Goal: Task Accomplishment & Management: Manage account settings

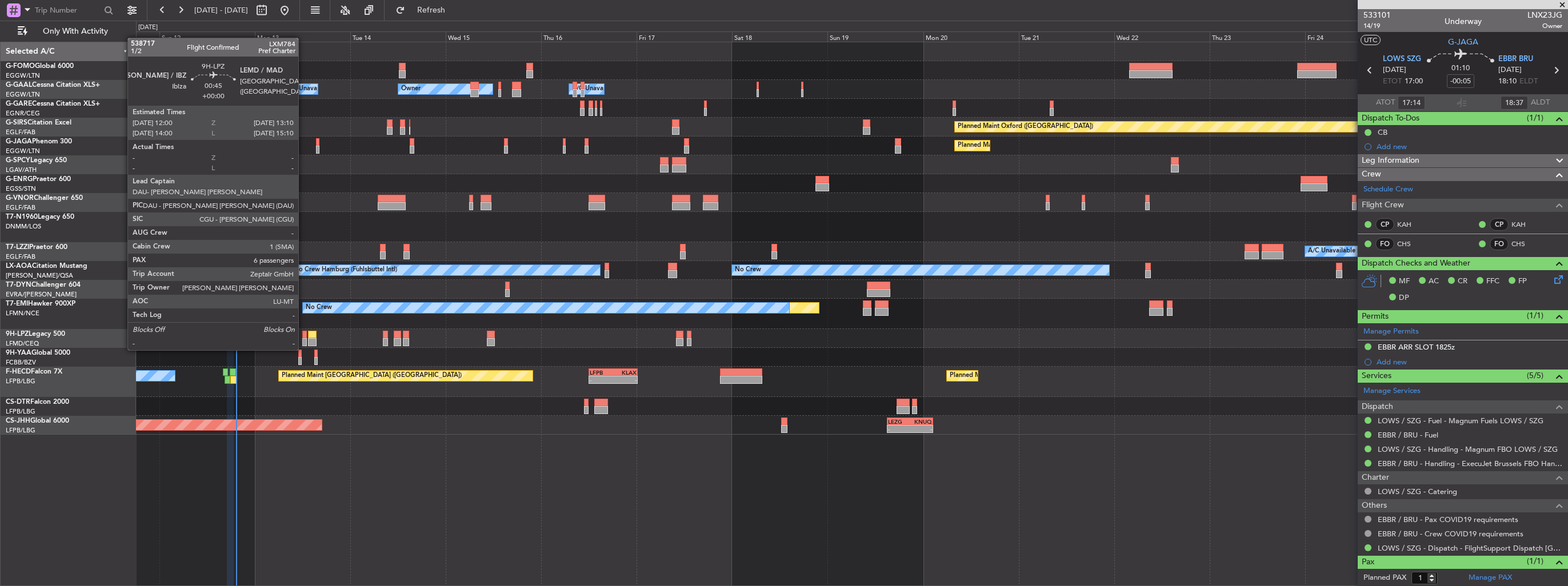
click at [303, 339] on div at bounding box center [305, 342] width 5 height 8
type input "6"
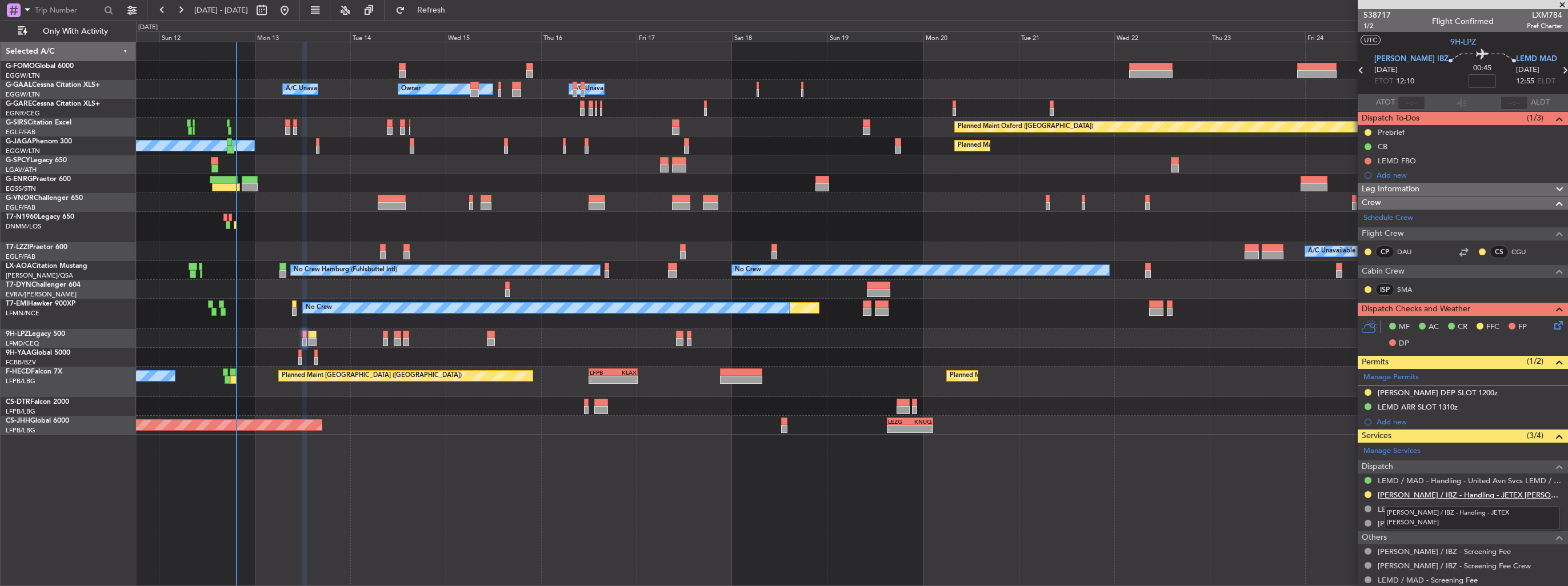
click at [1384, 497] on link "LEIB / IBZ - Handling - JETEX LEIB" at bounding box center [1470, 495] width 184 height 9
click at [1366, 392] on button at bounding box center [1368, 393] width 7 height 7
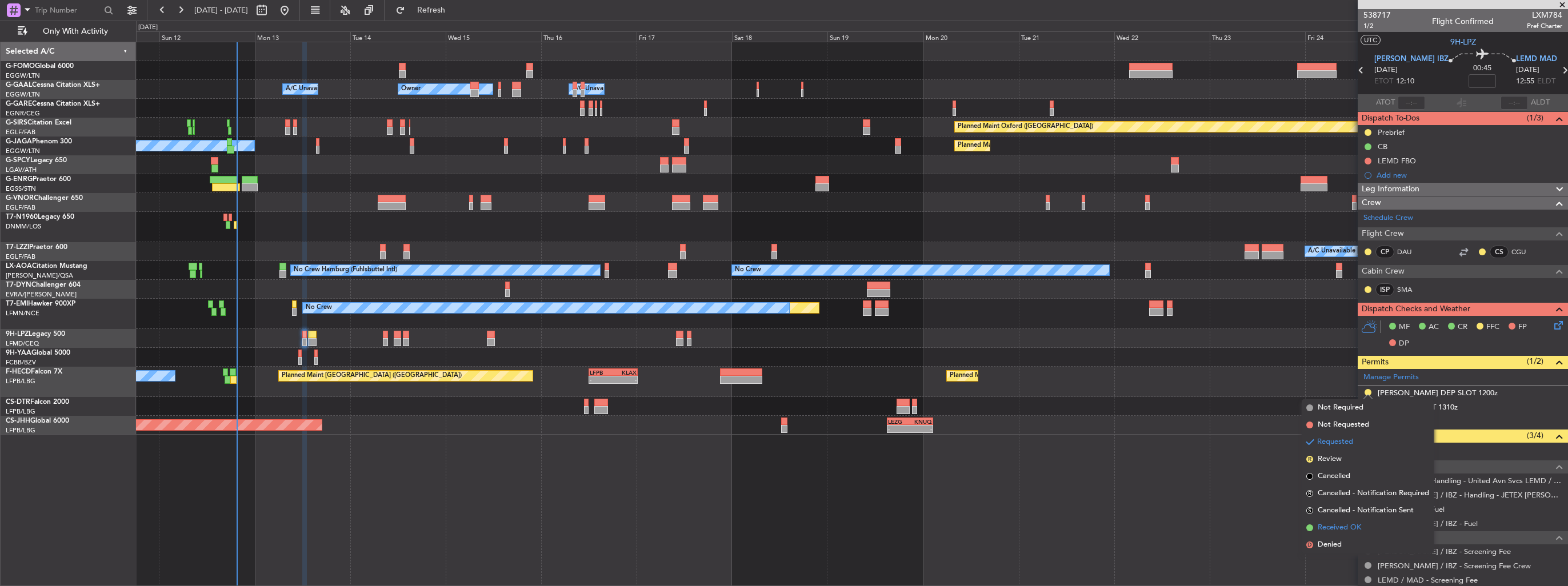
click at [1346, 528] on span "Received OK" at bounding box center [1339, 528] width 43 height 12
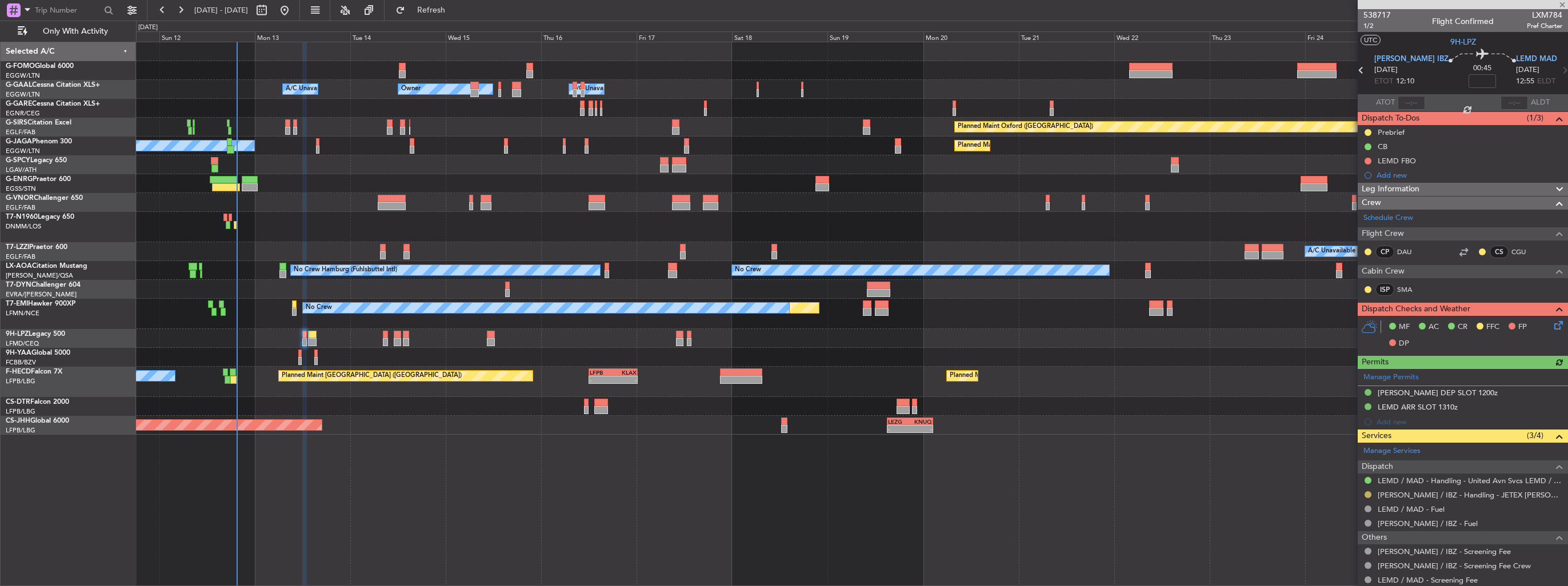
click at [1367, 493] on button at bounding box center [1368, 495] width 7 height 7
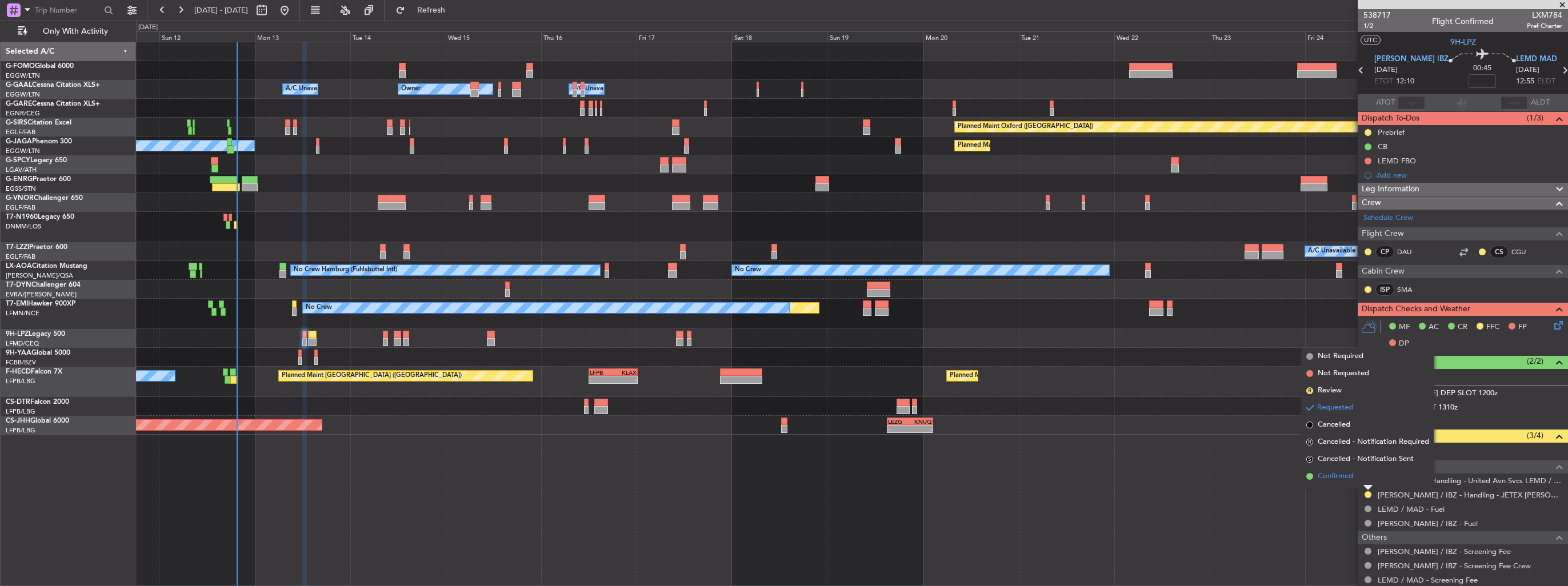
click at [1352, 475] on span "Confirmed" at bounding box center [1335, 477] width 35 height 12
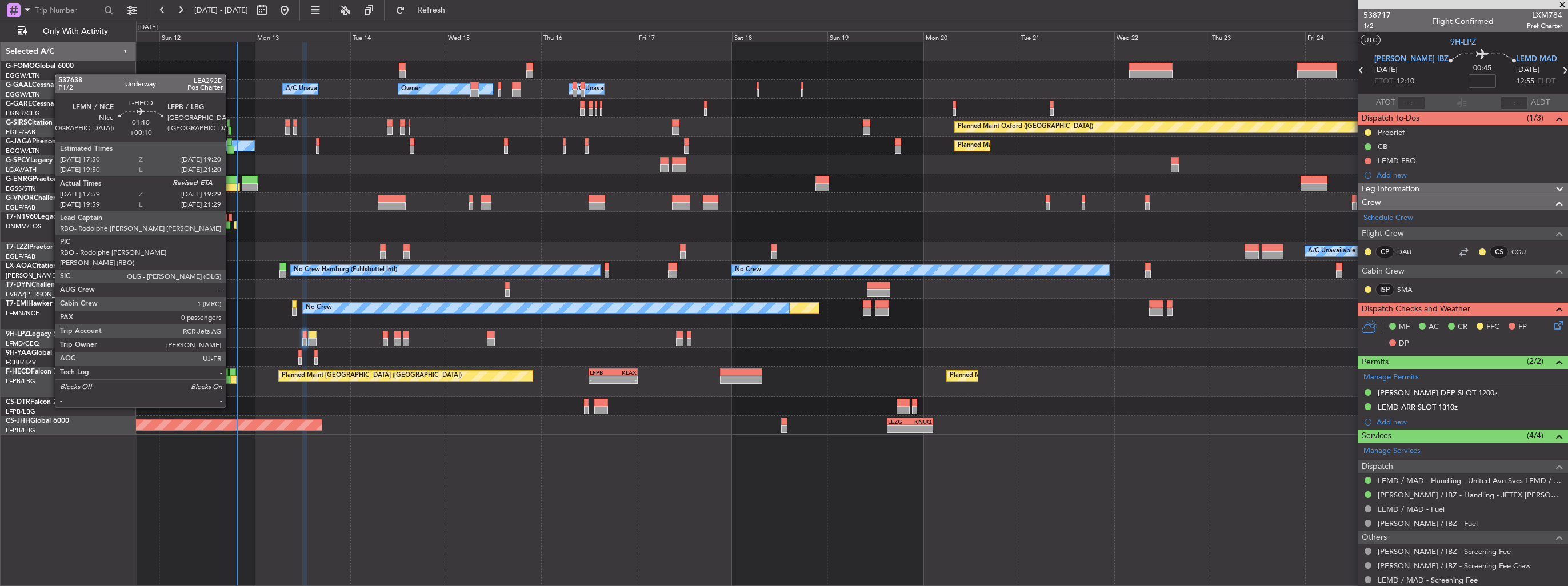
click at [231, 376] on div at bounding box center [233, 379] width 6 height 8
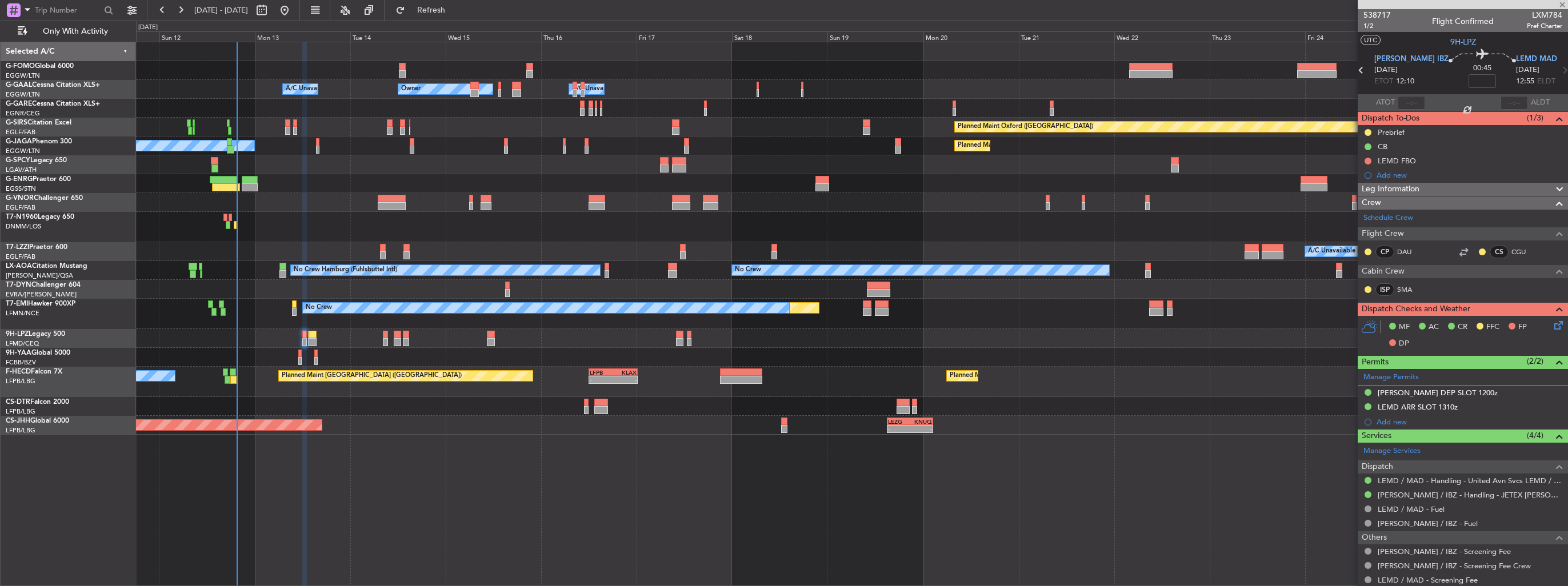
type input "+00:10"
type input "18:14"
type input "0"
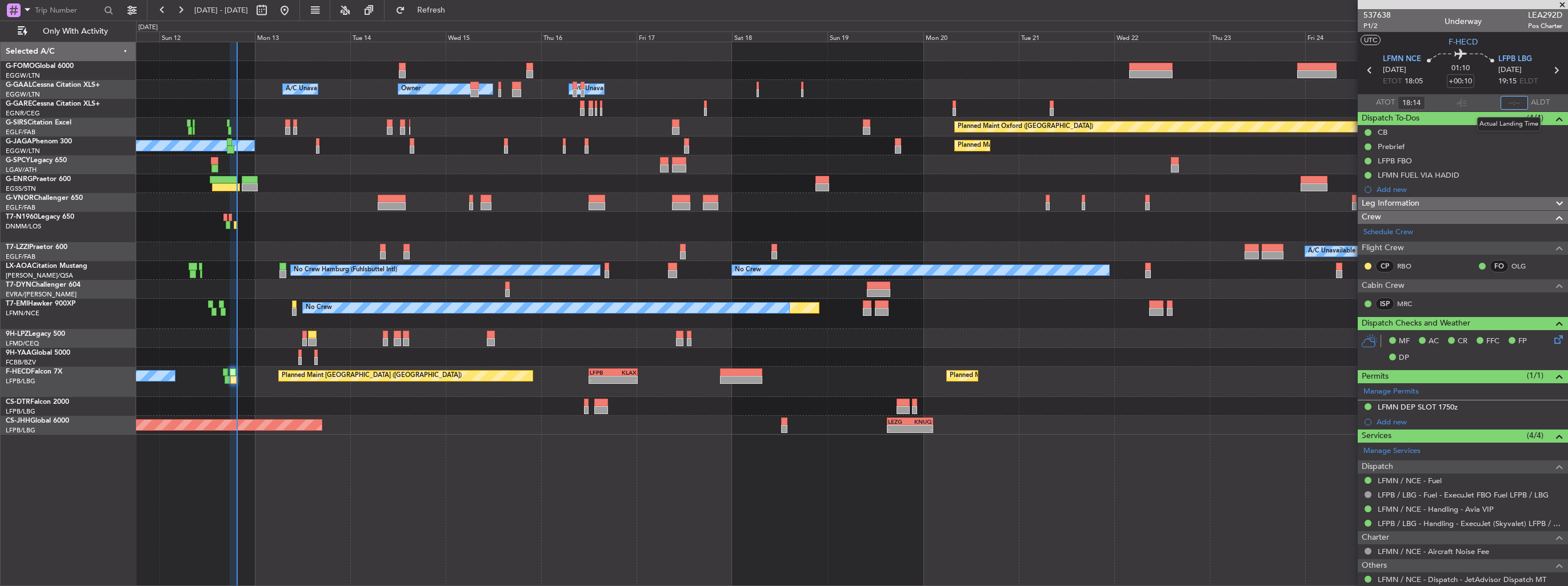
click at [1510, 102] on input "text" at bounding box center [1514, 102] width 27 height 14
type input "19:20"
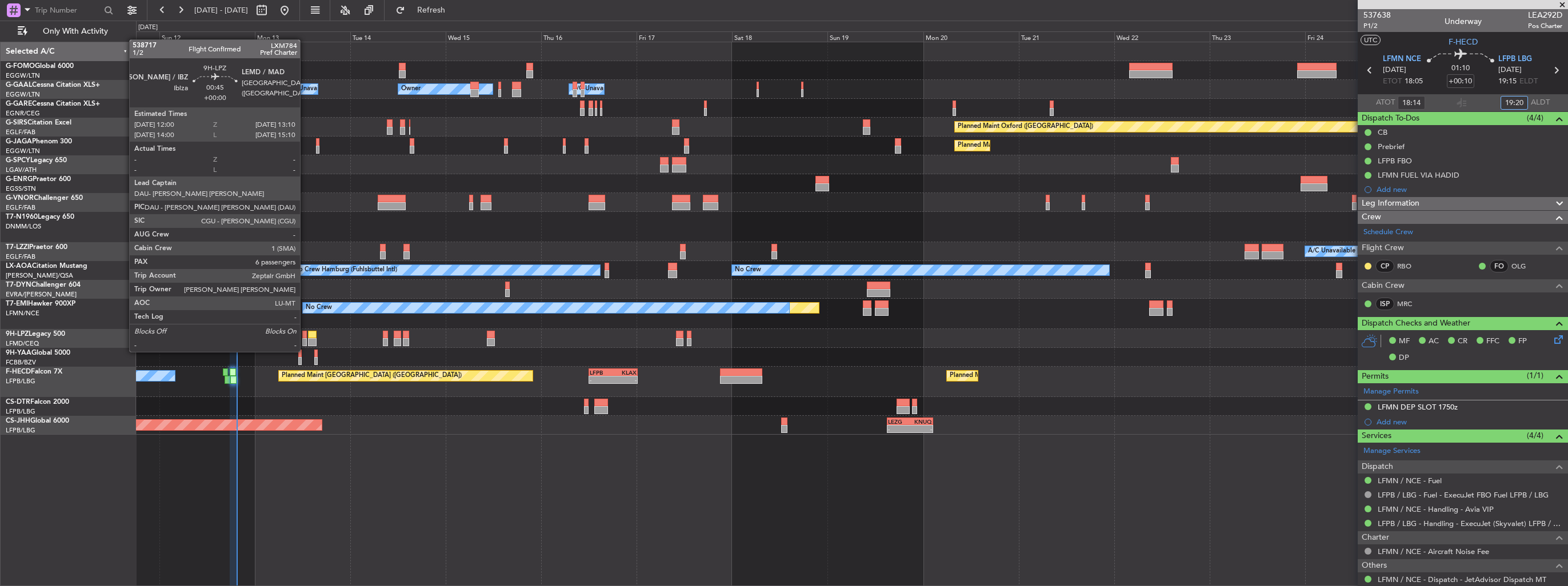
click at [305, 341] on div at bounding box center [305, 342] width 5 height 8
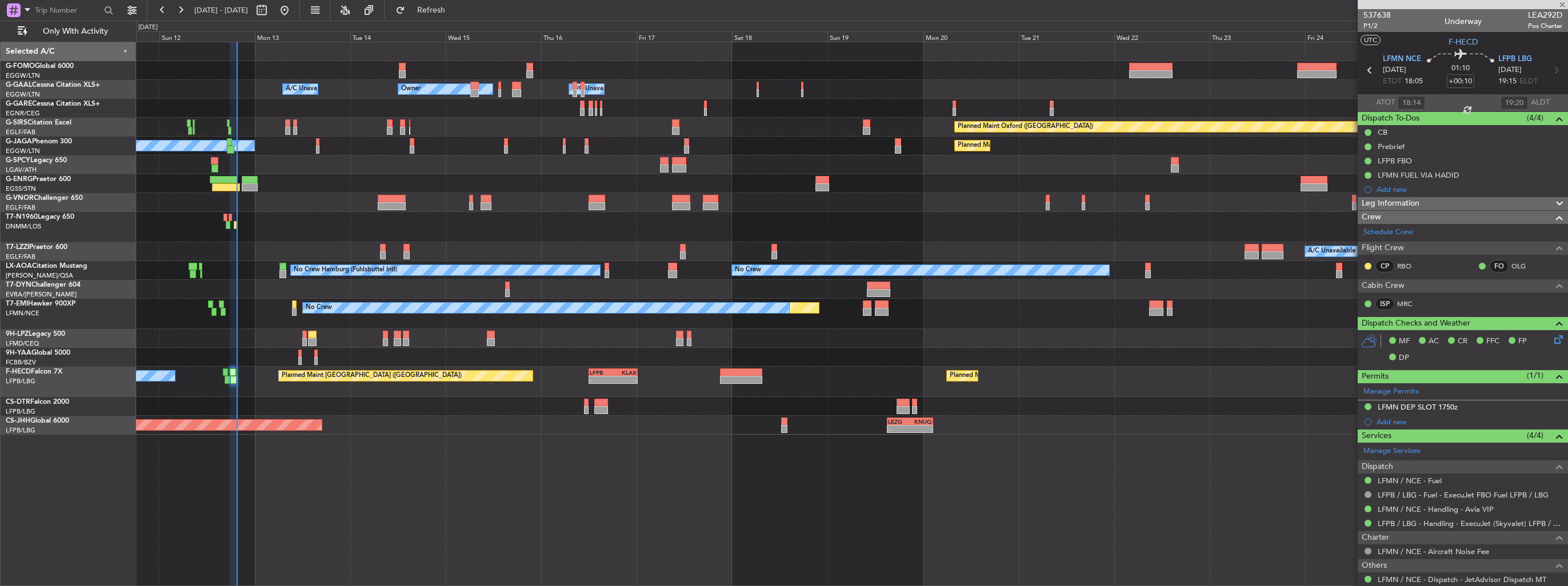
type input "6"
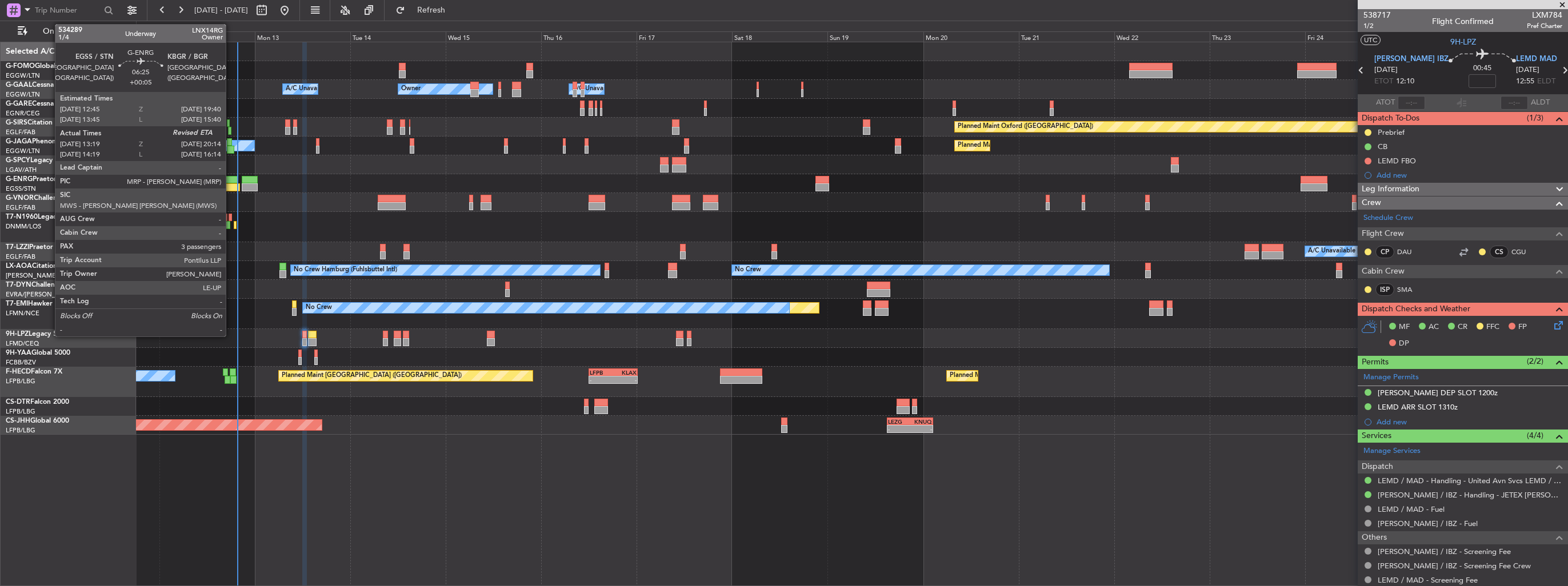
click at [231, 179] on div at bounding box center [223, 179] width 28 height 8
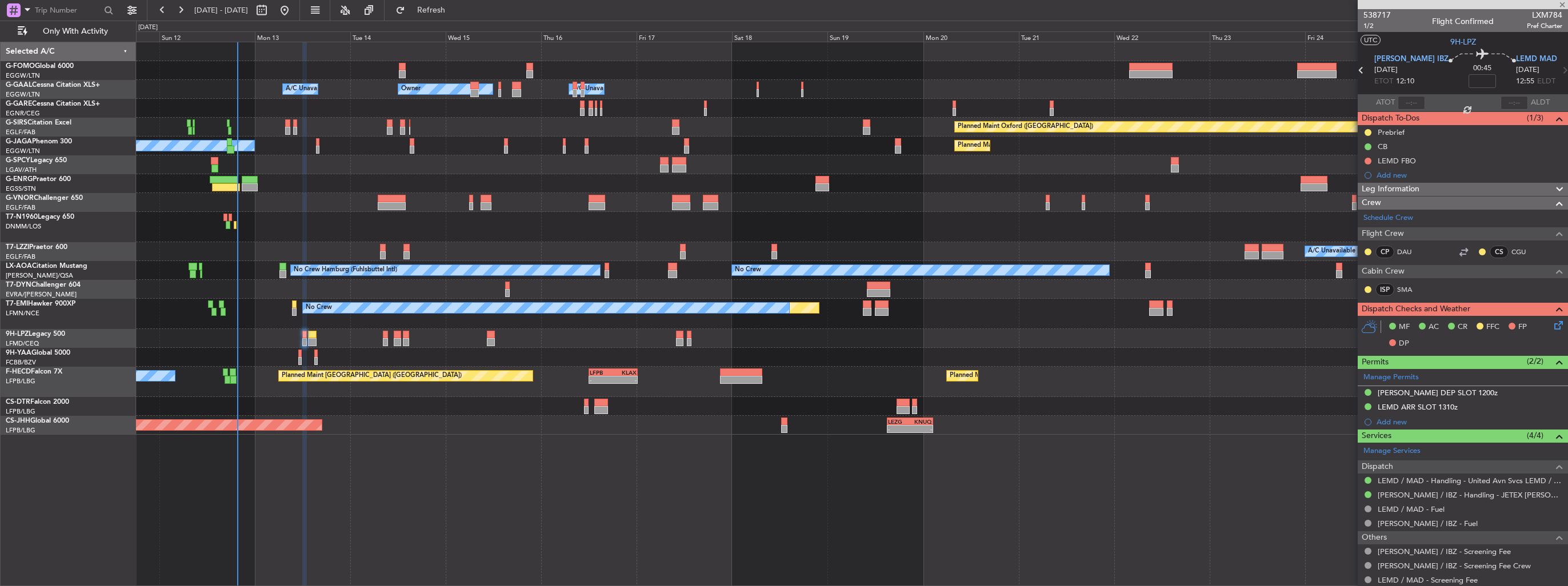
type input "+00:05"
type input "13:34"
type input "3"
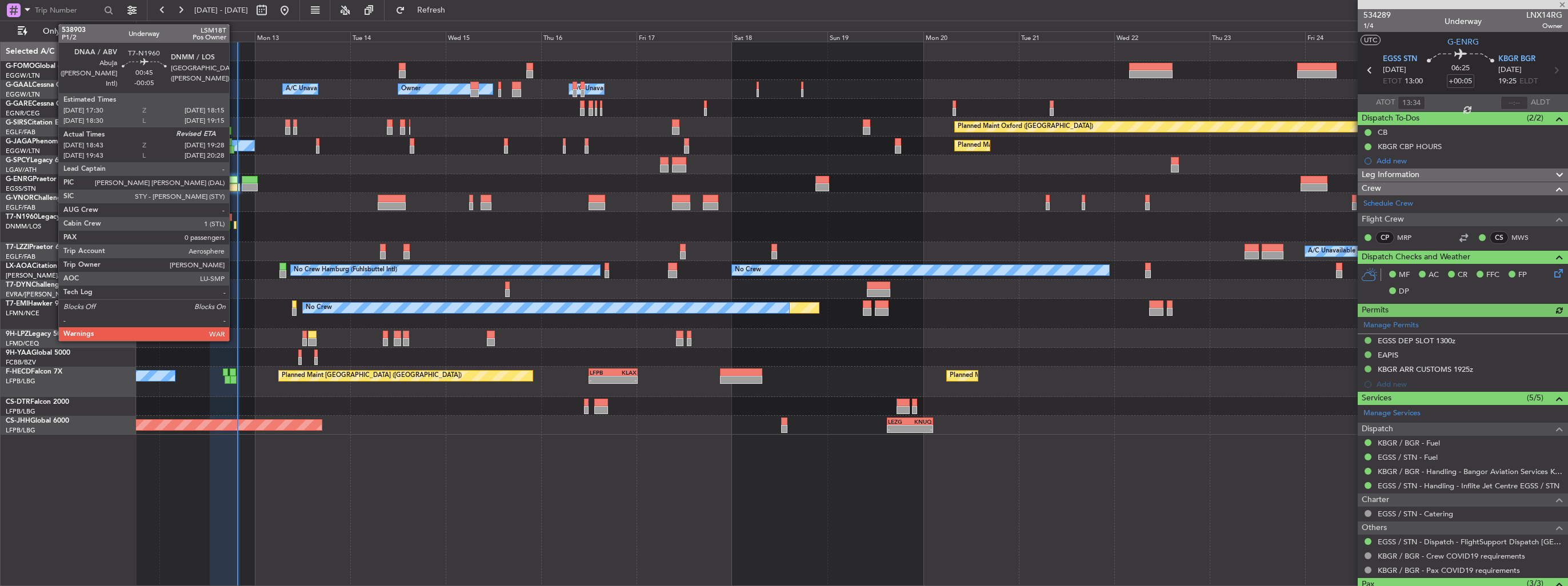
click at [234, 225] on div at bounding box center [235, 225] width 4 height 8
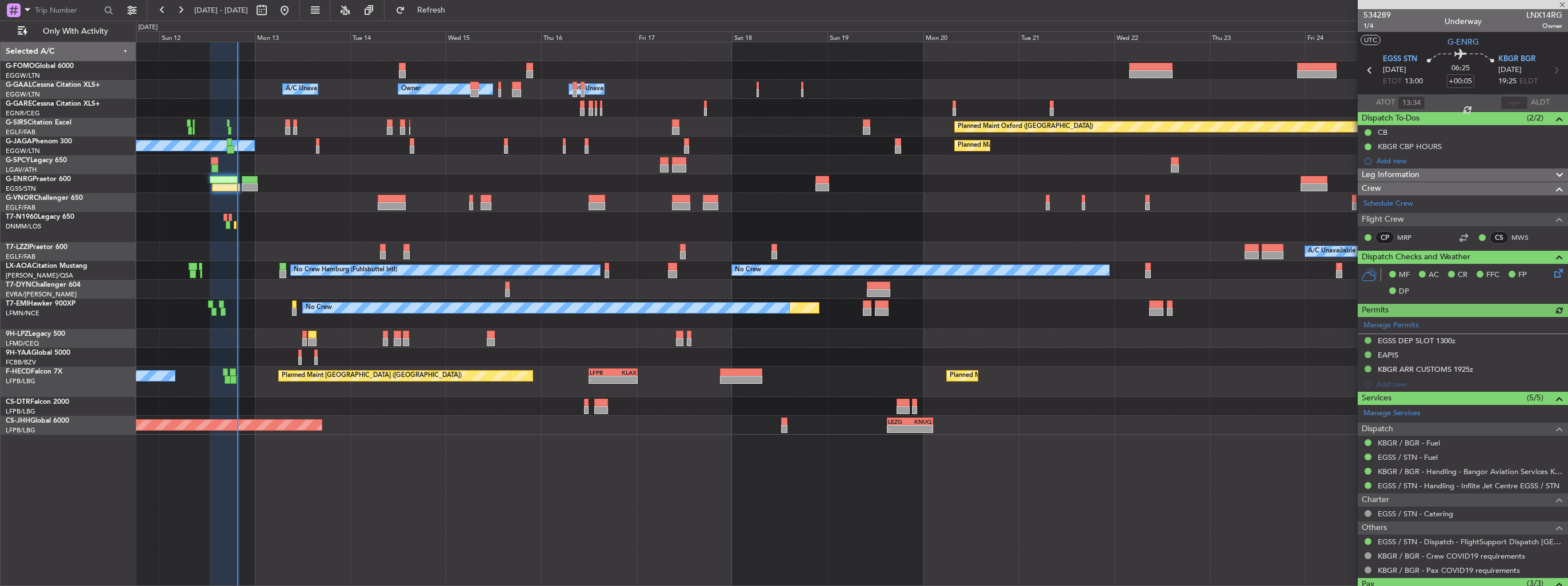
type input "-00:05"
type input "18:43"
type input "0"
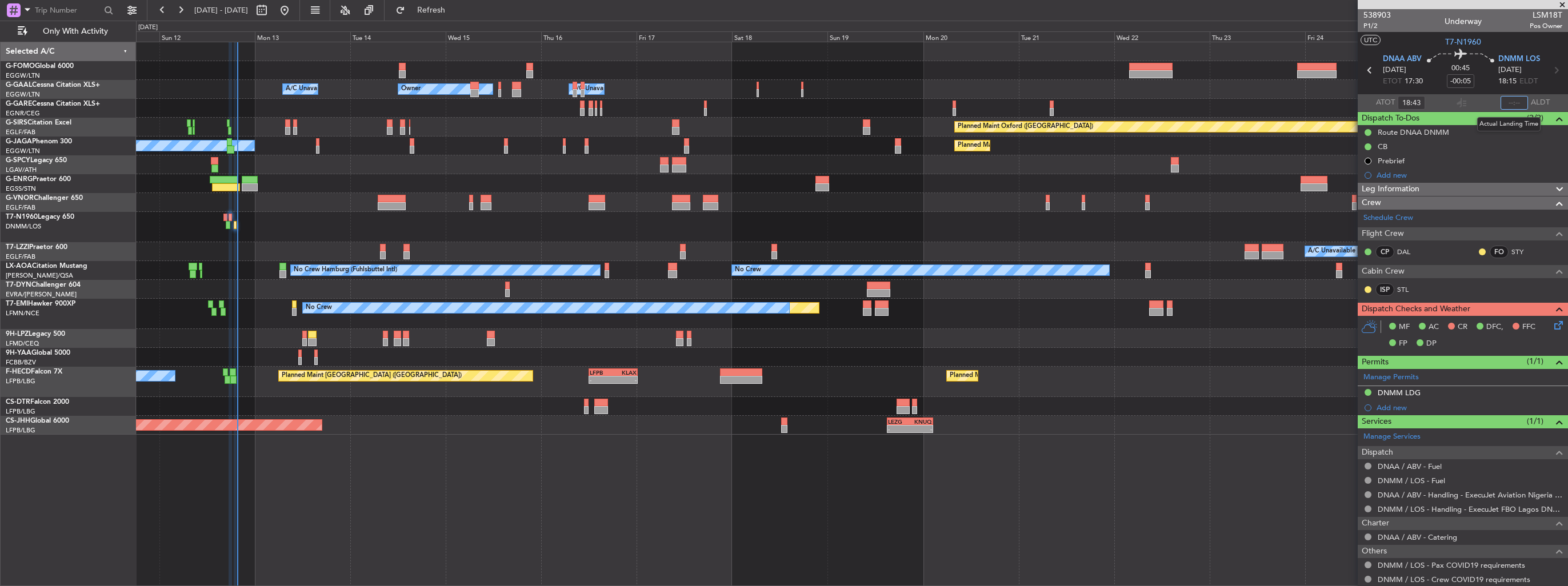
click at [1513, 101] on input "text" at bounding box center [1514, 102] width 27 height 14
type input "19:30"
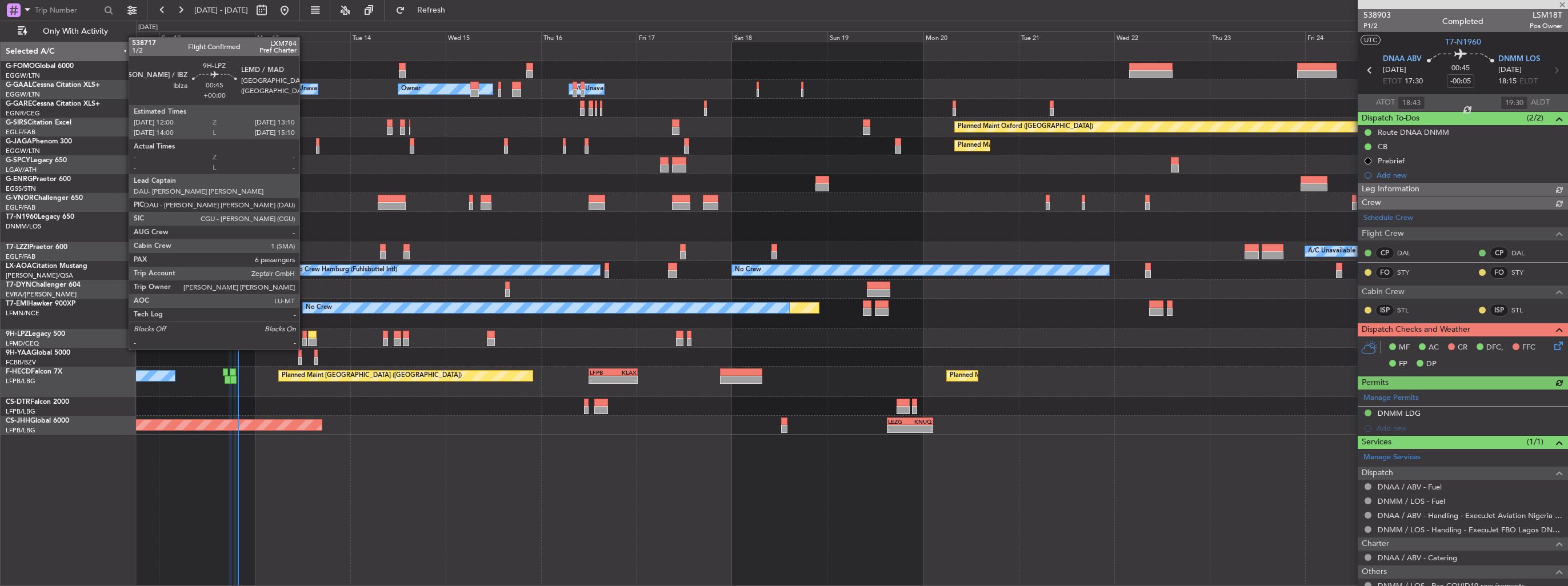
click at [305, 338] on div at bounding box center [305, 342] width 5 height 8
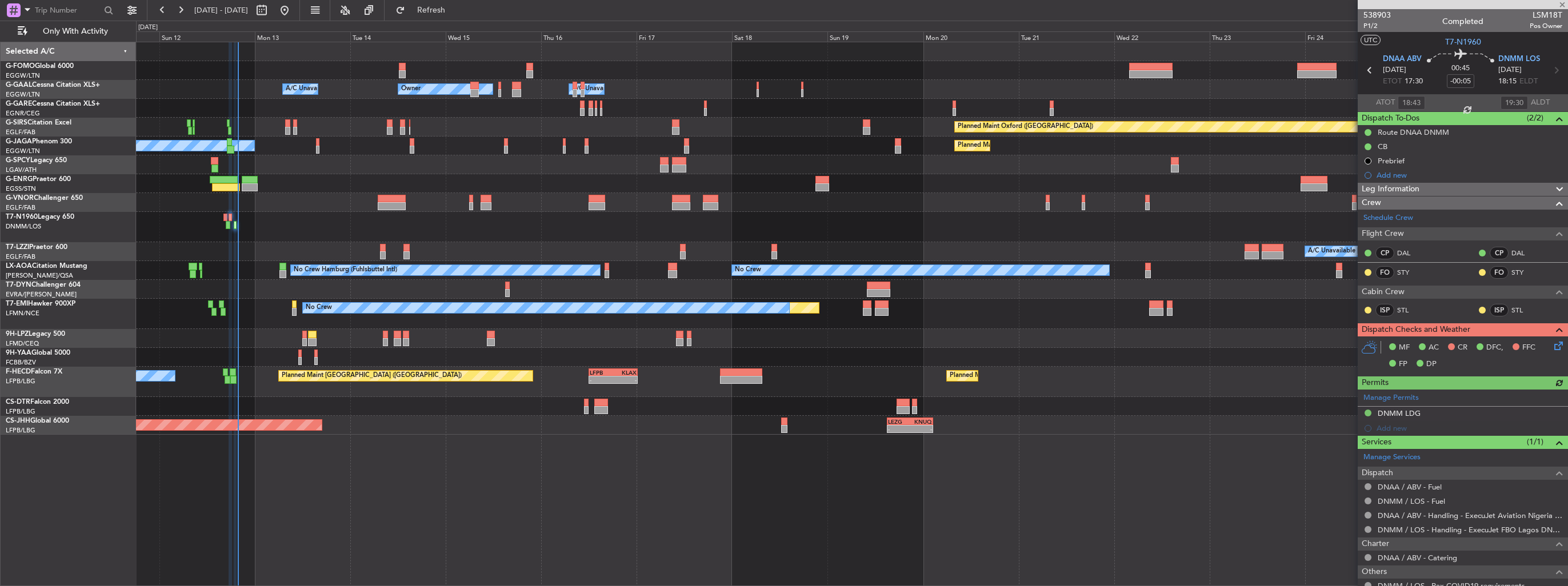
type input "6"
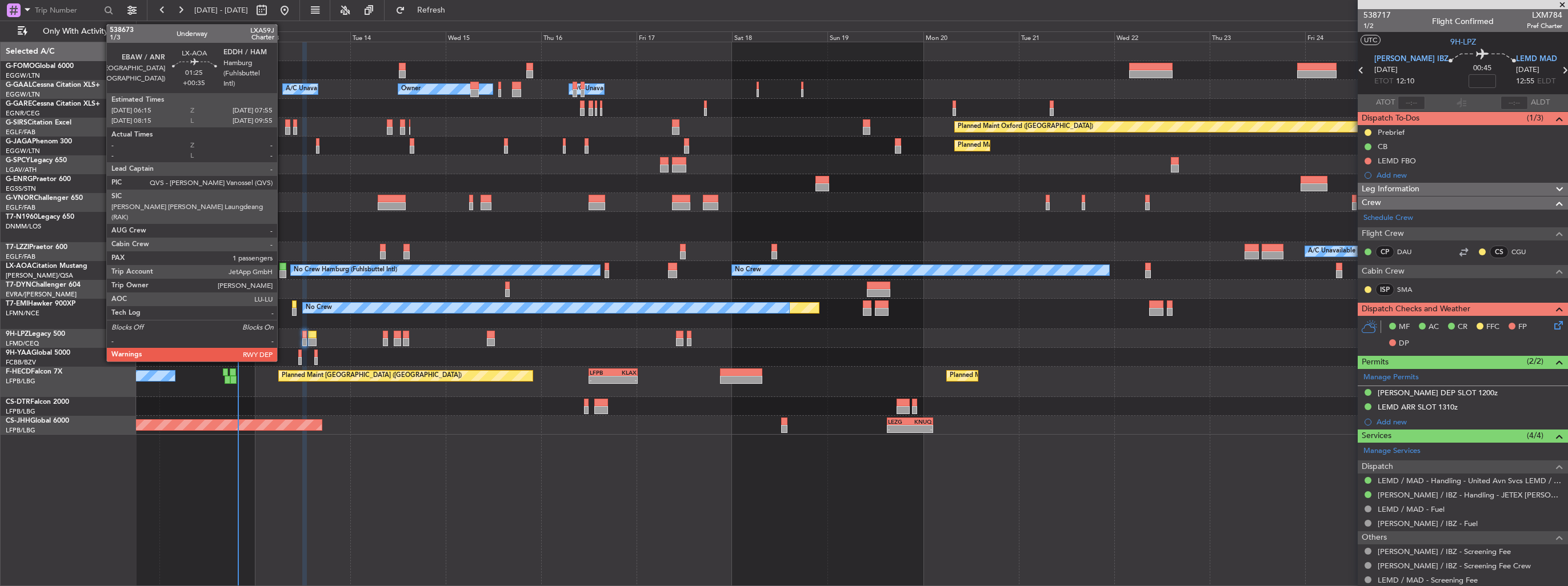
click at [282, 266] on div at bounding box center [283, 266] width 7 height 8
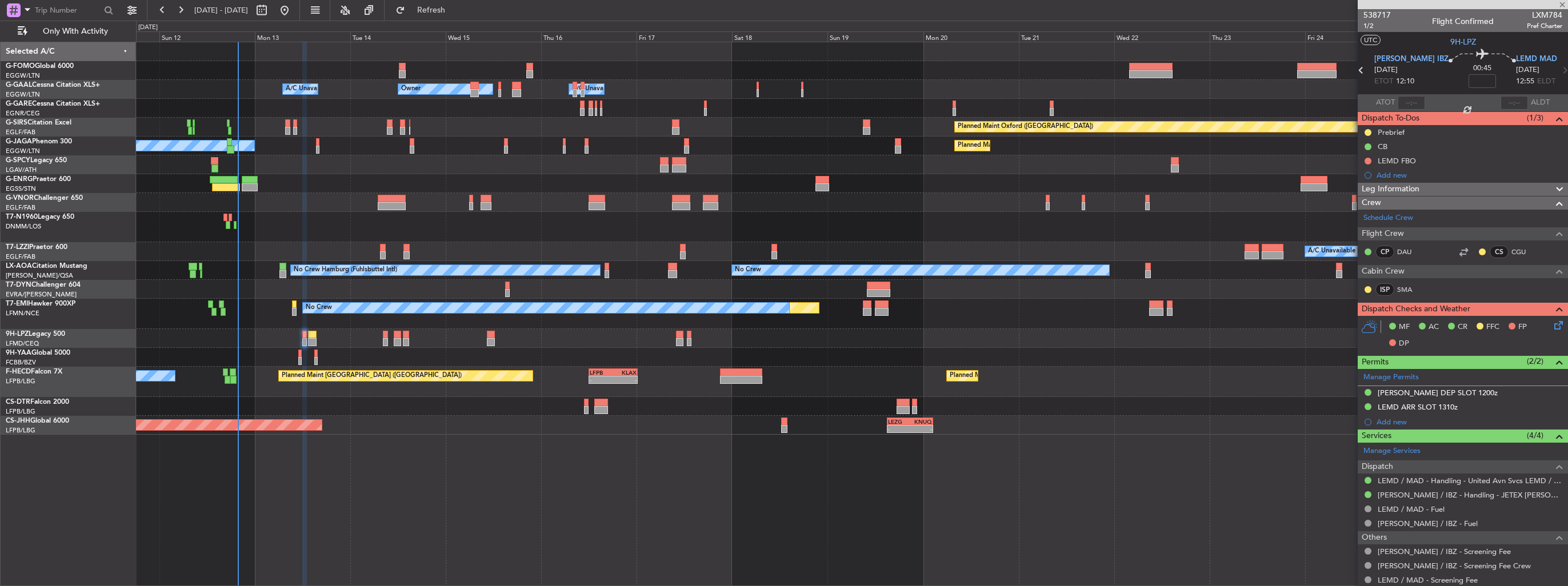
type input "+00:35"
type input "1"
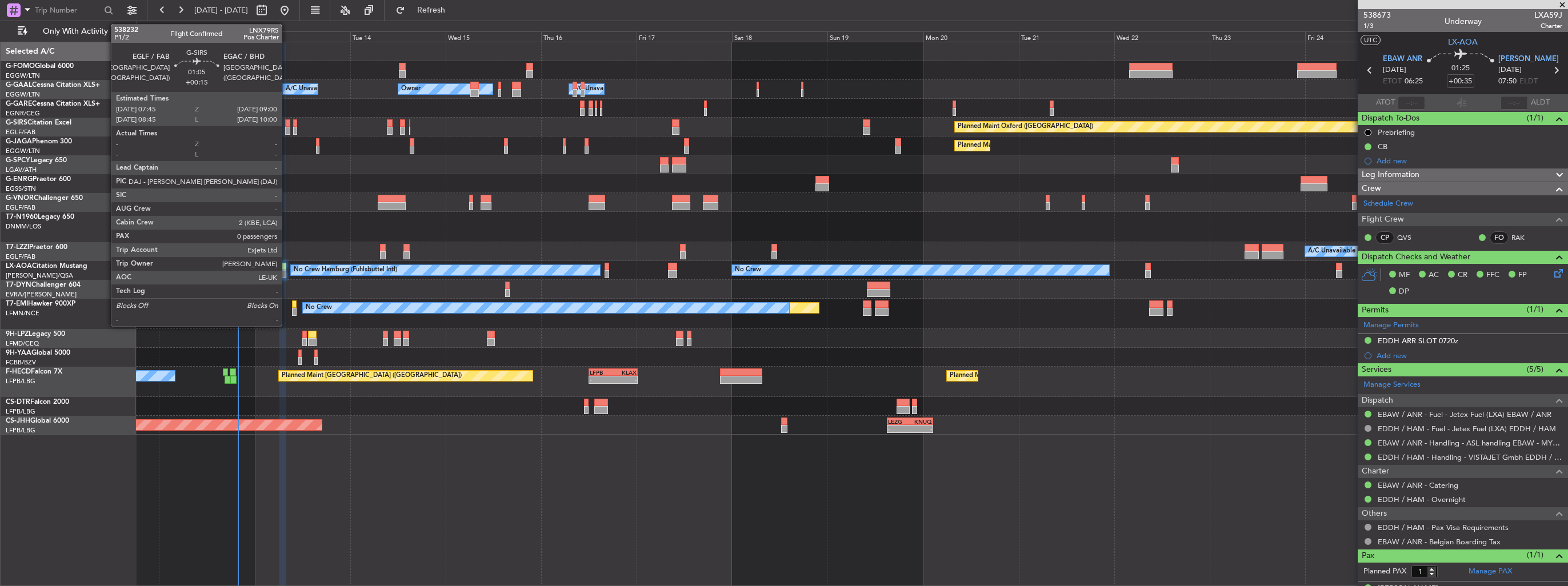
click at [287, 129] on div at bounding box center [287, 130] width 5 height 8
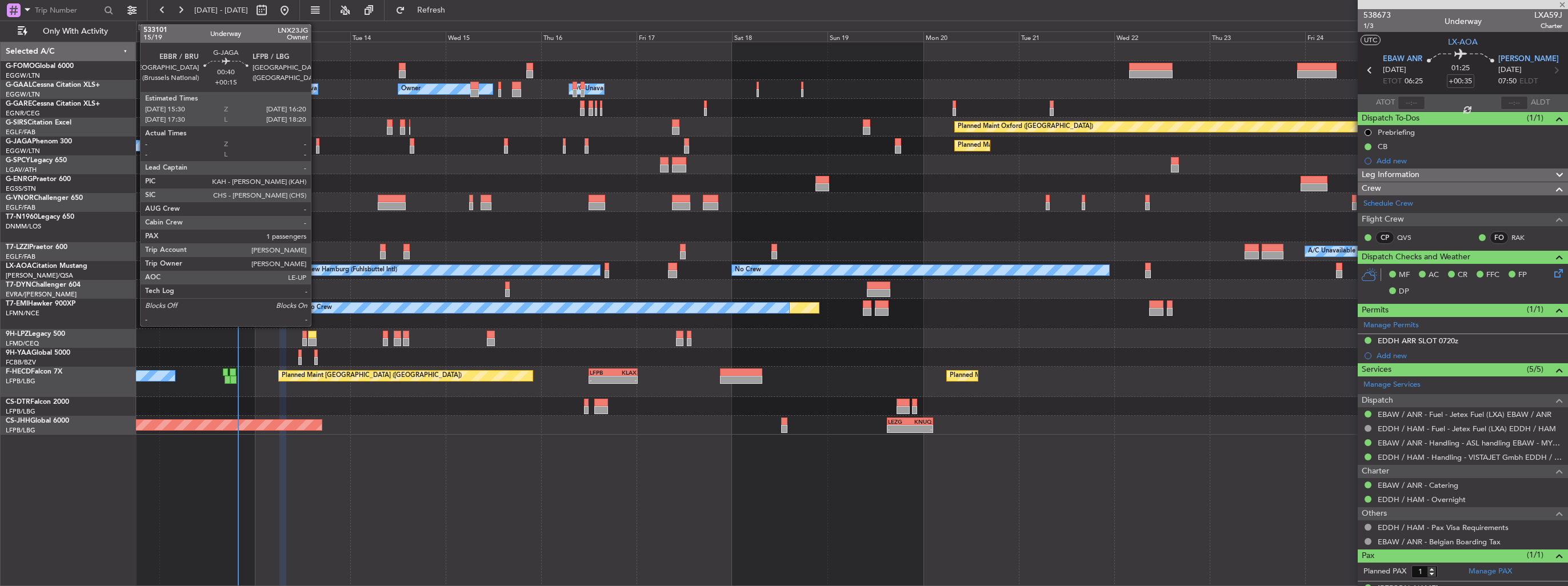
type input "+00:15"
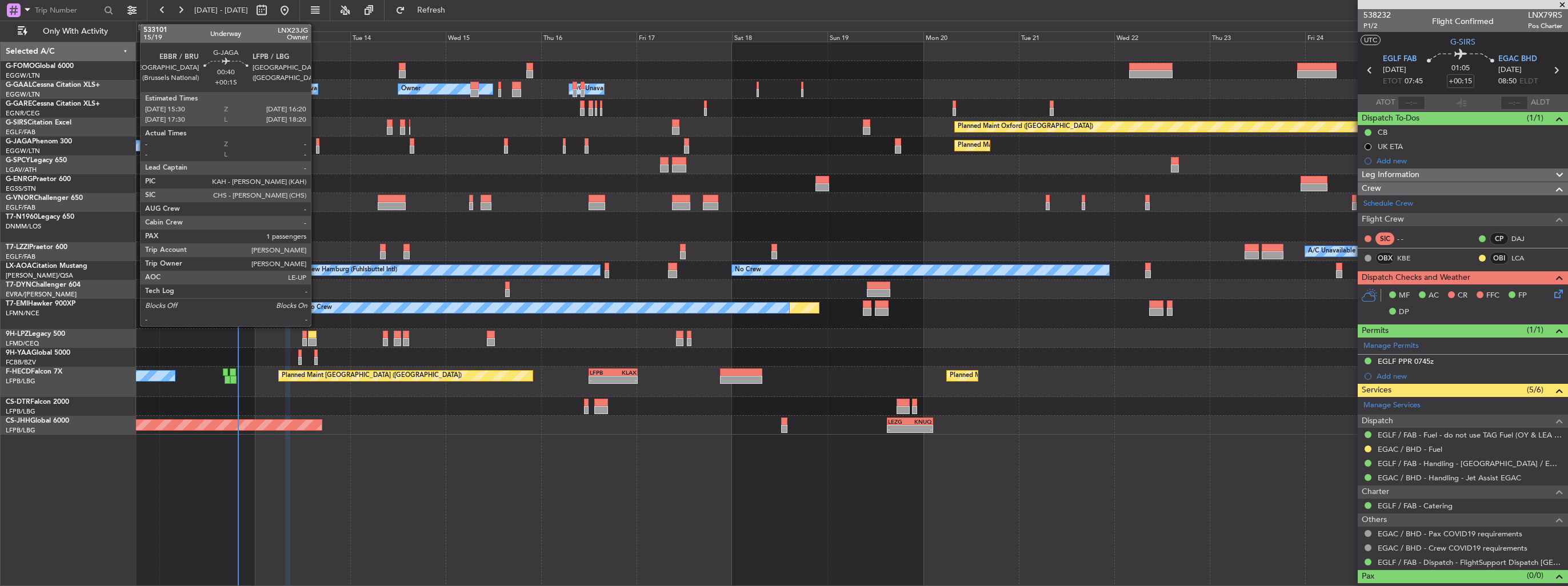
click at [316, 143] on div at bounding box center [317, 142] width 4 height 8
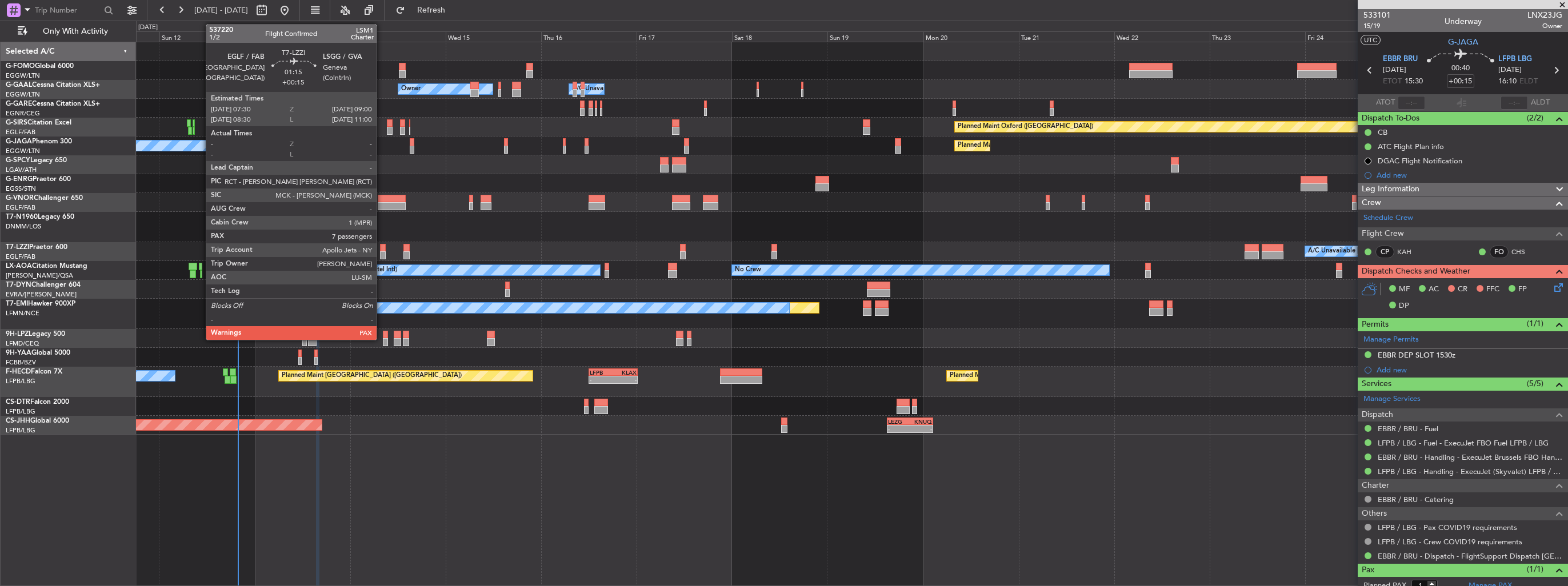
click at [382, 251] on div at bounding box center [383, 248] width 6 height 8
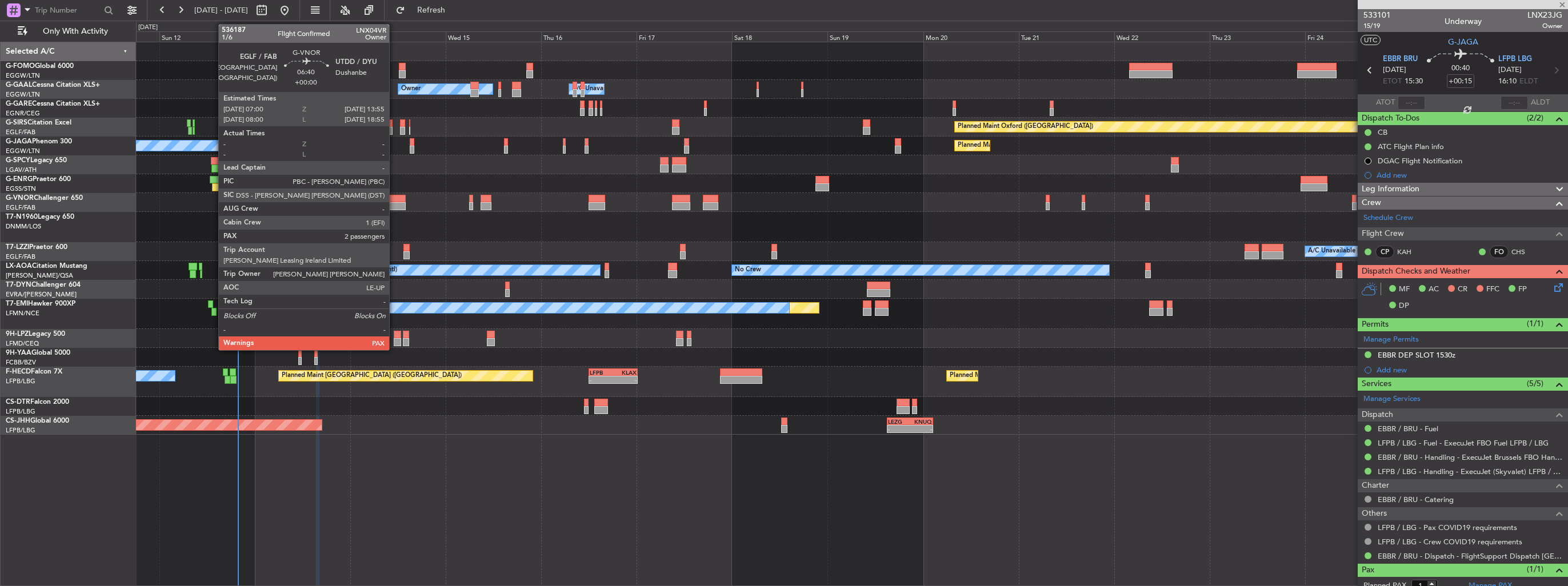
type input "7"
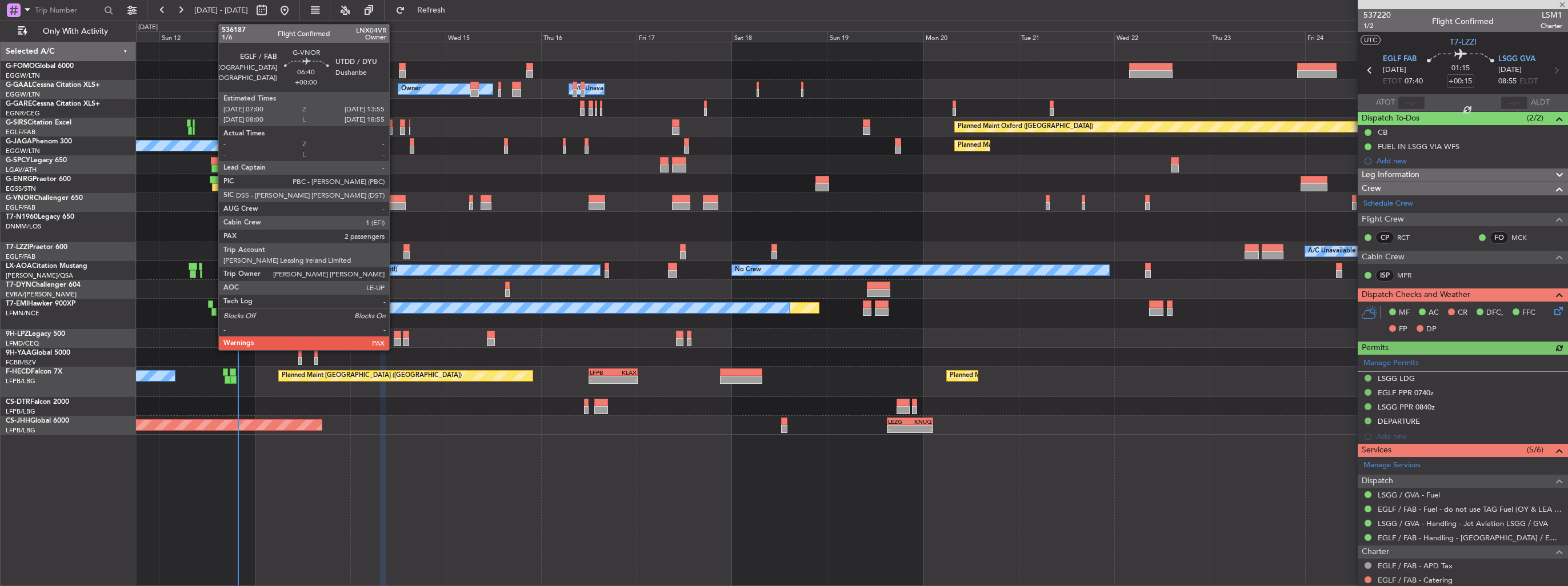
click at [395, 200] on div at bounding box center [392, 199] width 28 height 8
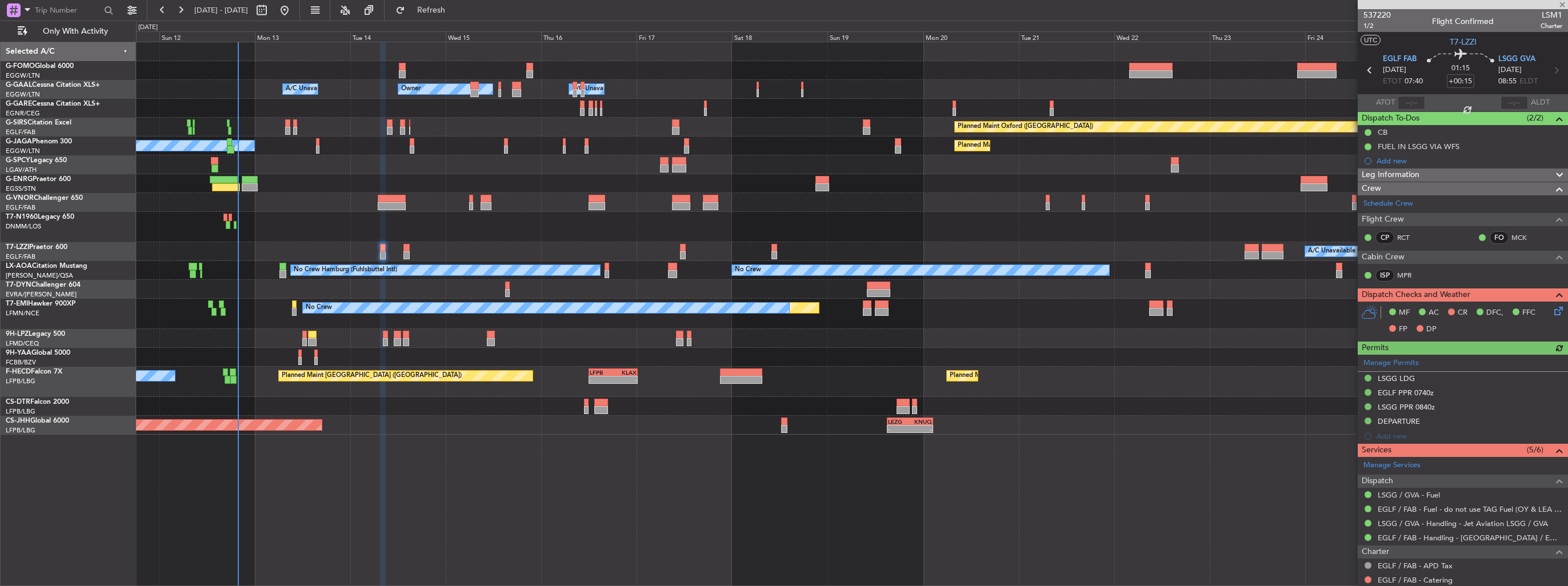
type input "2"
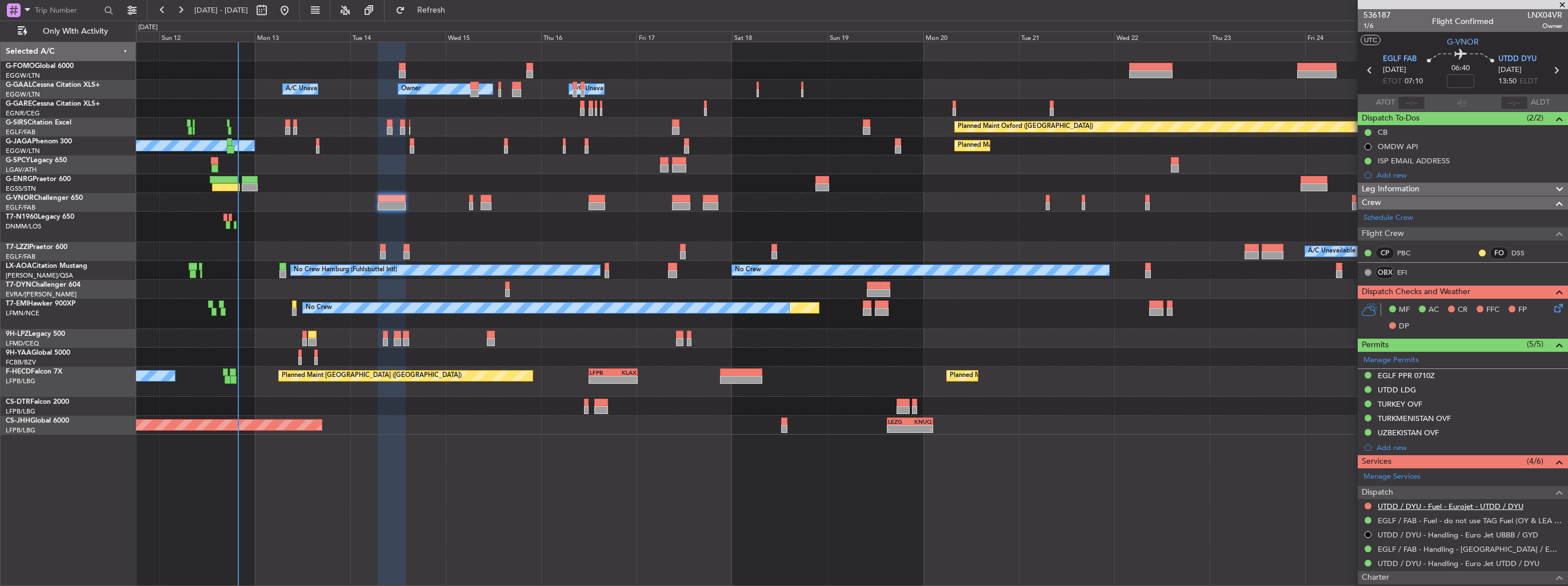
click at [1424, 506] on link "UTDD / DYU - Fuel - Eurojet - UTDD / DYU" at bounding box center [1451, 506] width 145 height 9
click at [1367, 508] on button at bounding box center [1368, 506] width 7 height 7
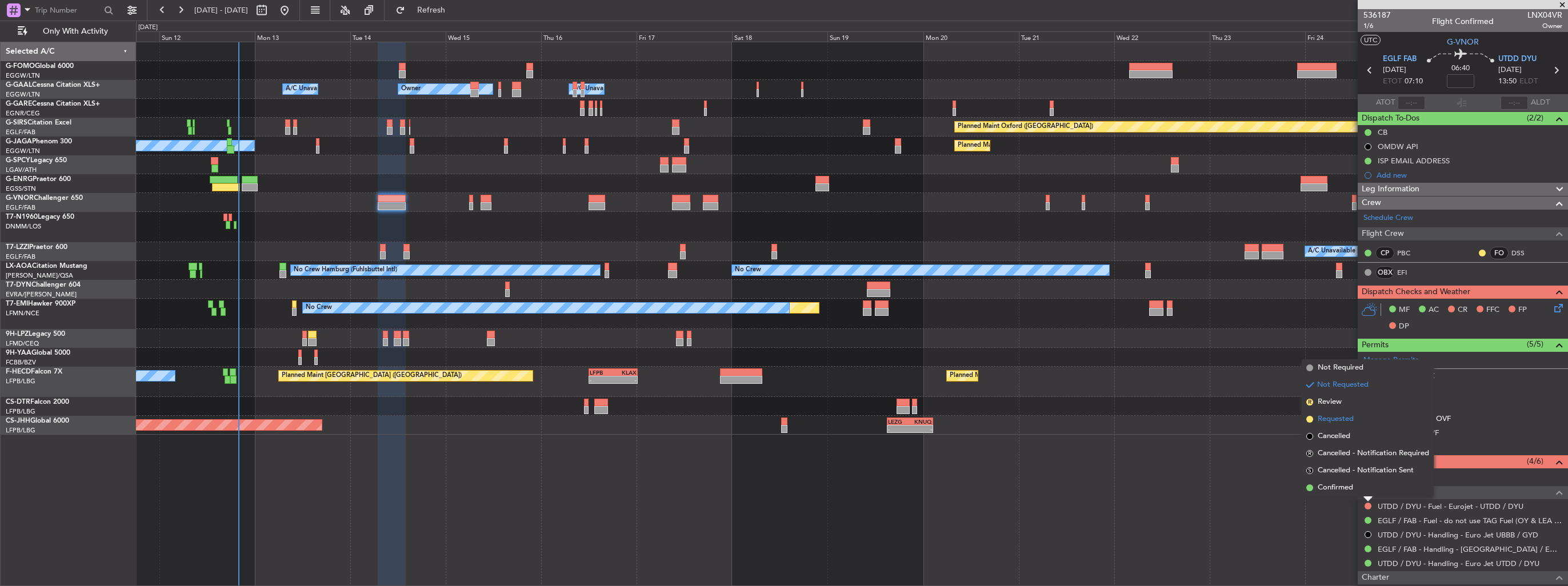
click at [1333, 422] on span "Requested" at bounding box center [1335, 420] width 36 height 12
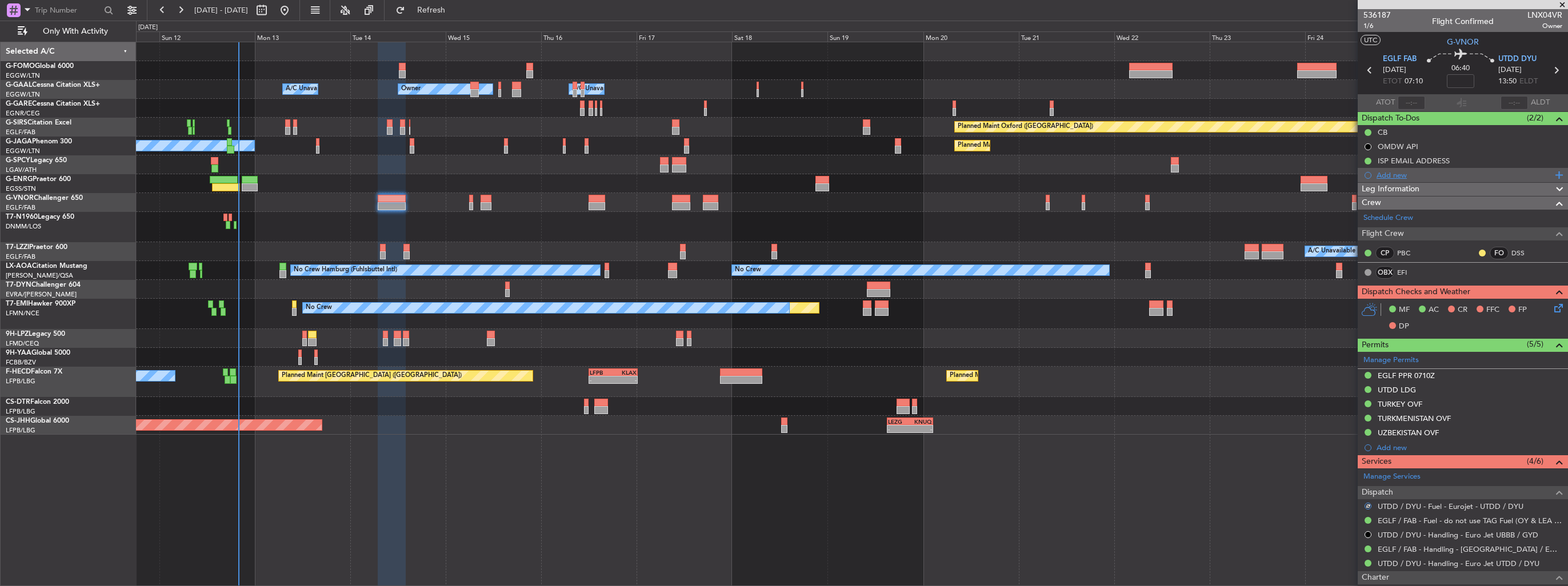
click at [1388, 175] on div "Add new" at bounding box center [1464, 175] width 176 height 9
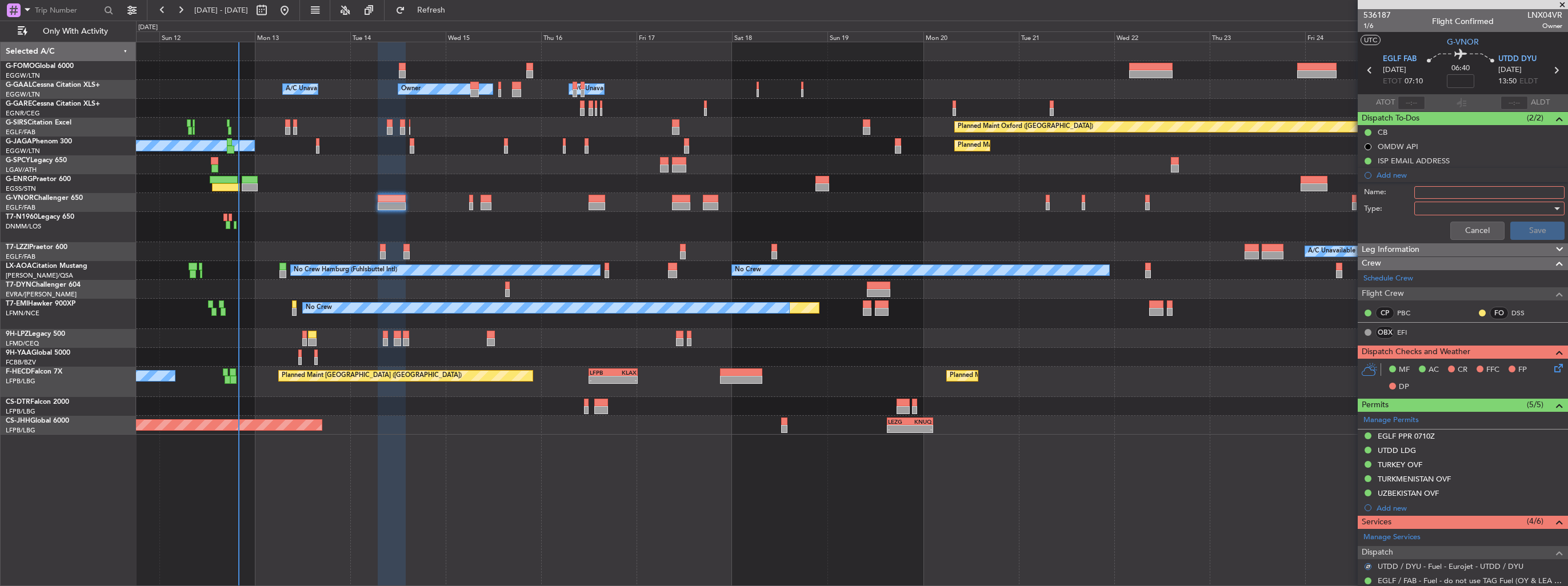
click at [1437, 192] on input "Name:" at bounding box center [1489, 192] width 150 height 12
type input "FULE IN UTDD VIA WFS"
click at [1435, 211] on div at bounding box center [1485, 209] width 133 height 17
click at [1427, 228] on span "Generic" at bounding box center [1484, 231] width 134 height 17
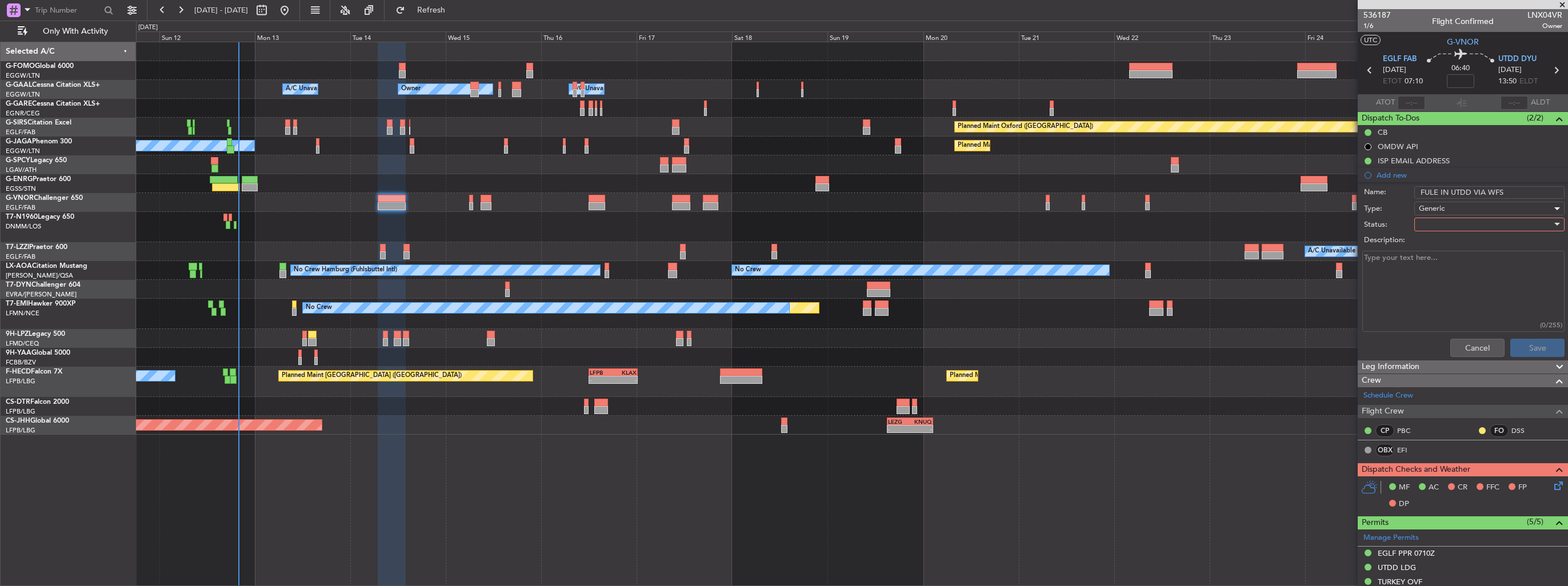
click at [1428, 221] on div at bounding box center [1485, 225] width 133 height 17
click at [1433, 261] on span "In Progress" at bounding box center [1484, 264] width 134 height 17
click at [1531, 348] on button "Save" at bounding box center [1537, 348] width 54 height 18
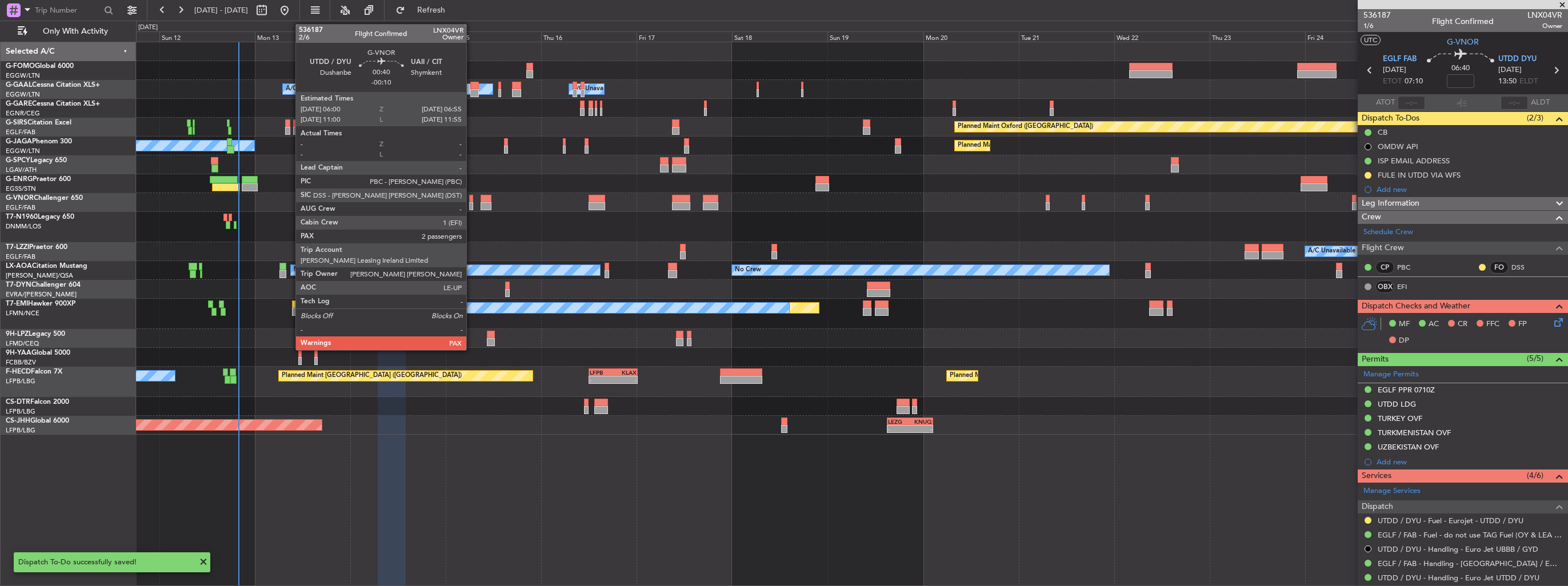
click at [472, 206] on div at bounding box center [472, 206] width 4 height 8
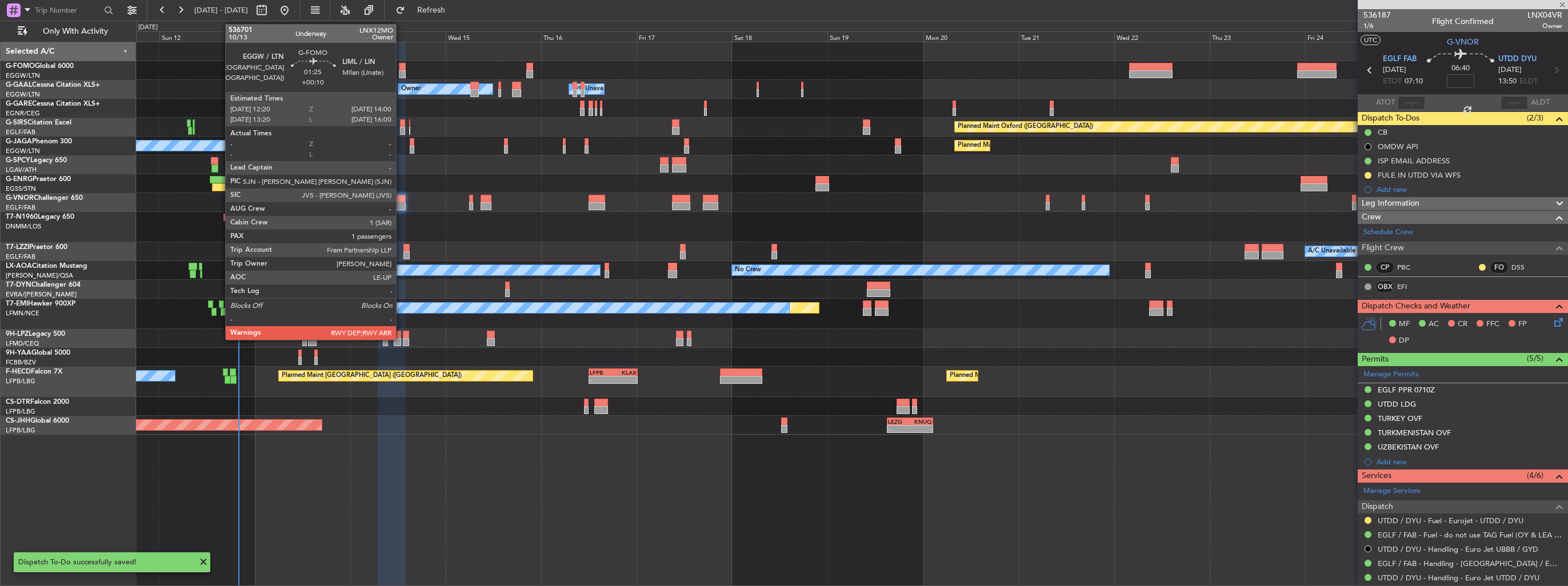
type input "-00:10"
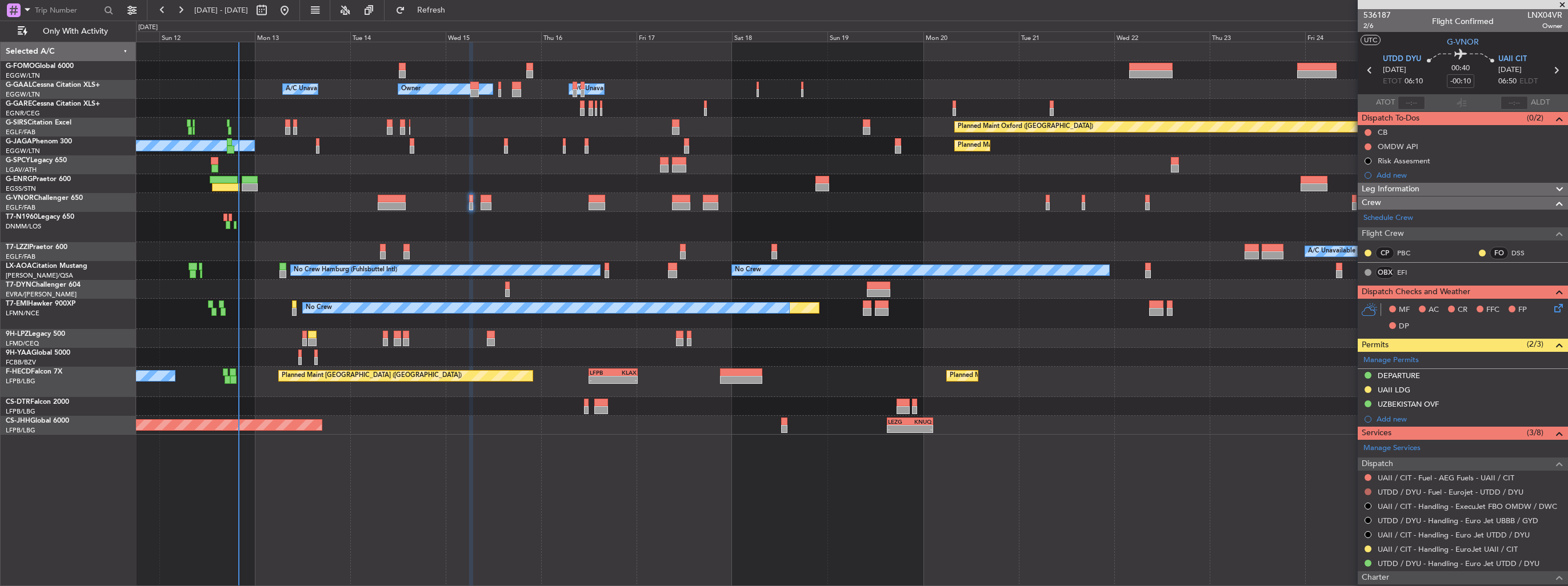
click at [1368, 490] on button at bounding box center [1368, 492] width 7 height 7
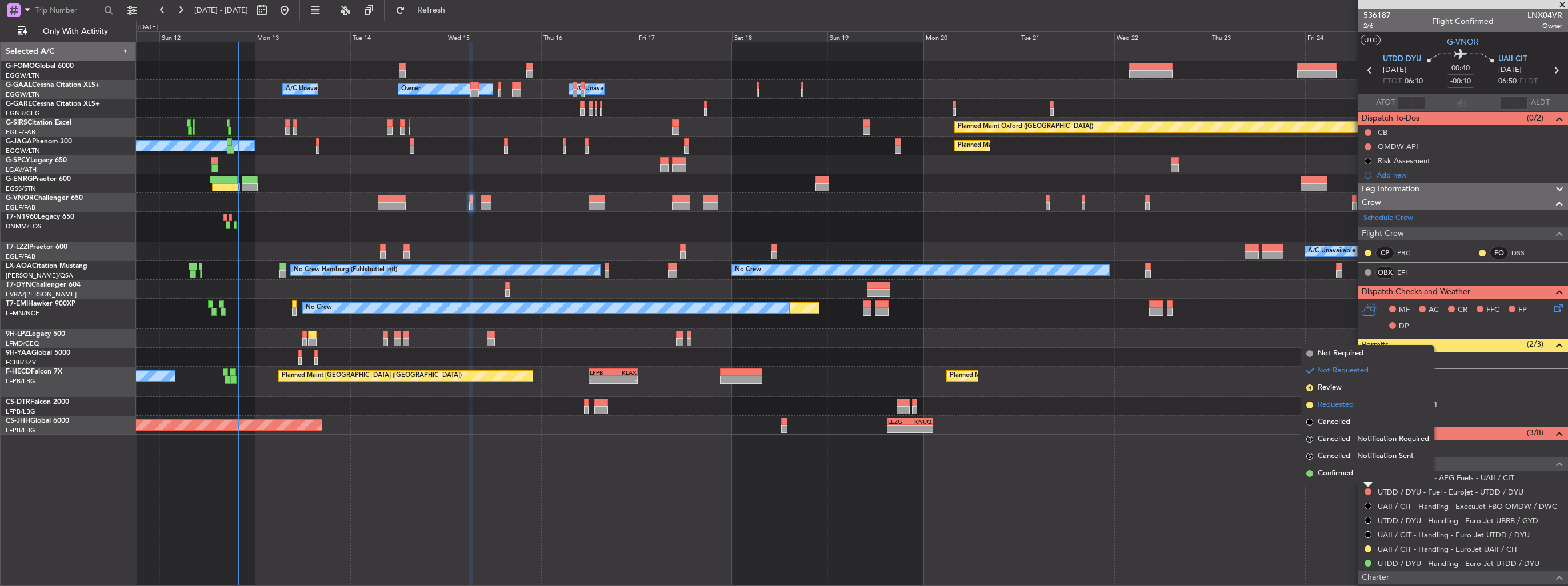
click at [1333, 407] on span "Requested" at bounding box center [1335, 405] width 36 height 12
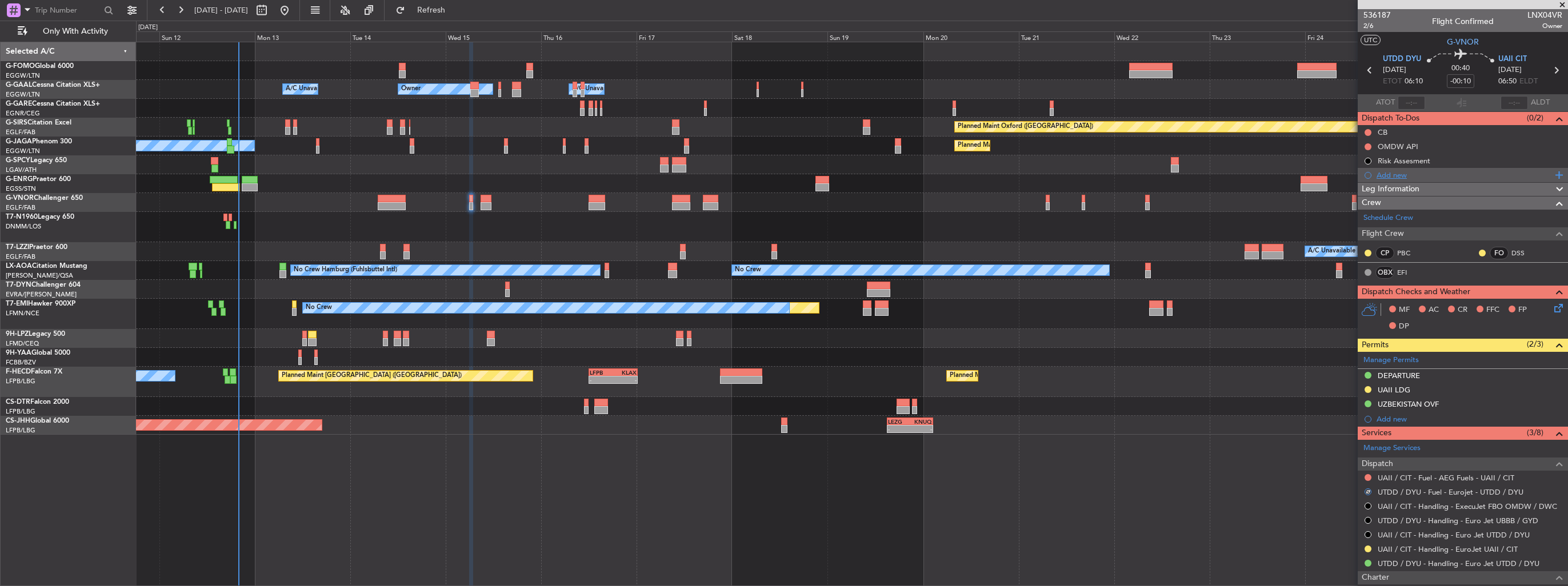
click at [1387, 176] on div "Add new" at bounding box center [1464, 175] width 176 height 9
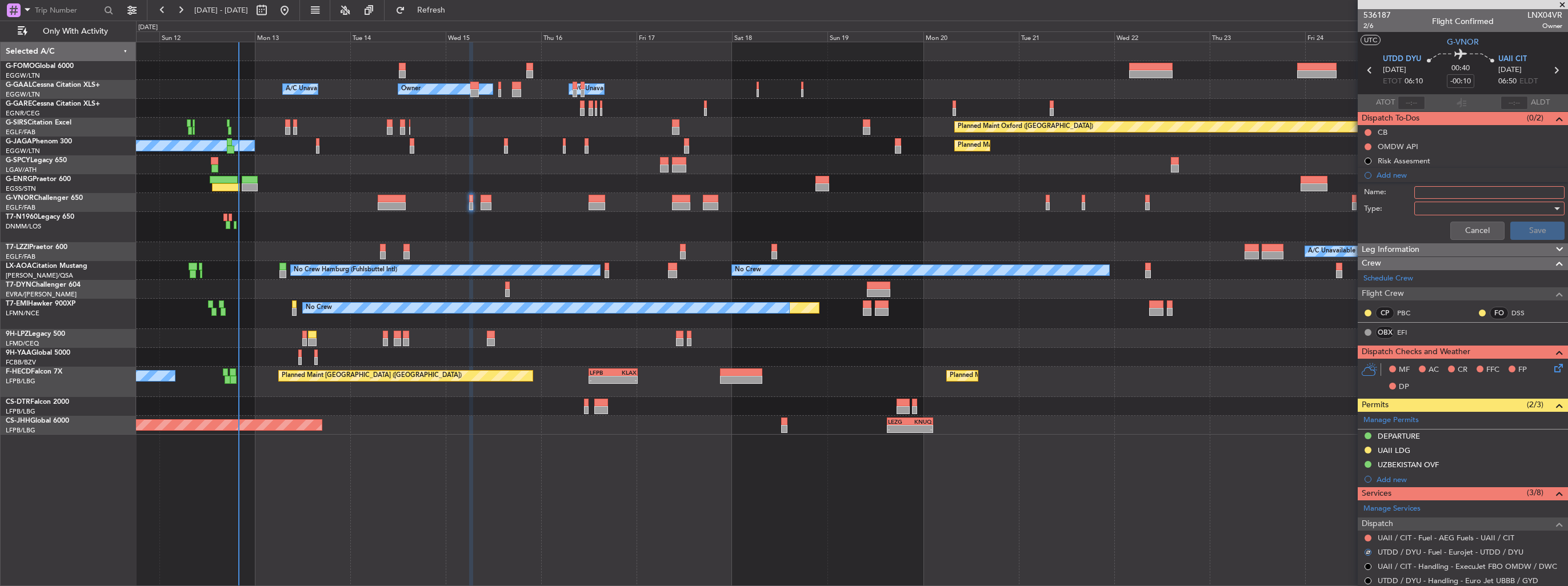
click at [1428, 191] on input "Name:" at bounding box center [1489, 192] width 150 height 12
type input "FULE IN UTDD VIA WFS"
click at [1454, 209] on div at bounding box center [1485, 209] width 133 height 17
click at [1446, 231] on span "Generic" at bounding box center [1484, 231] width 134 height 17
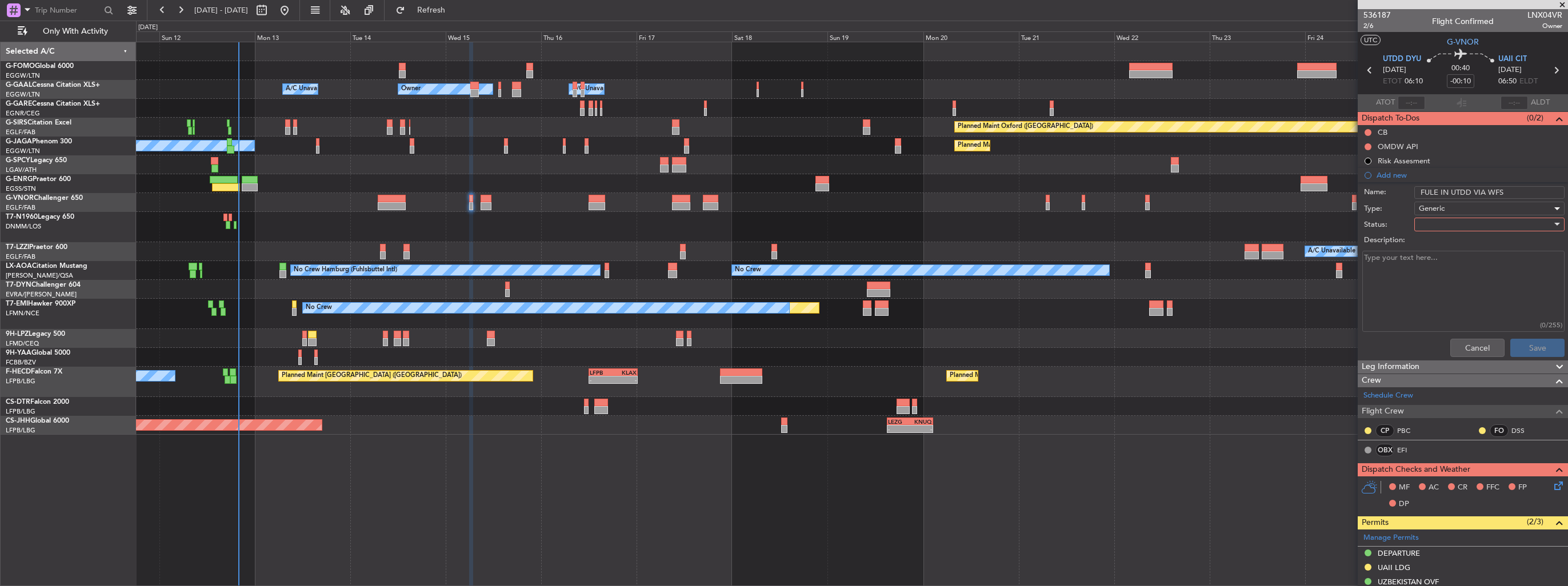
click at [1447, 227] on div at bounding box center [1485, 225] width 133 height 17
click at [1451, 258] on span "In Progress" at bounding box center [1484, 264] width 134 height 17
click at [1544, 354] on button "Save" at bounding box center [1537, 348] width 54 height 18
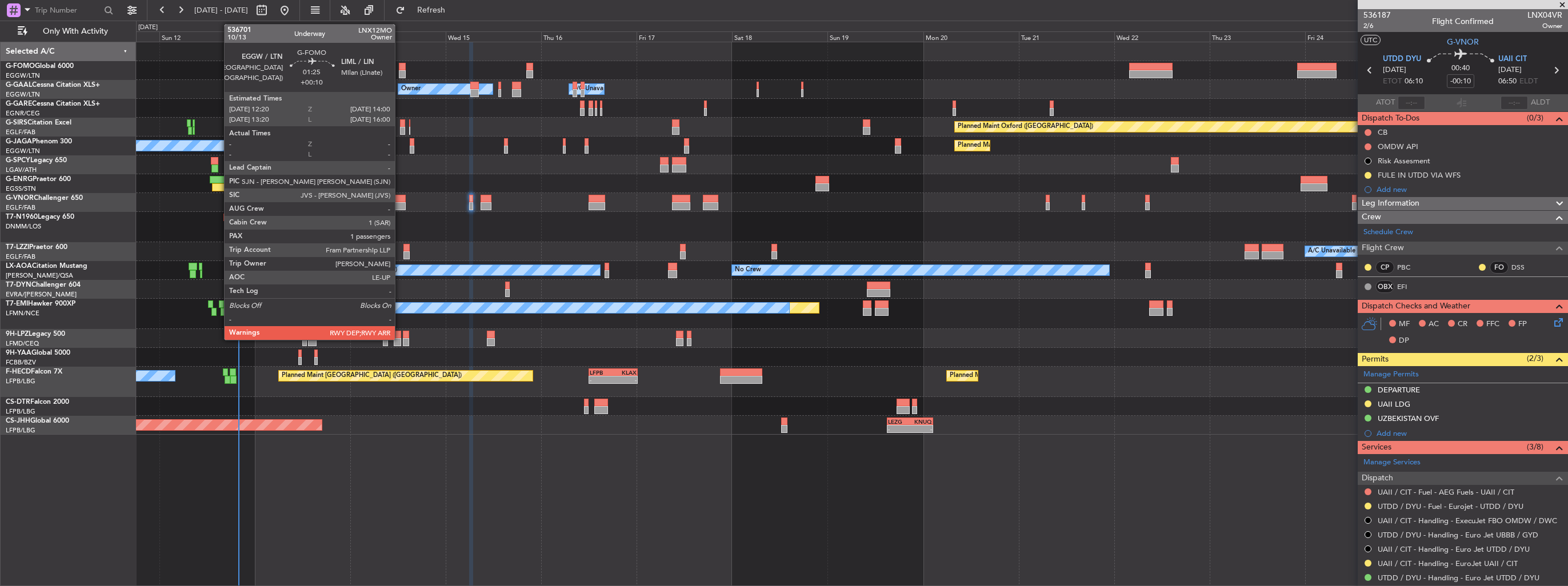
click at [400, 71] on div at bounding box center [402, 74] width 7 height 8
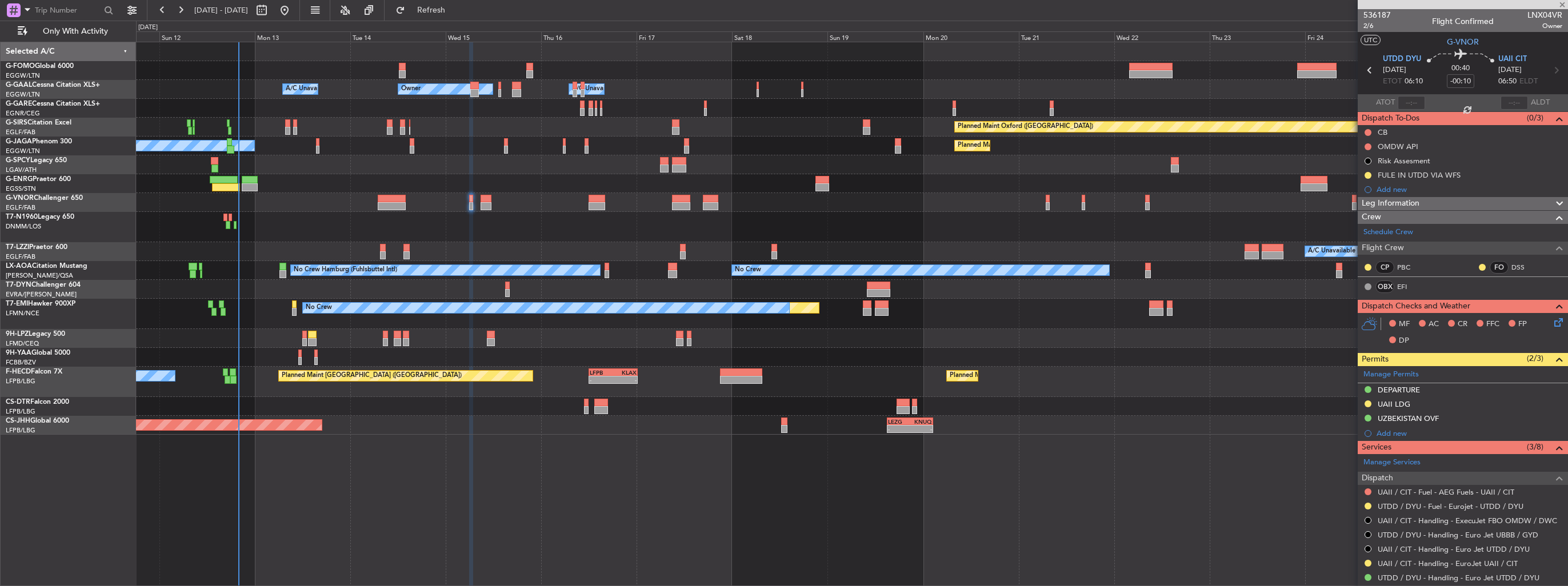
type input "+00:10"
type input "1"
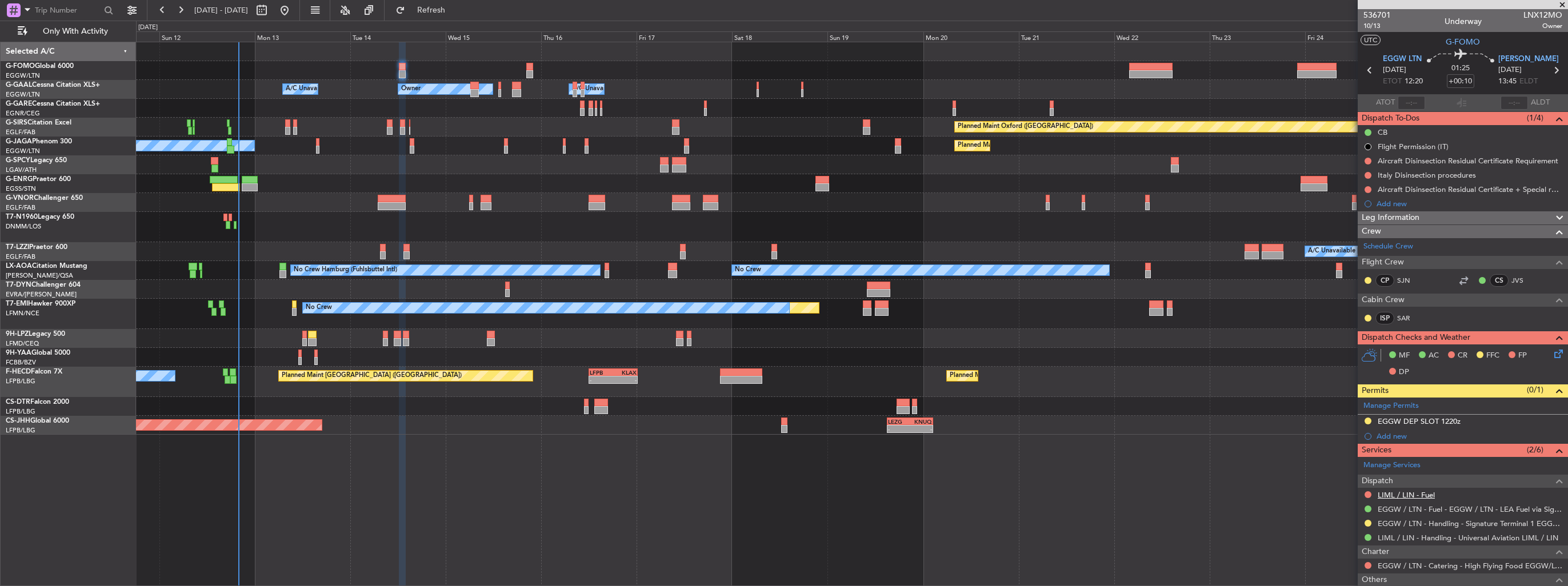
click at [1420, 495] on link "LIML / LIN - Fuel" at bounding box center [1406, 495] width 57 height 9
click at [1394, 495] on link "LIML / LIN - Fuel" at bounding box center [1406, 495] width 57 height 9
click at [1367, 495] on button at bounding box center [1368, 495] width 7 height 7
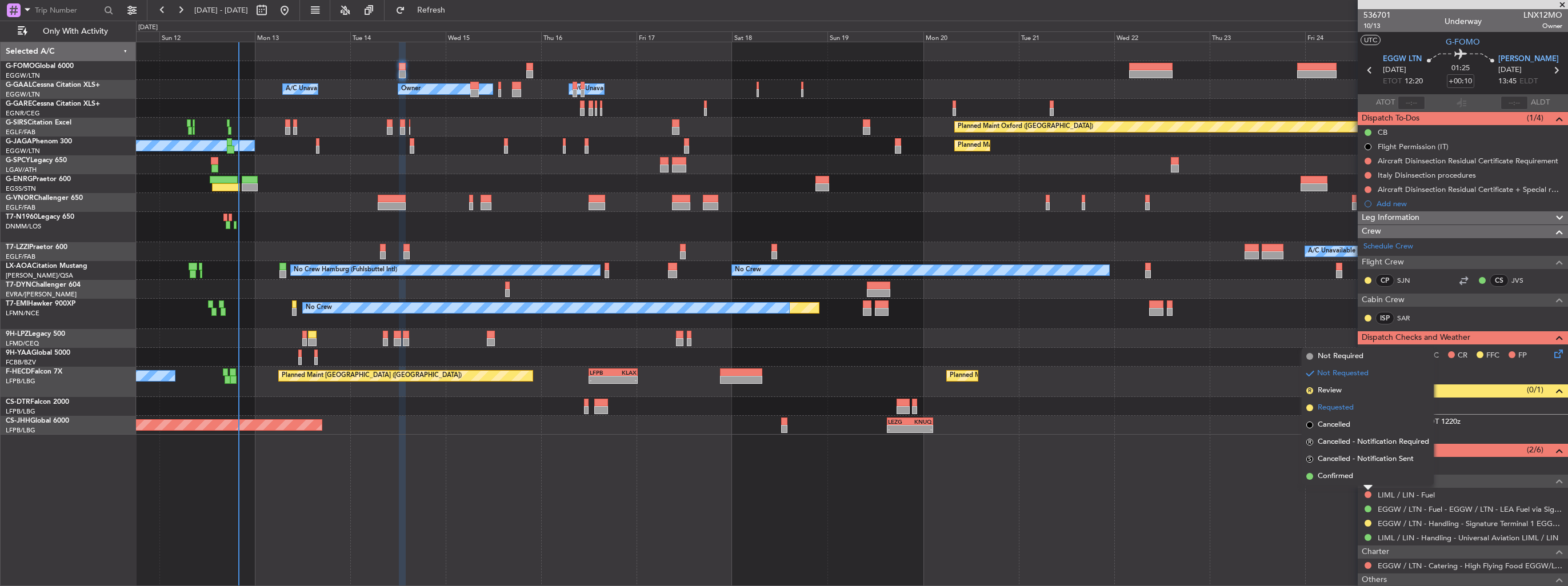
click at [1331, 408] on span "Requested" at bounding box center [1335, 408] width 36 height 12
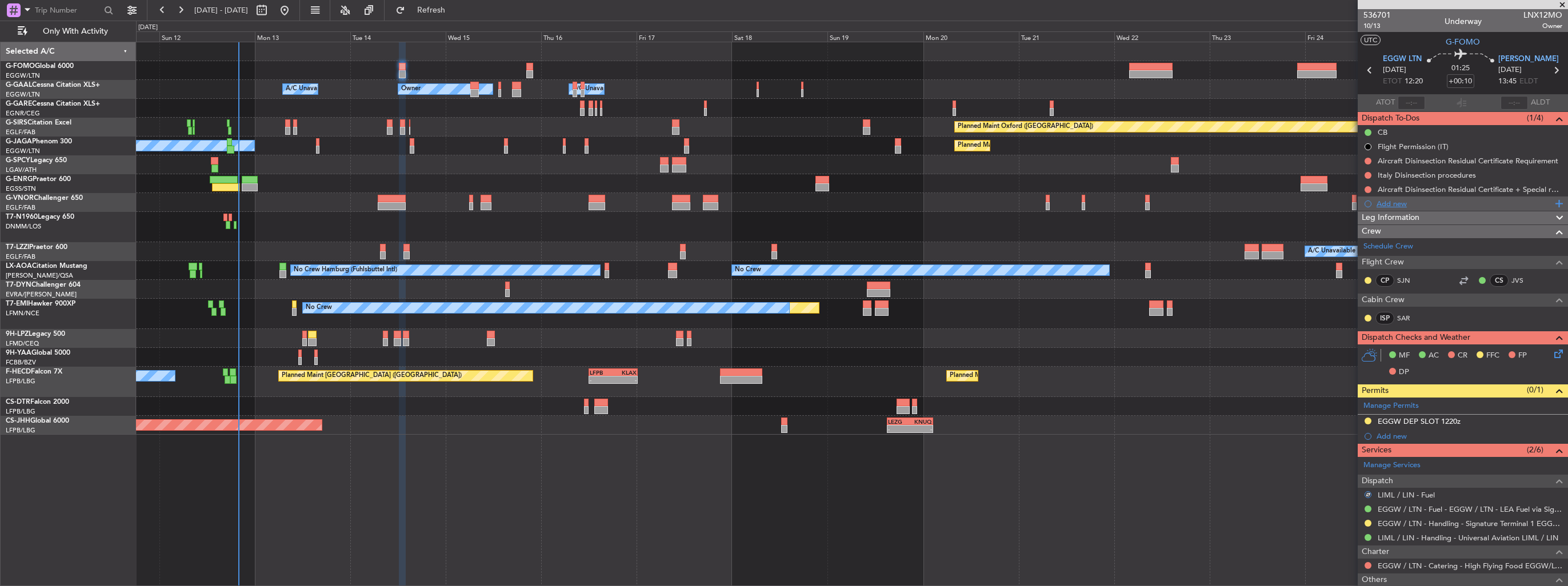
click at [1392, 199] on div "Add new" at bounding box center [1464, 203] width 176 height 9
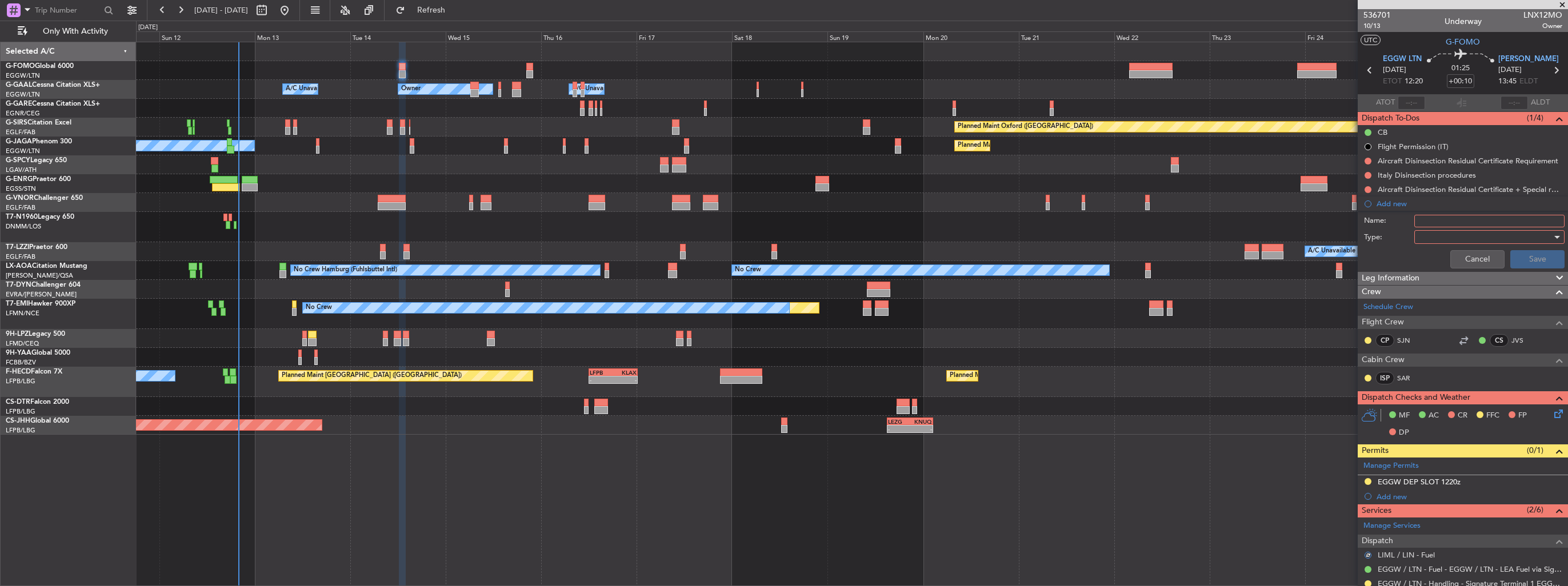
click at [1428, 217] on input "Name:" at bounding box center [1489, 220] width 150 height 12
type input "FUEL IN LIML VIA WFS"
click at [1461, 239] on div at bounding box center [1485, 237] width 133 height 17
click at [1459, 256] on span "Generic" at bounding box center [1484, 259] width 134 height 17
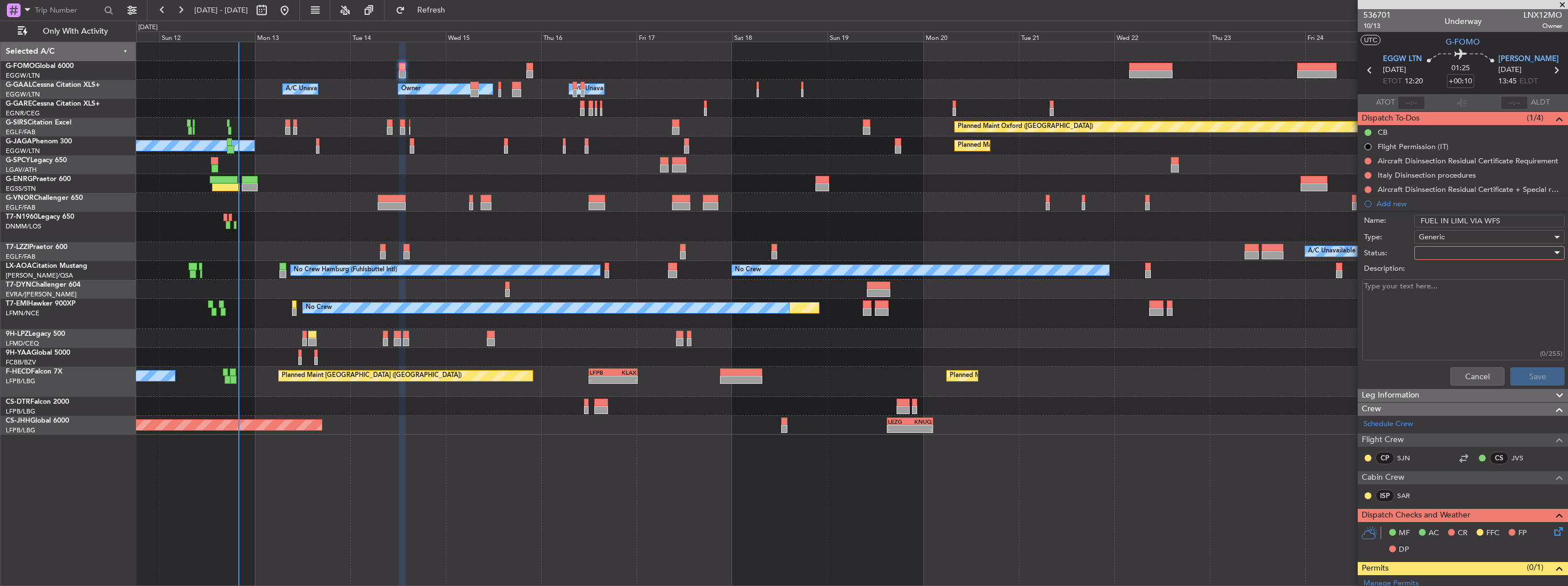
click at [1456, 245] on div at bounding box center [1485, 253] width 133 height 17
click at [1451, 286] on span "In Progress" at bounding box center [1484, 292] width 134 height 17
click at [1539, 371] on button "Save" at bounding box center [1537, 376] width 54 height 18
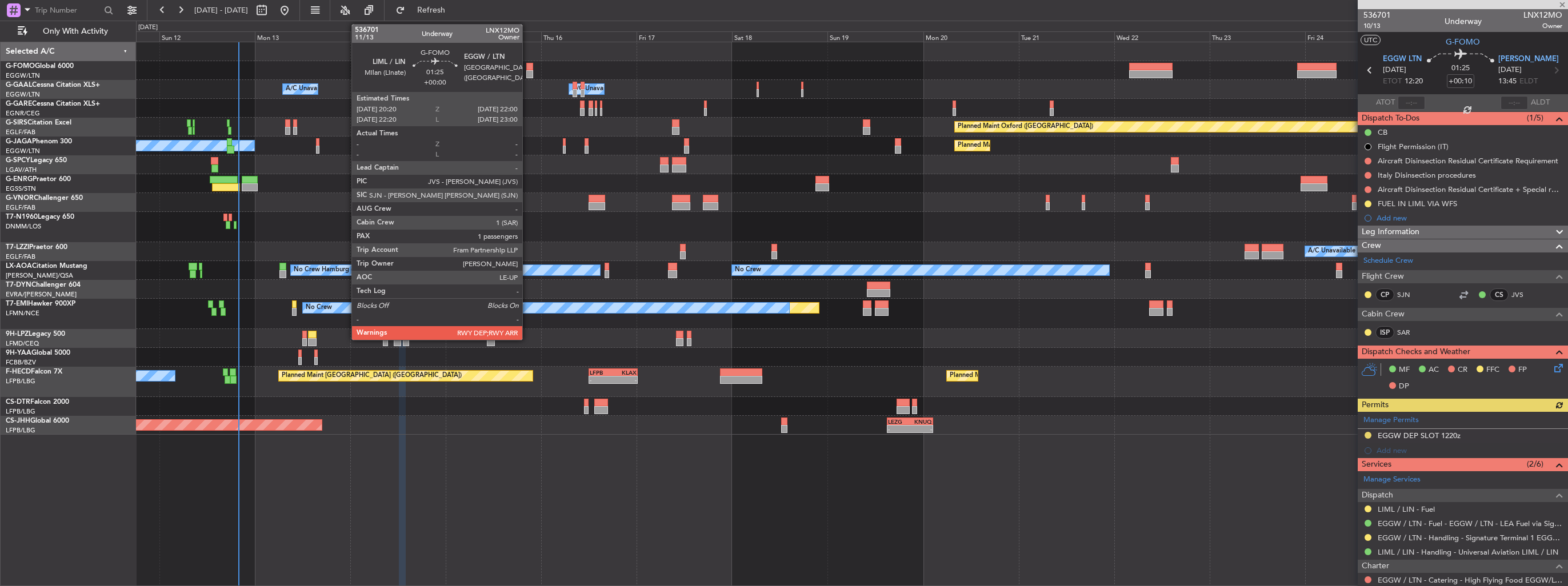
click at [528, 72] on div at bounding box center [530, 74] width 7 height 8
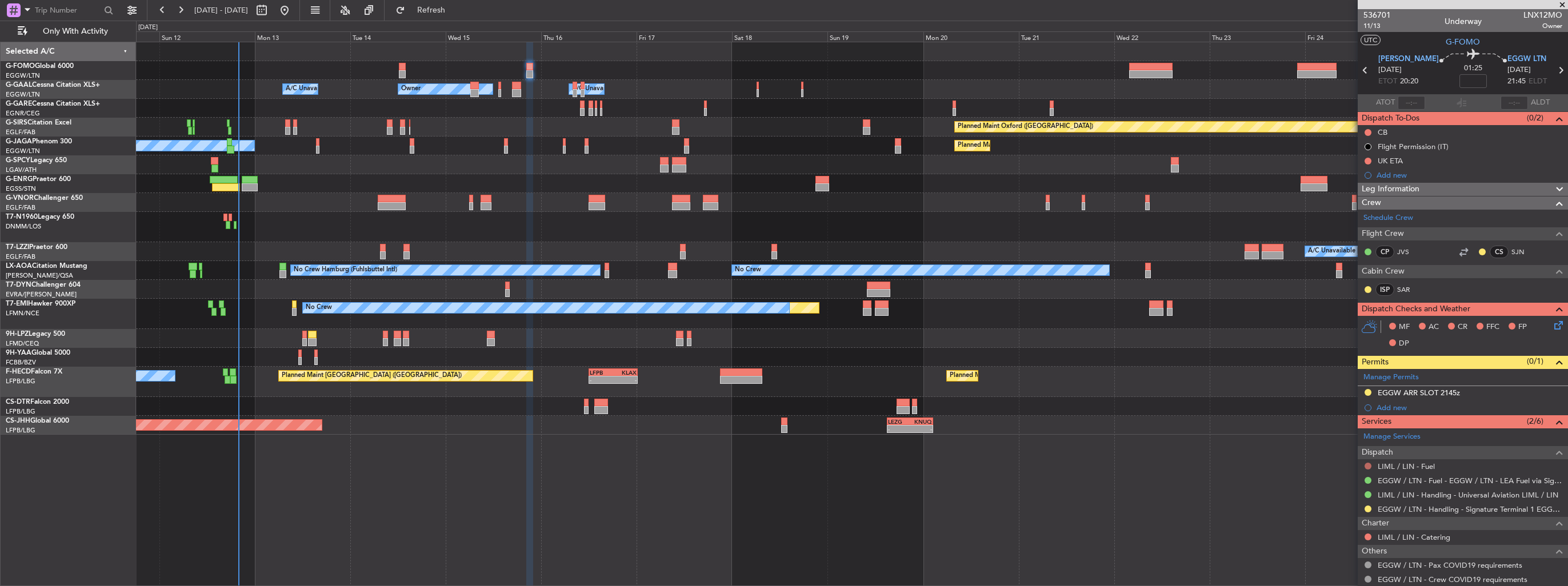
click at [1366, 465] on button at bounding box center [1368, 466] width 7 height 7
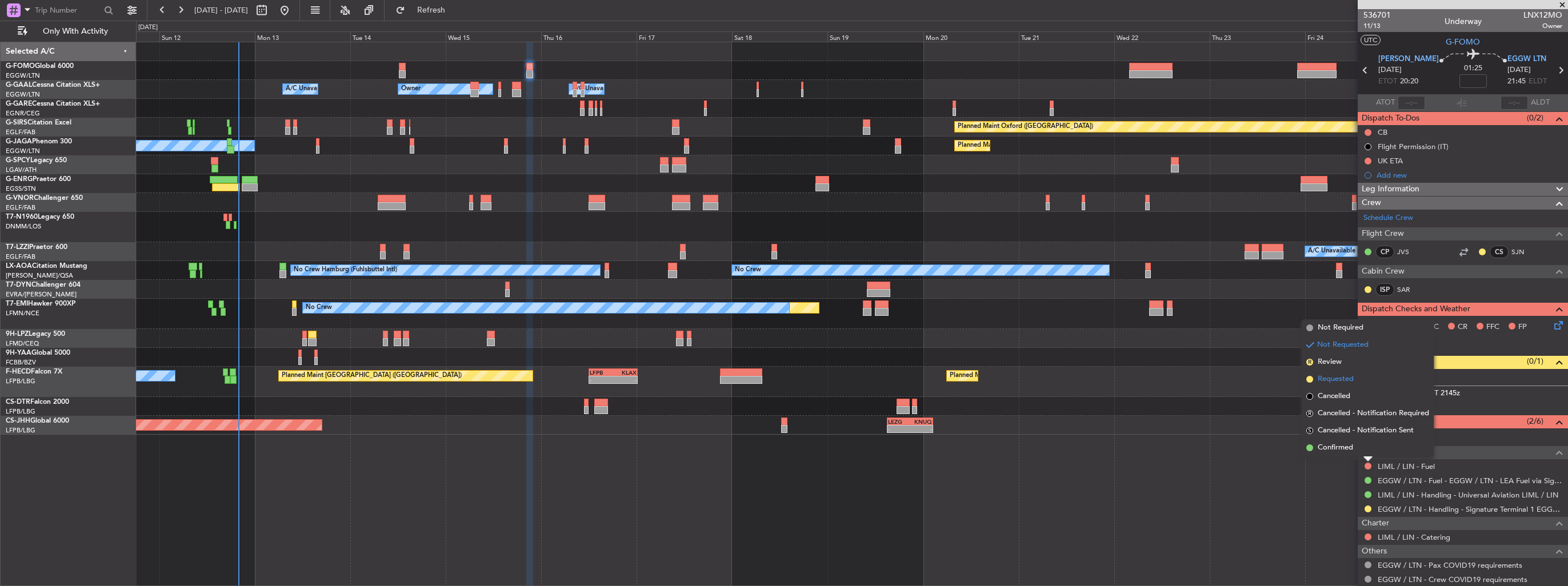
click at [1335, 374] on span "Requested" at bounding box center [1335, 379] width 36 height 12
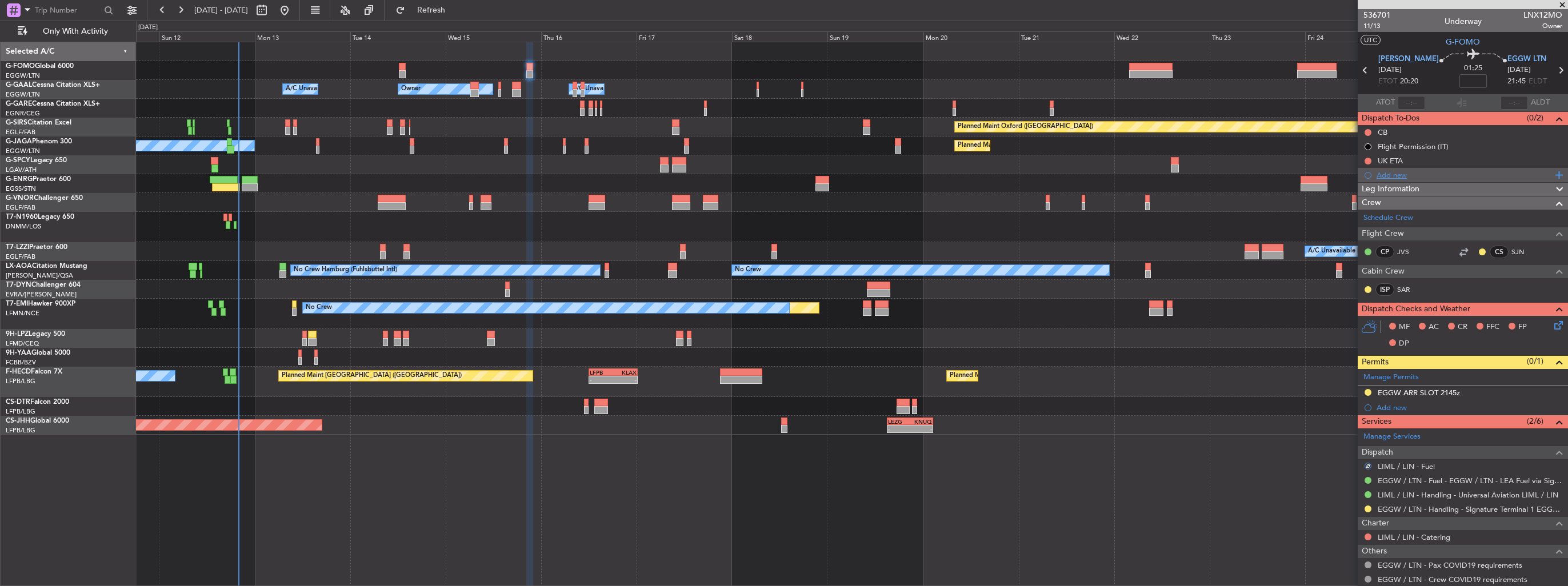
click at [1392, 173] on div "Add new" at bounding box center [1464, 175] width 176 height 9
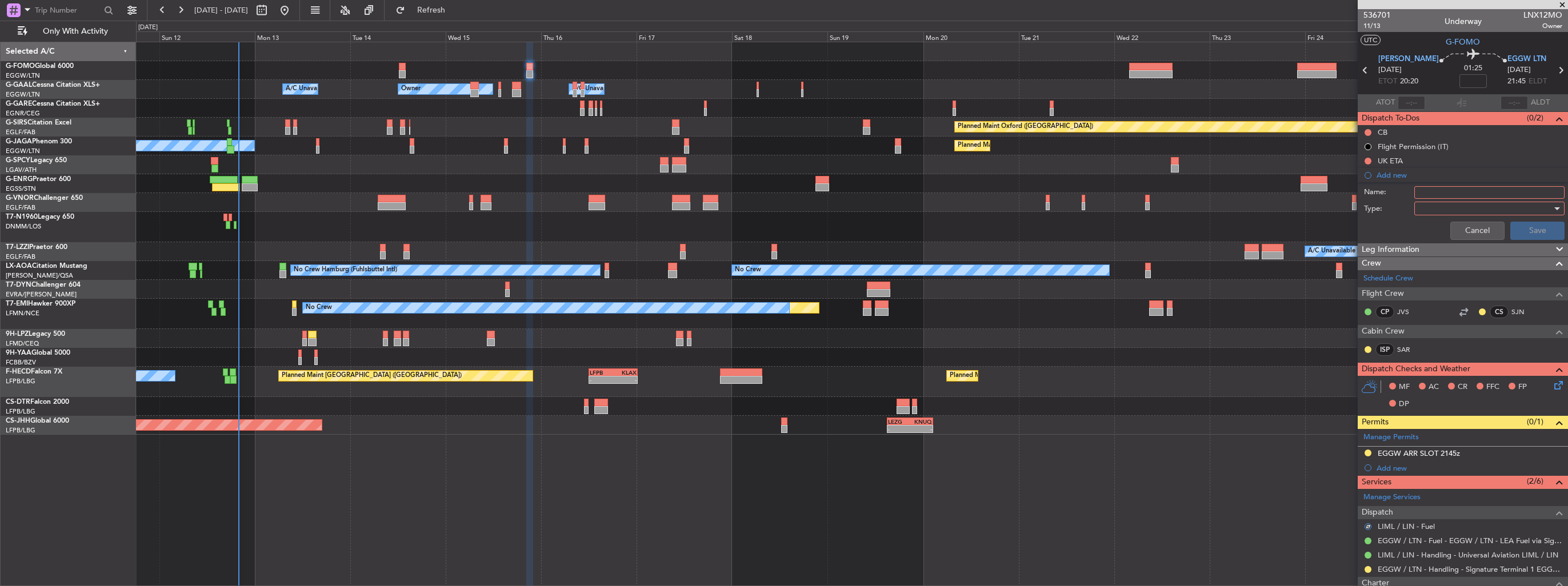
click at [1431, 186] on input "Name:" at bounding box center [1489, 192] width 150 height 12
drag, startPoint x: 1522, startPoint y: 194, endPoint x: 1481, endPoint y: 193, distance: 41.0
click at [1481, 193] on input "FUEL IN LIML VIA HANDLER" at bounding box center [1489, 192] width 150 height 12
type input "FUEL IN LIML VIA WFS"
click at [1486, 204] on div at bounding box center [1485, 209] width 133 height 17
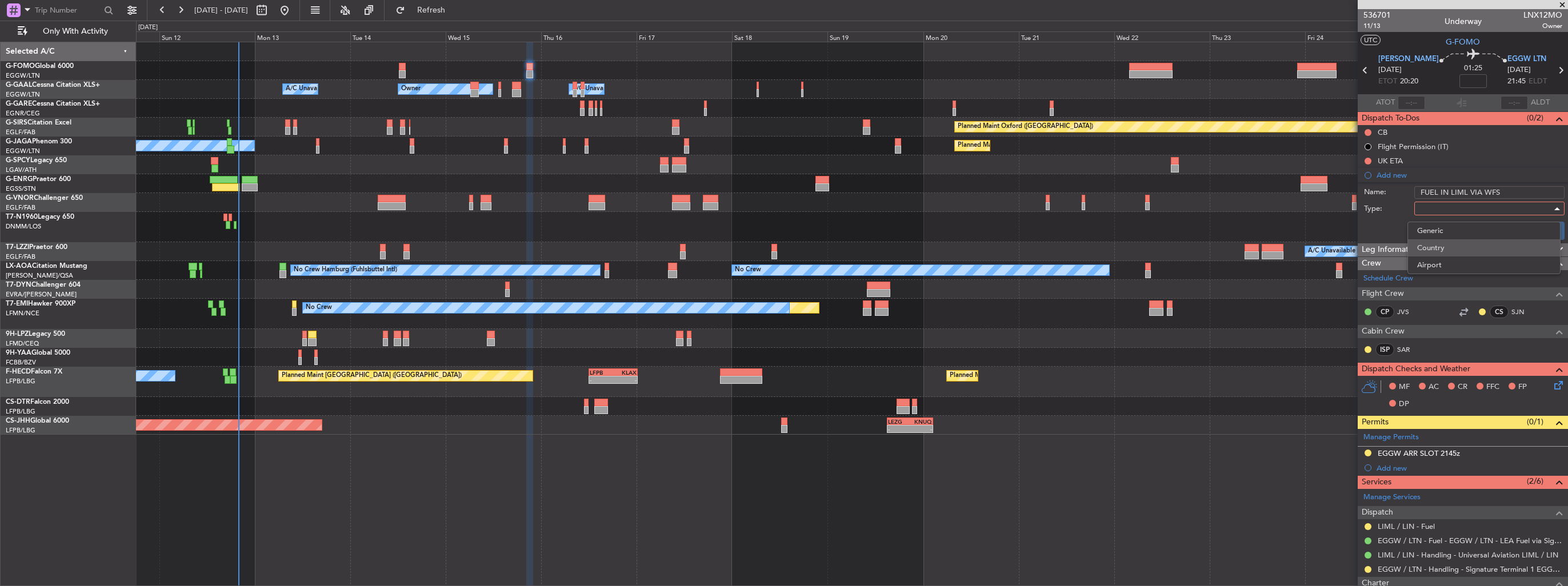
click at [1453, 244] on span "Country" at bounding box center [1484, 248] width 134 height 17
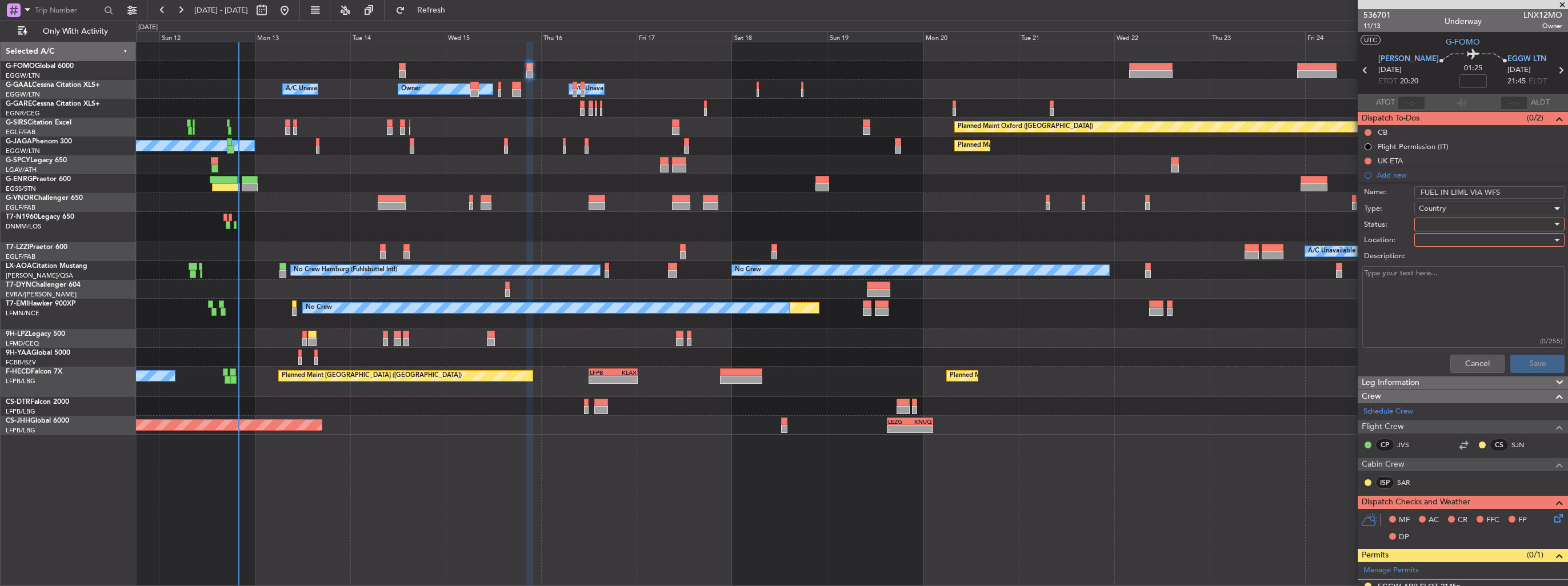
click at [1453, 230] on div at bounding box center [1485, 225] width 133 height 17
click at [1440, 209] on div at bounding box center [784, 293] width 1568 height 586
click at [1440, 209] on span "Country" at bounding box center [1433, 209] width 27 height 10
drag, startPoint x: 1440, startPoint y: 209, endPoint x: 1442, endPoint y: 226, distance: 17.1
click at [1442, 226] on span "Generic" at bounding box center [1484, 231] width 134 height 17
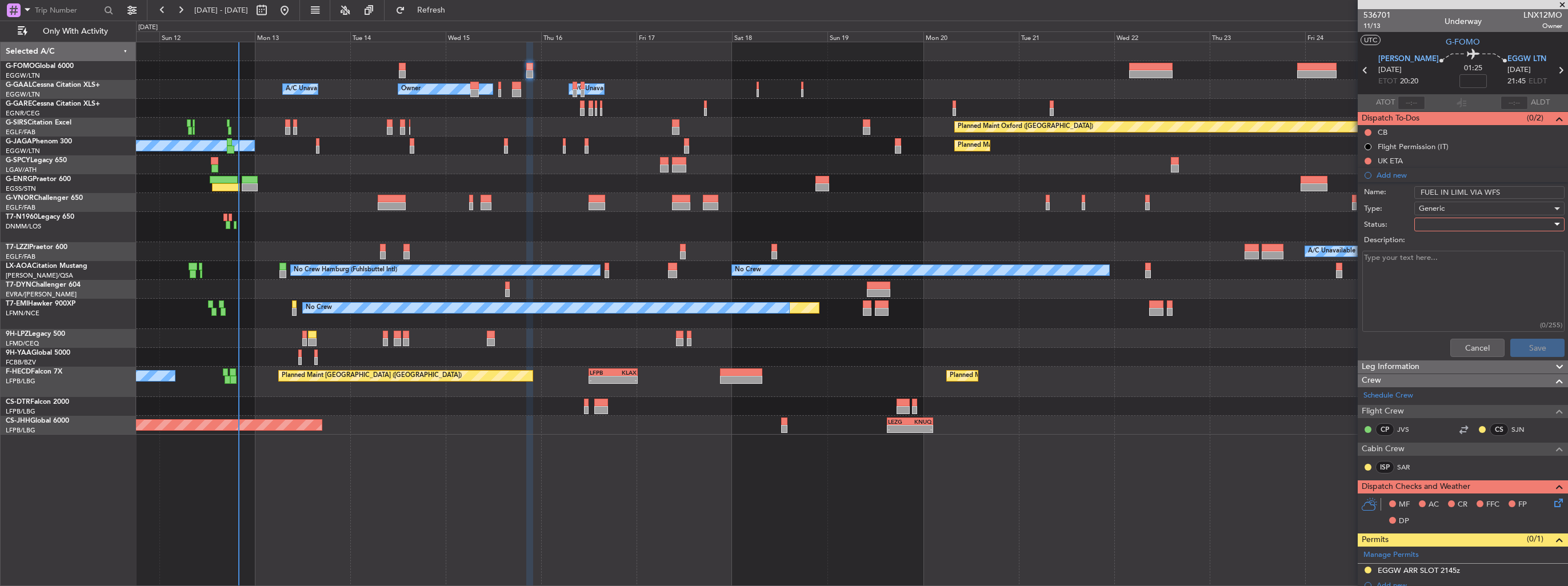
click at [1440, 224] on div at bounding box center [1485, 225] width 133 height 17
click at [1446, 256] on span "In Progress" at bounding box center [1484, 264] width 134 height 17
click at [1519, 346] on button "Save" at bounding box center [1537, 348] width 54 height 18
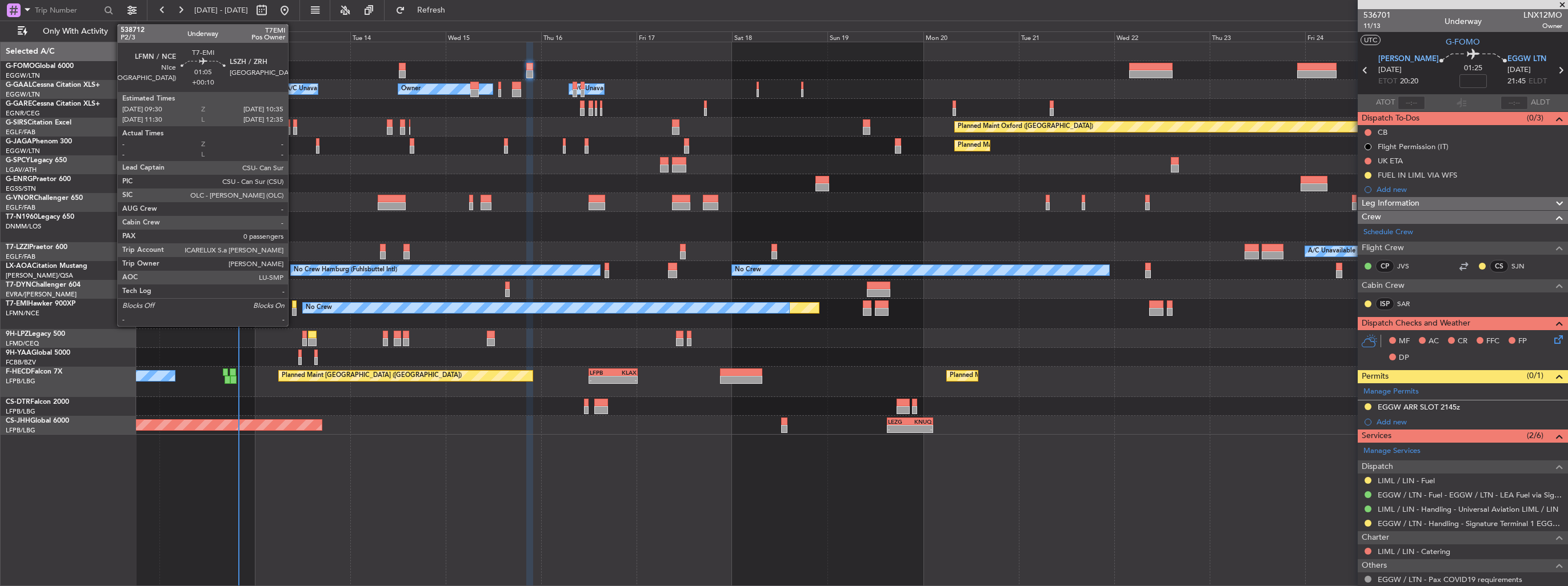
click at [293, 312] on div at bounding box center [294, 312] width 4 height 8
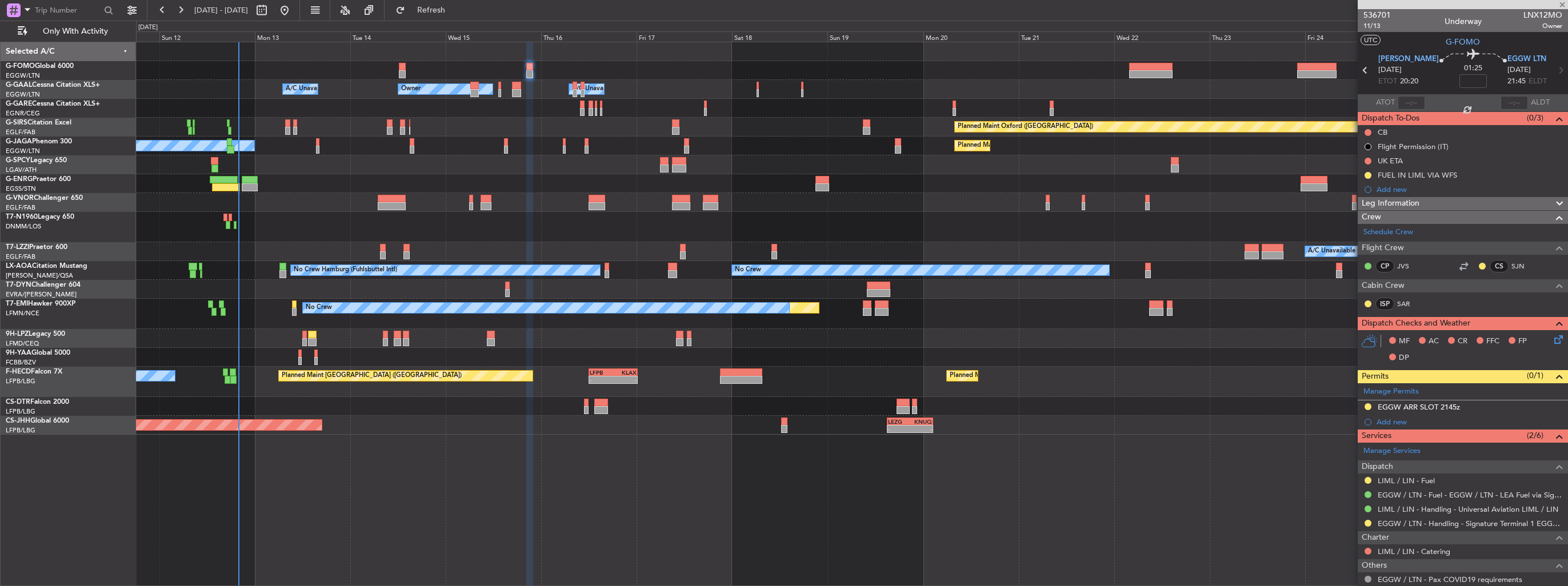
type input "+00:10"
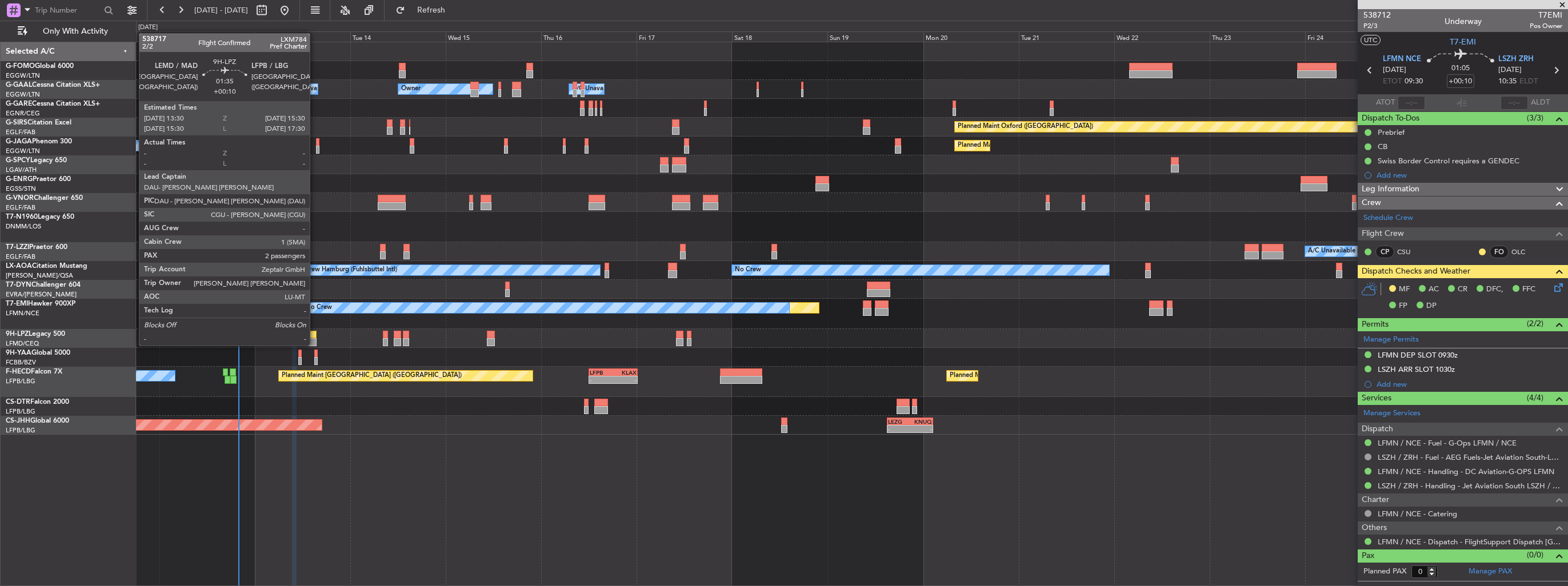
click at [315, 334] on div at bounding box center [312, 335] width 8 height 8
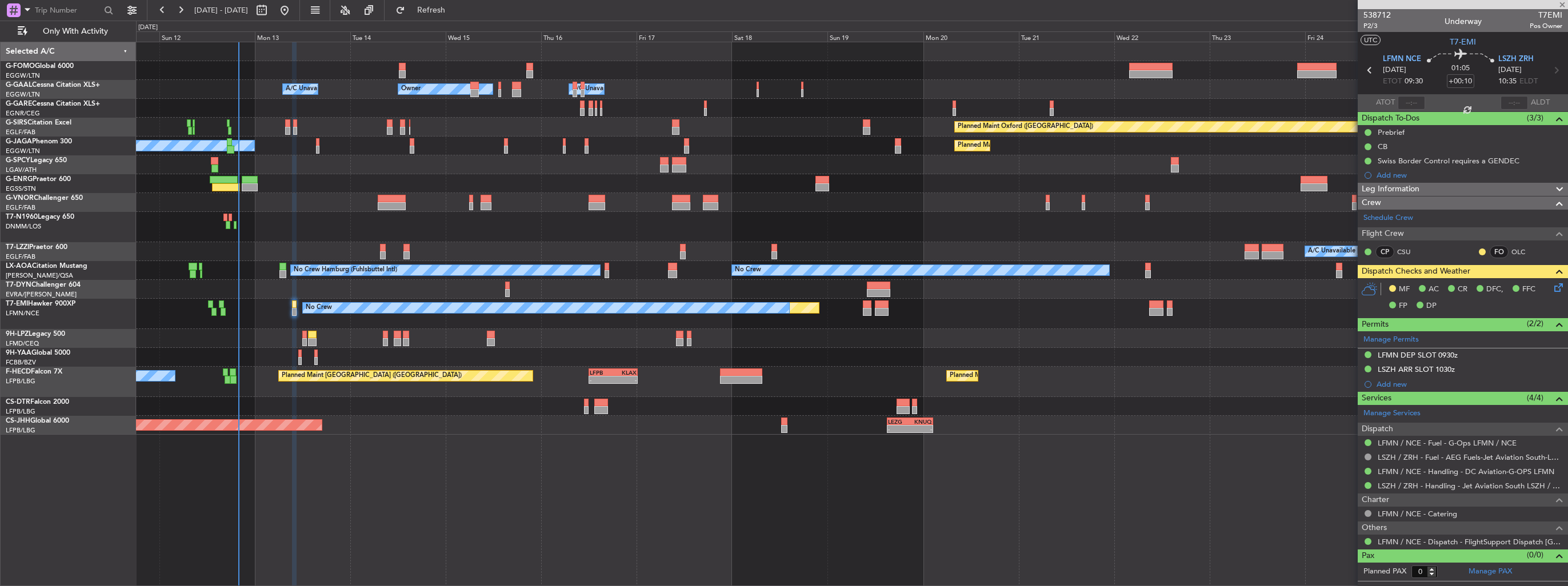
type input "2"
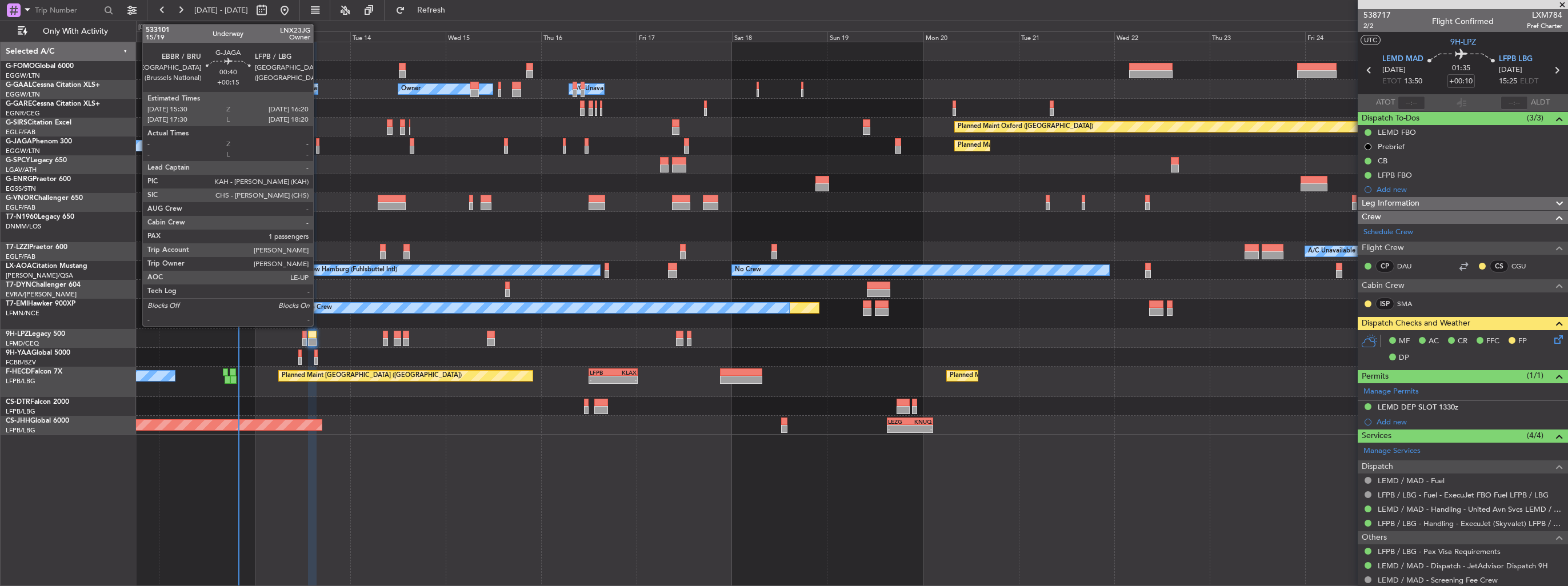
click at [318, 148] on div at bounding box center [317, 149] width 4 height 8
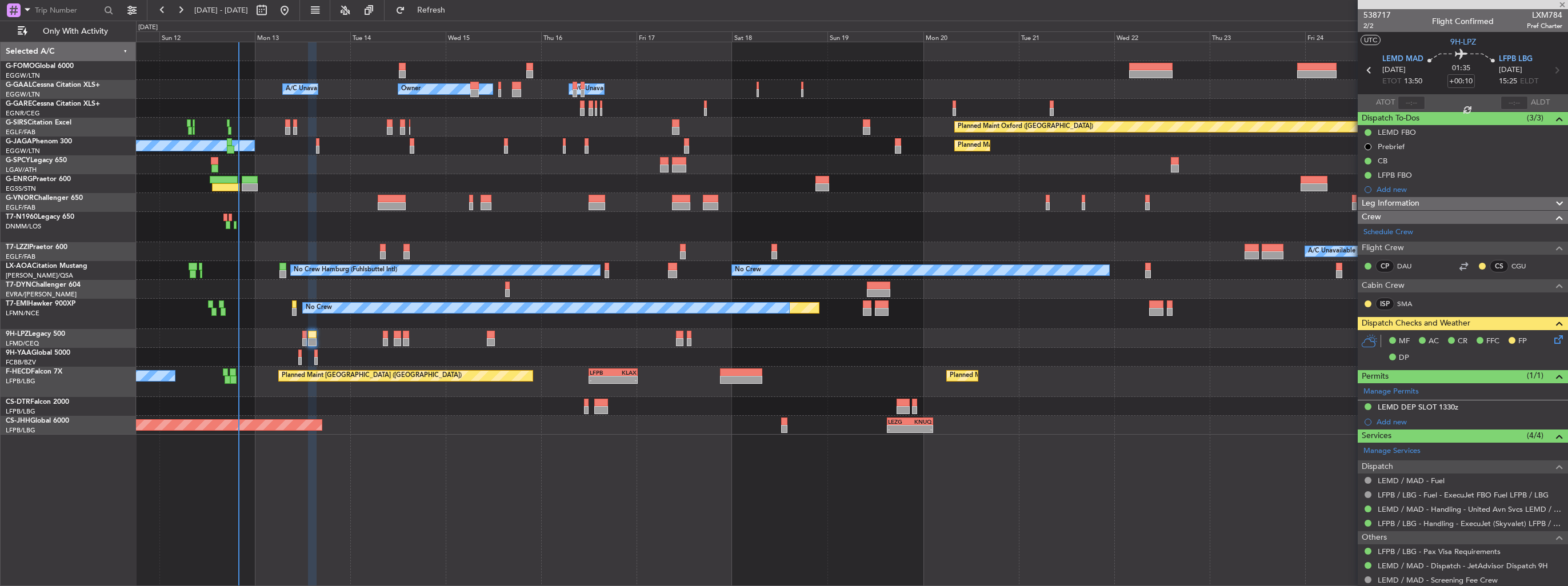
type input "+00:15"
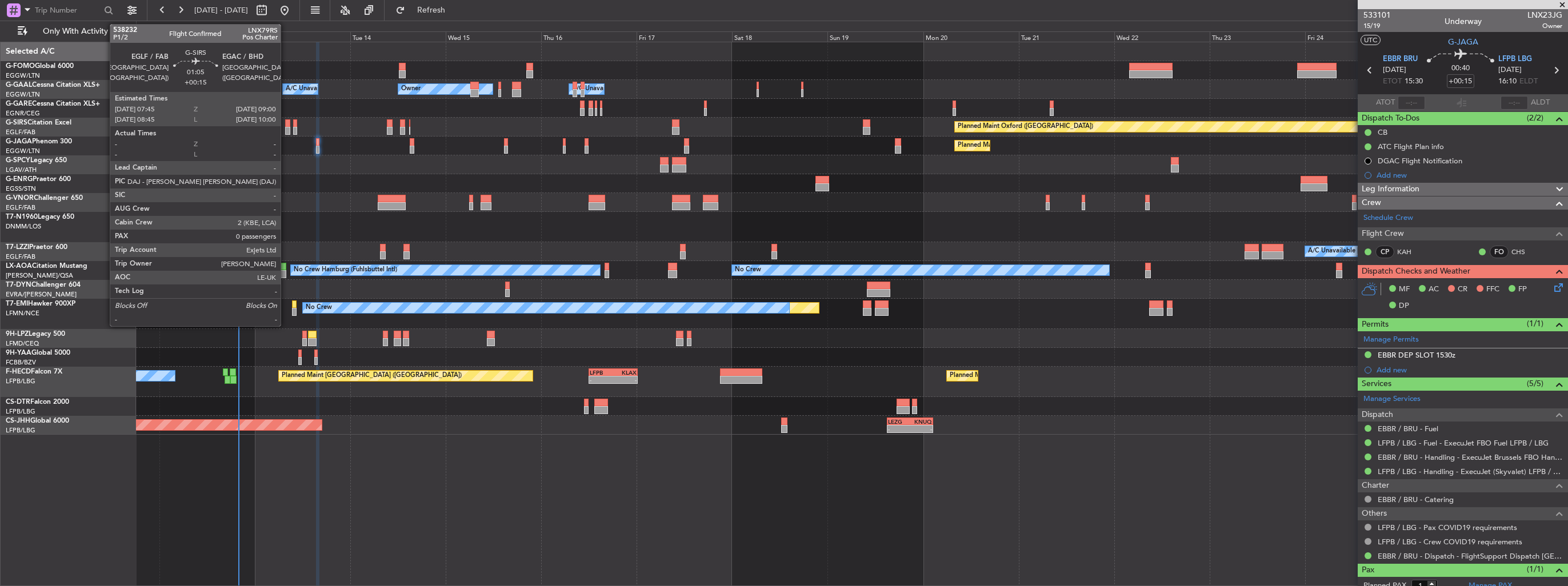
click at [286, 127] on div at bounding box center [287, 130] width 5 height 8
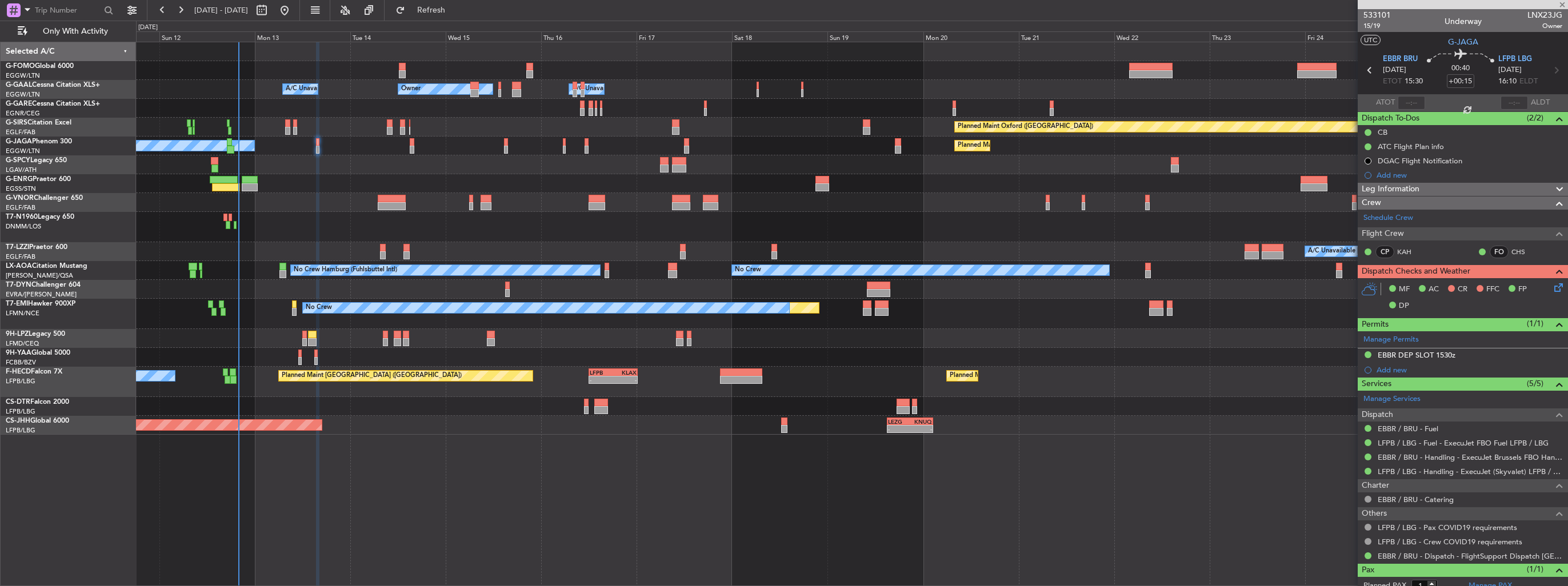
type input "0"
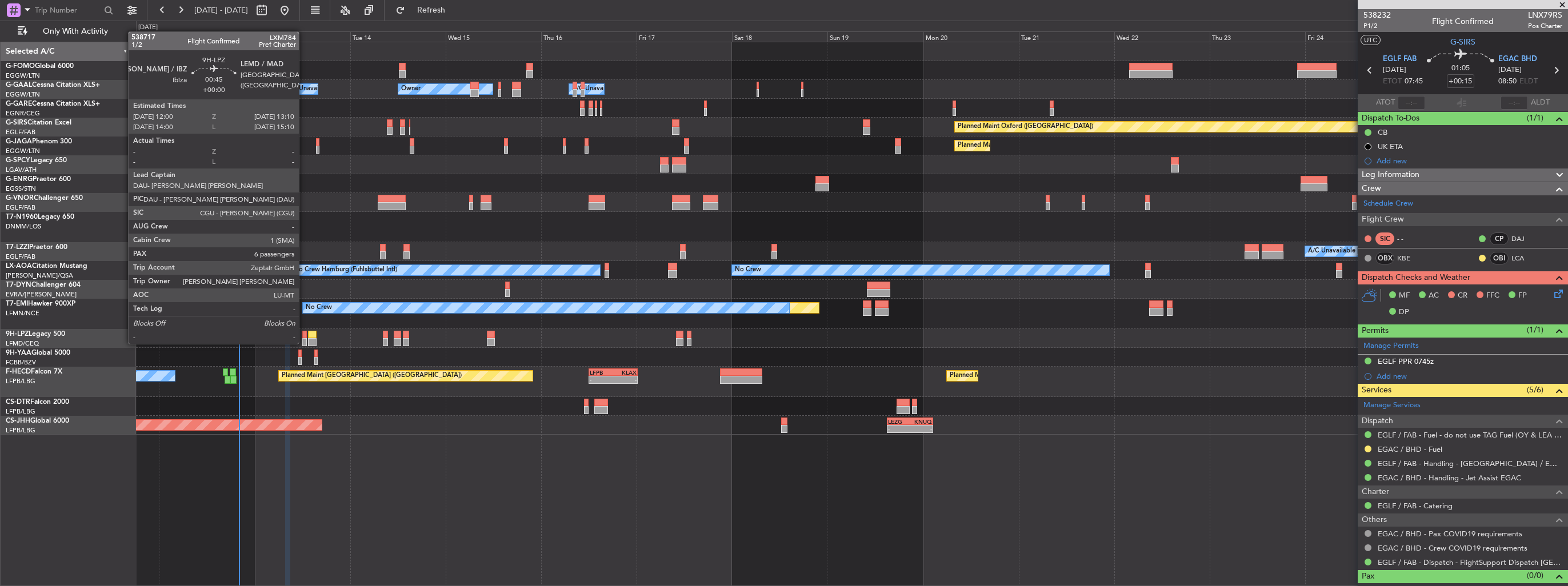
click at [304, 333] on div at bounding box center [305, 335] width 5 height 8
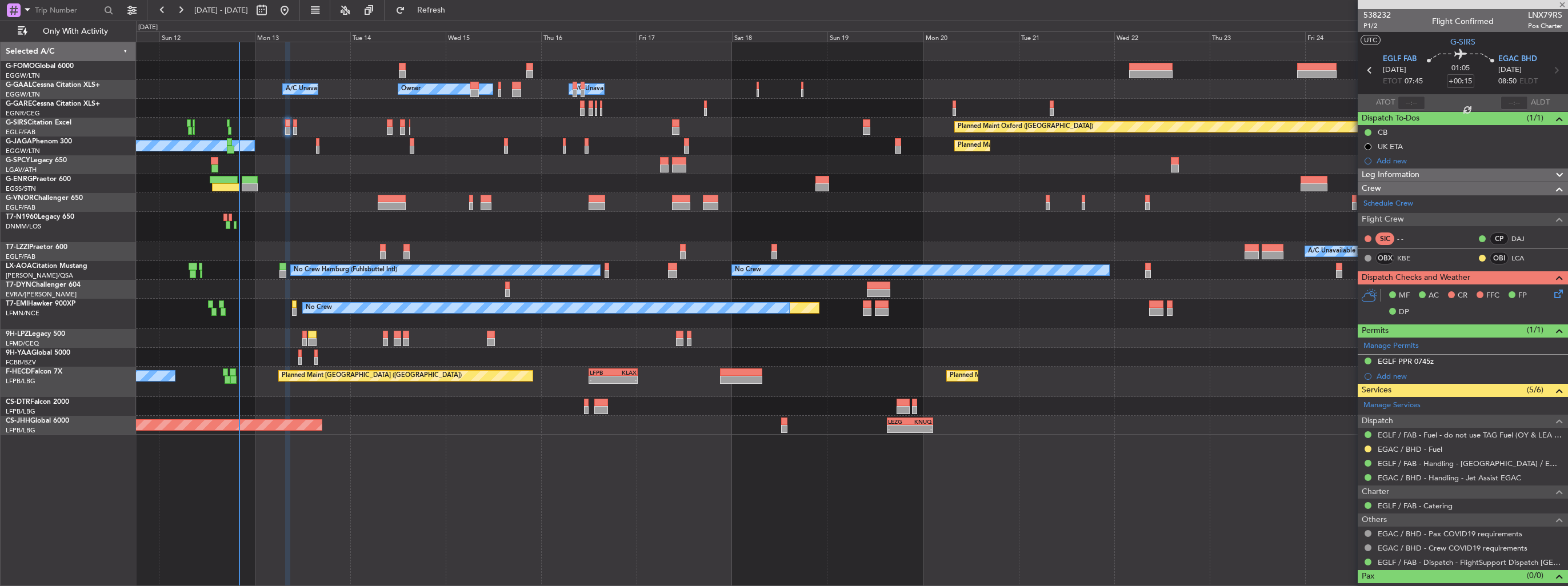
type input "6"
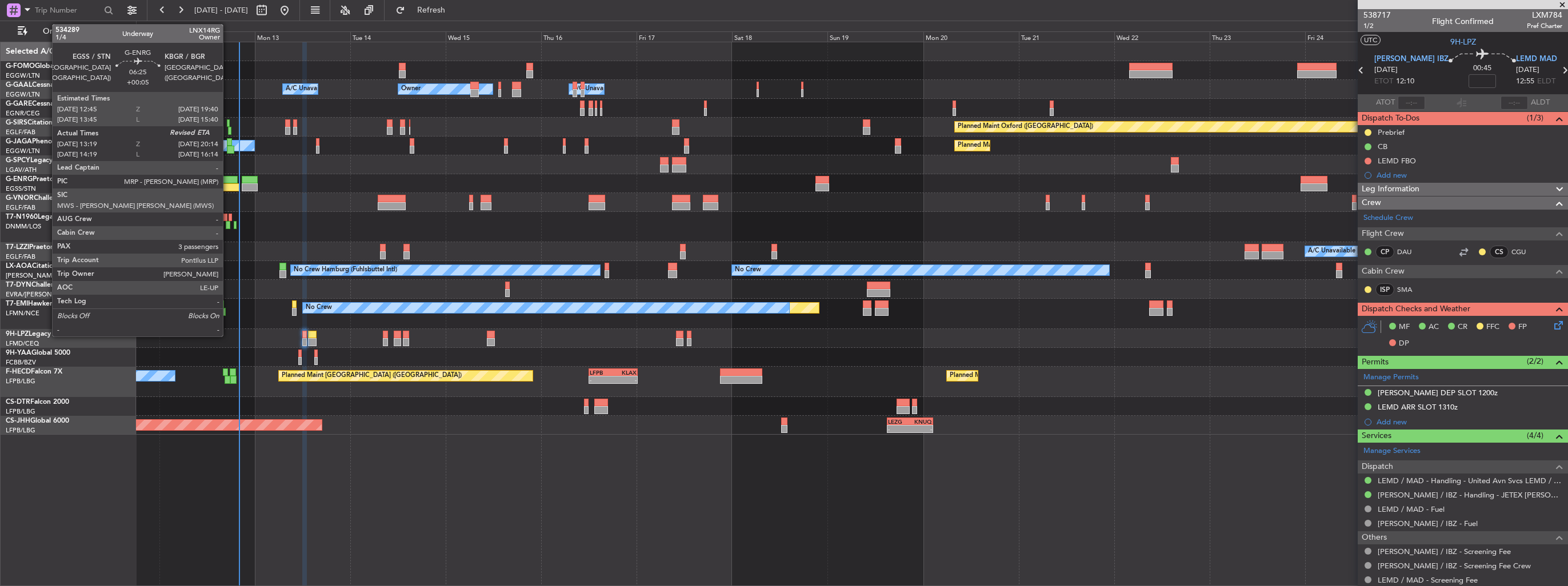
click at [228, 187] on div at bounding box center [225, 187] width 28 height 8
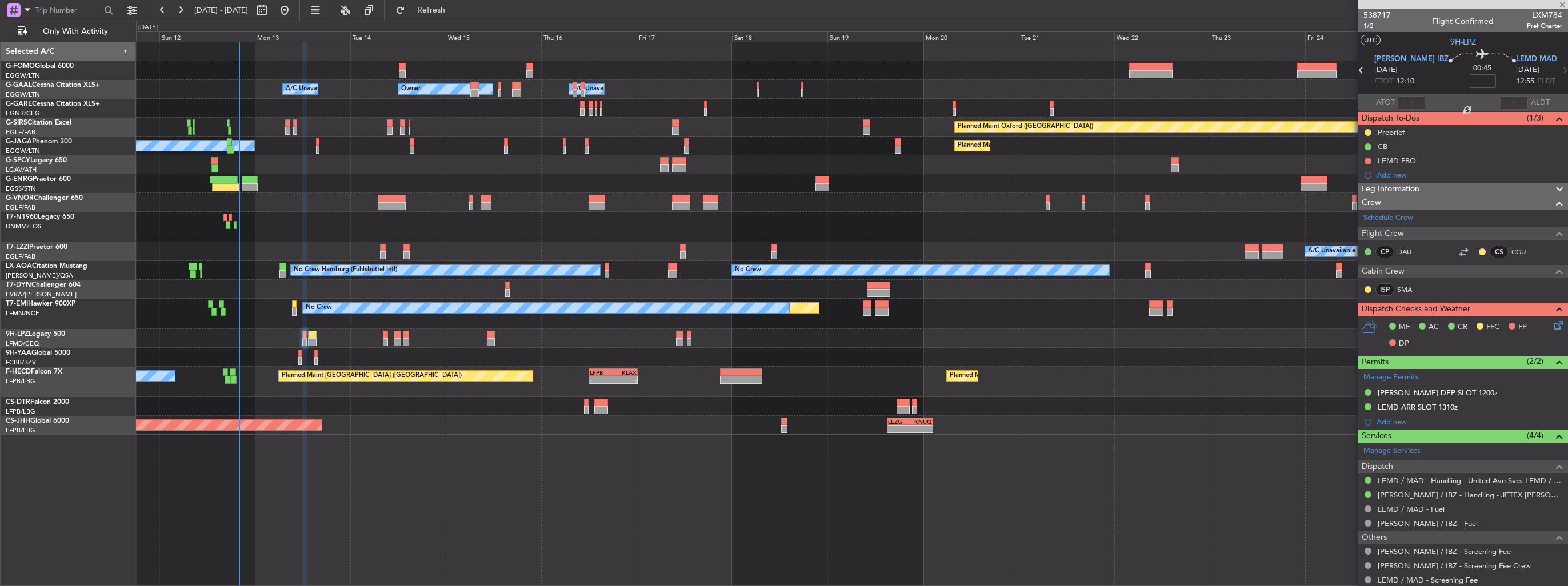
type input "+00:05"
type input "13:34"
type input "3"
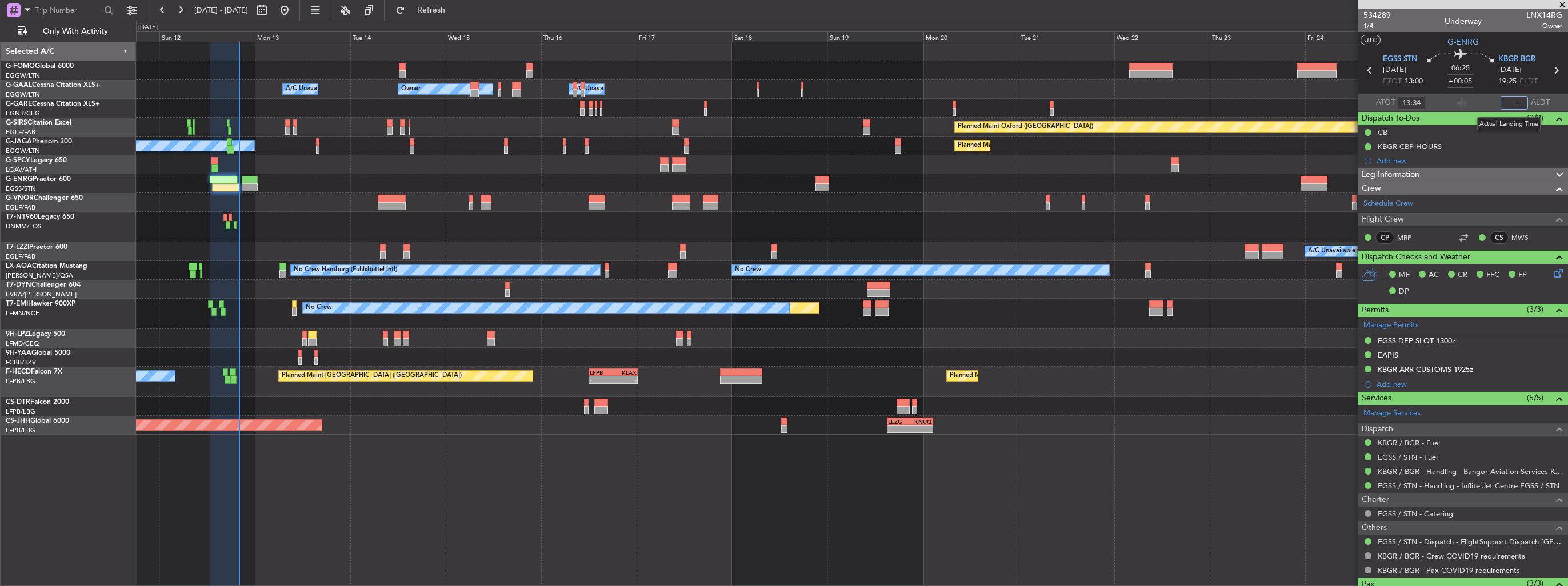
click at [1507, 105] on input "text" at bounding box center [1514, 102] width 27 height 14
type input "20:01"
click at [1403, 44] on section "UTC G-ENRG" at bounding box center [1463, 40] width 210 height 17
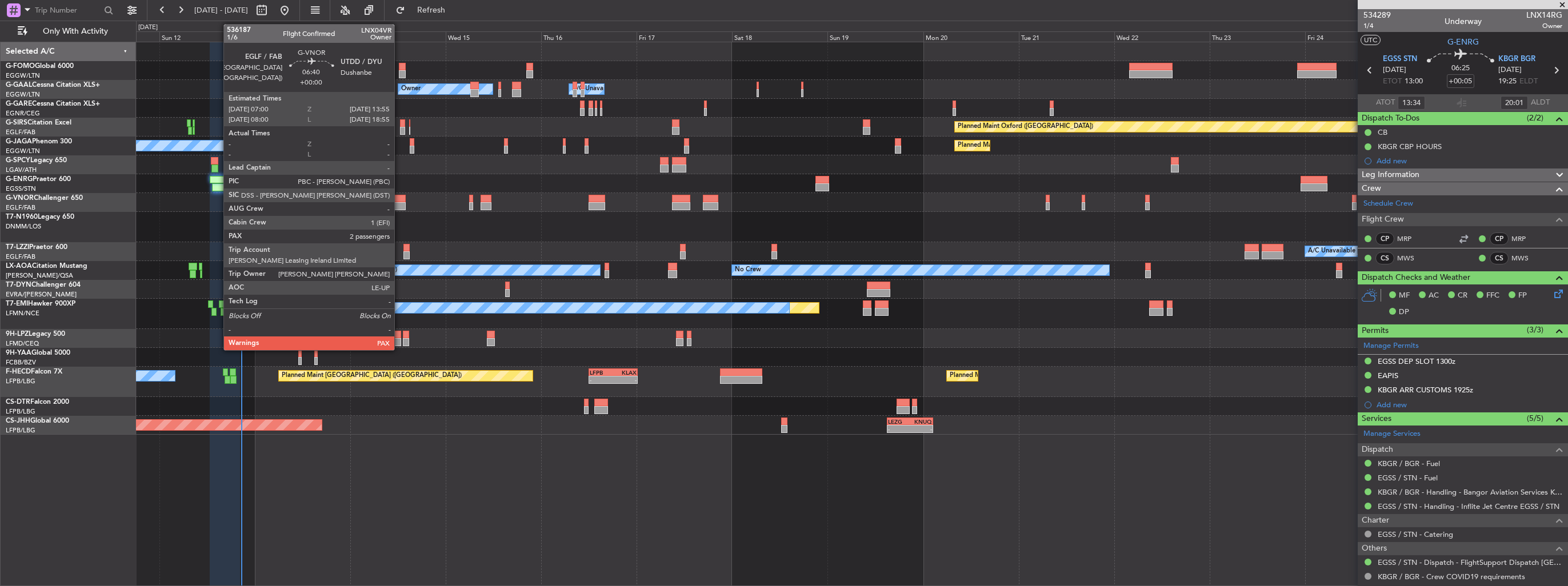
click at [400, 198] on div at bounding box center [392, 199] width 28 height 8
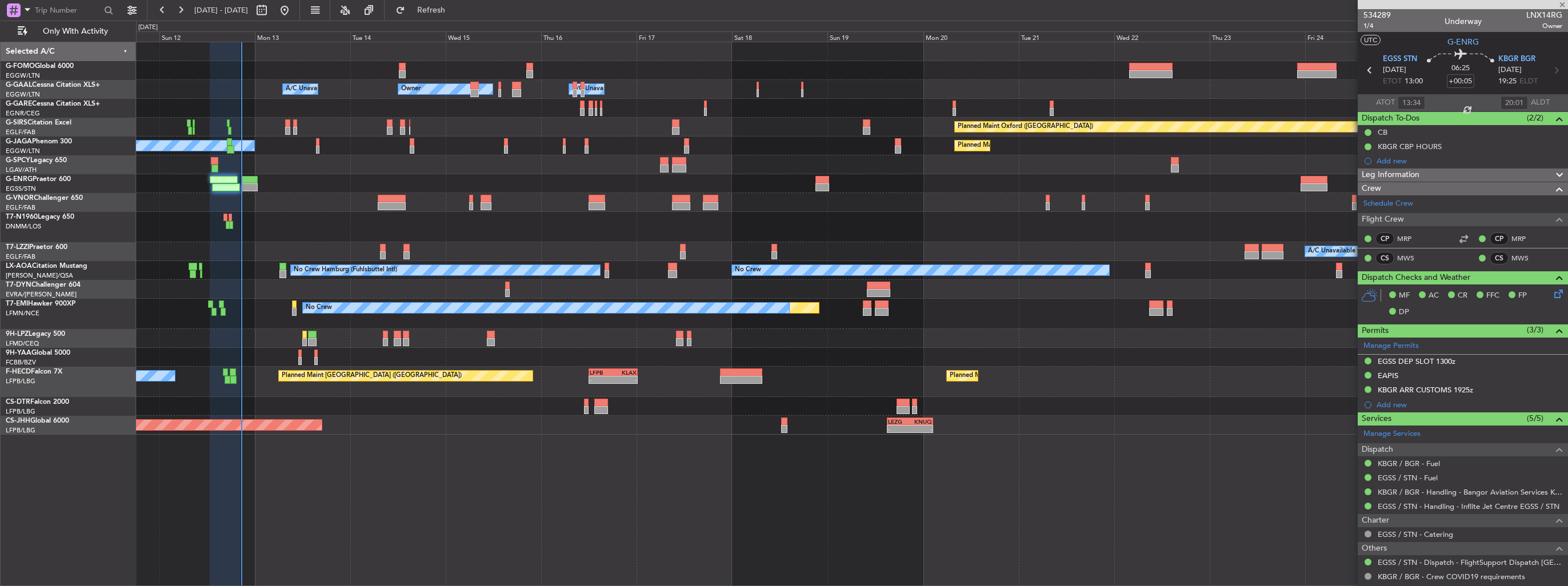
type input "2"
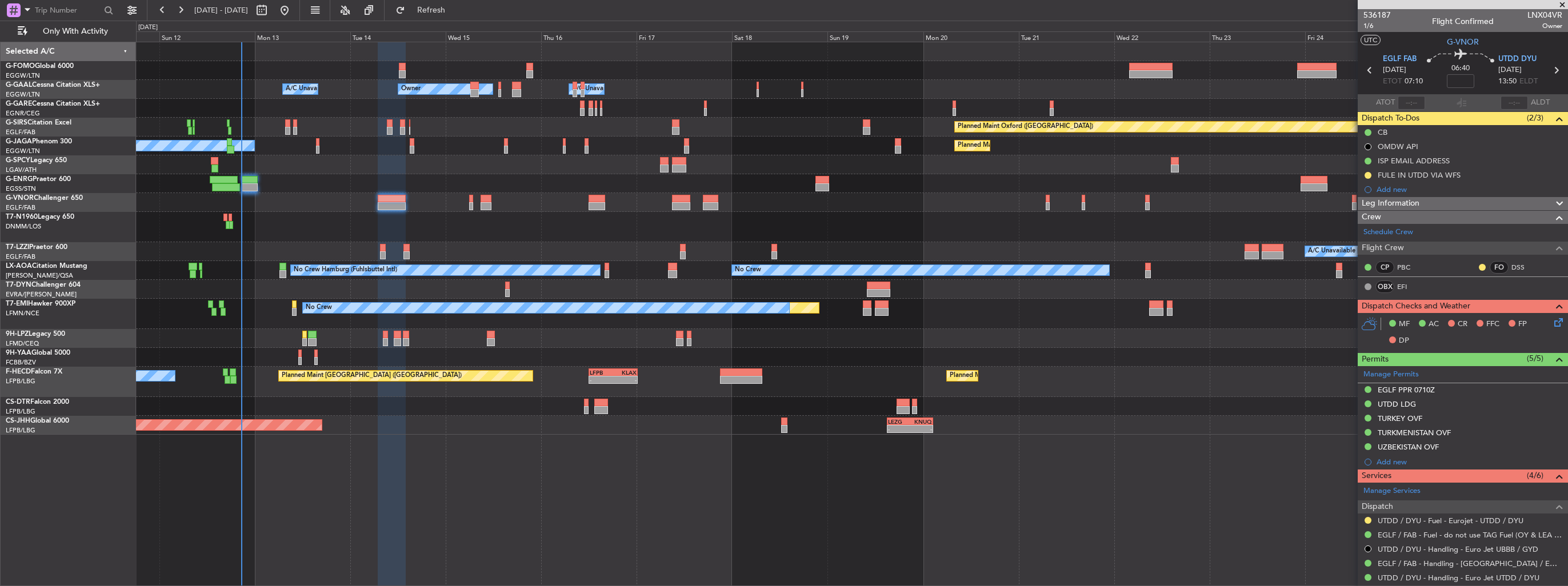
click at [1547, 14] on span "LNX04VR" at bounding box center [1545, 15] width 35 height 12
copy span "LNX04VR"
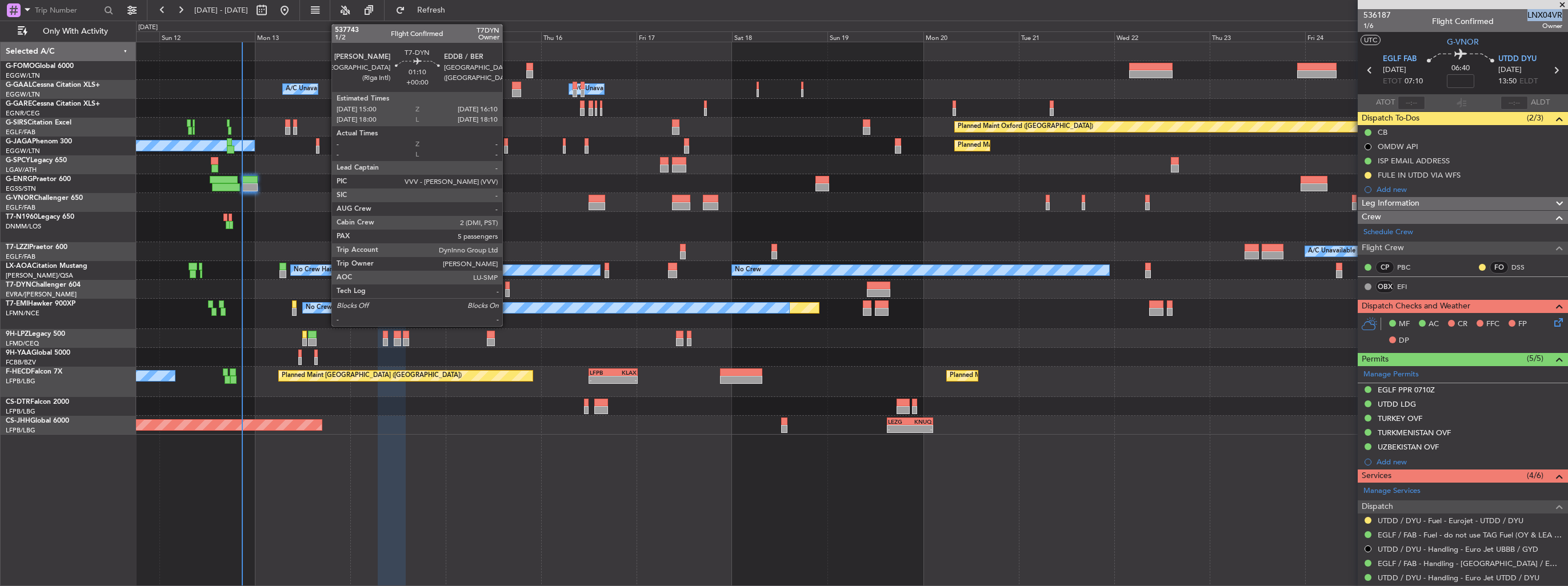
click at [508, 285] on div at bounding box center [508, 285] width 5 height 8
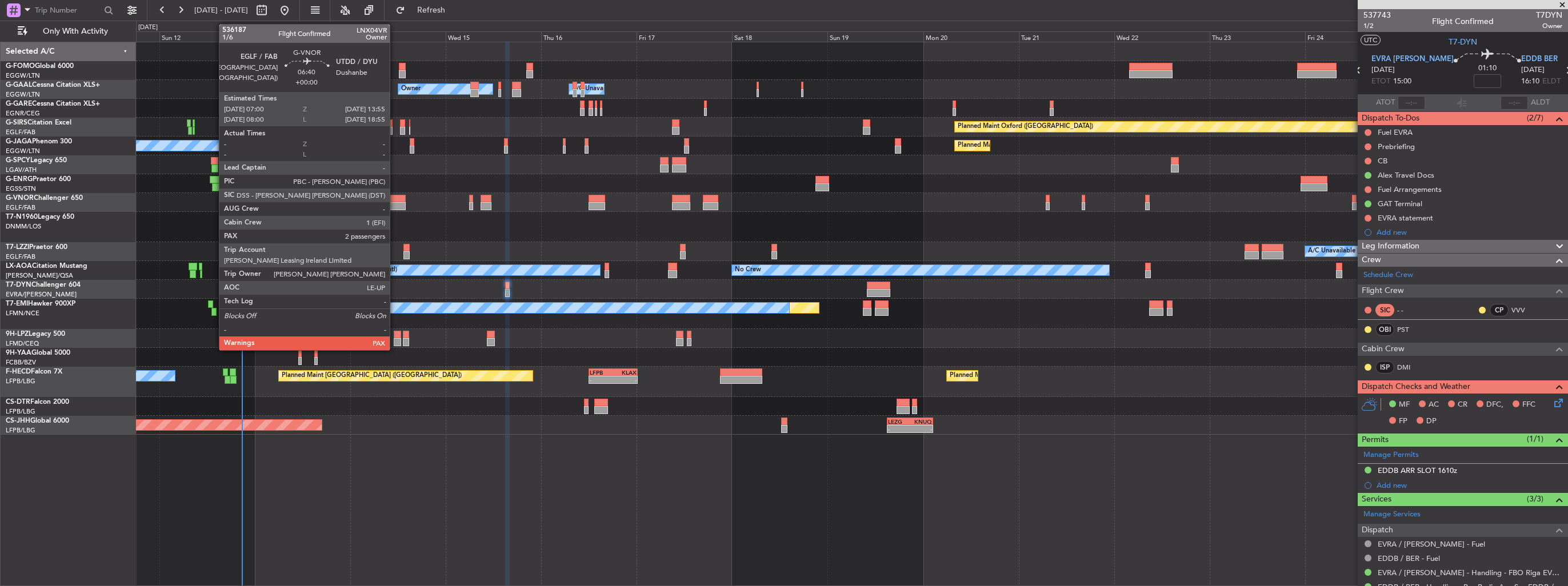
click at [395, 198] on div at bounding box center [392, 199] width 28 height 8
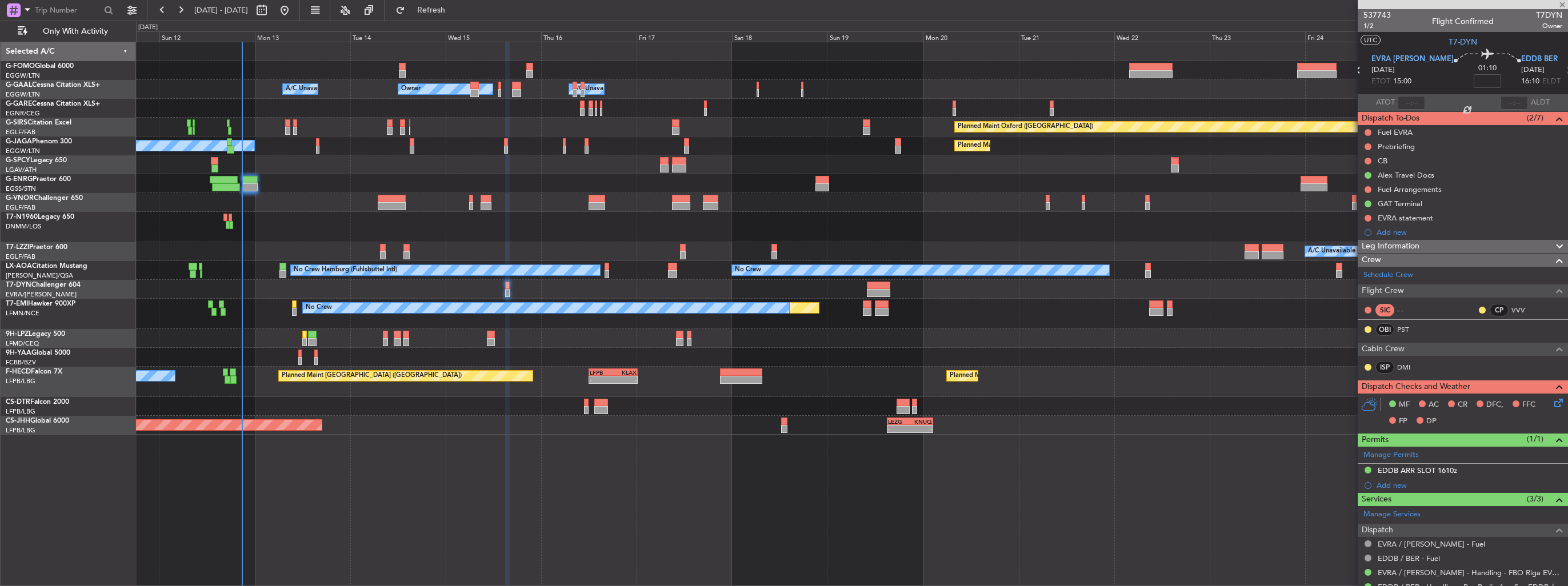
type input "2"
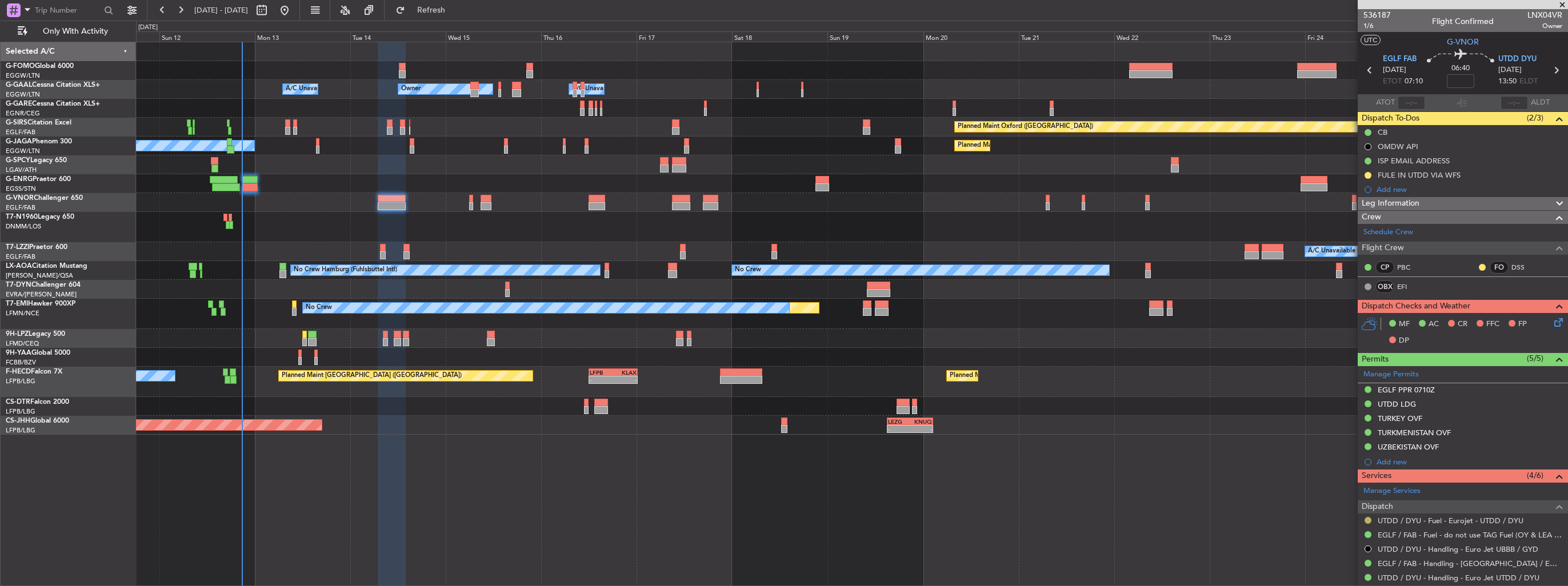
click at [1369, 520] on button at bounding box center [1368, 520] width 7 height 7
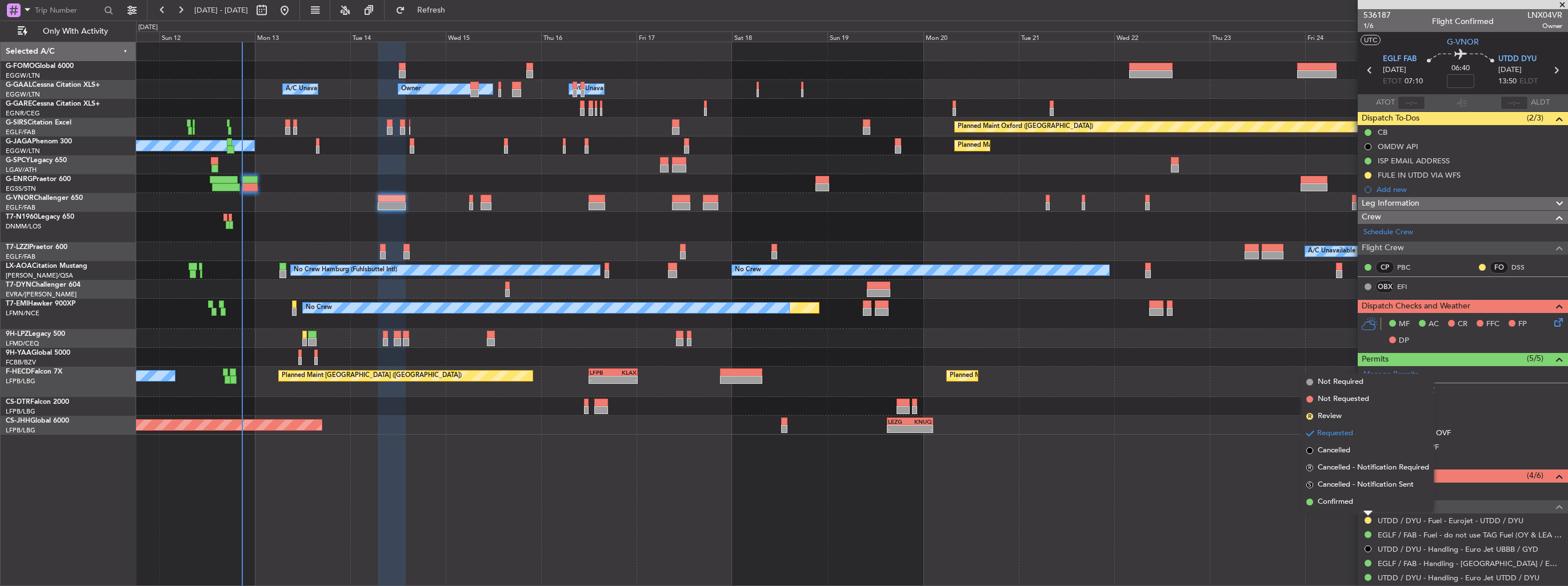
click at [1299, 526] on div "Owner Owner Owner A/C Unavailable A/C Unavailable Planned Maint [GEOGRAPHIC_DAT…" at bounding box center [852, 314] width 1432 height 544
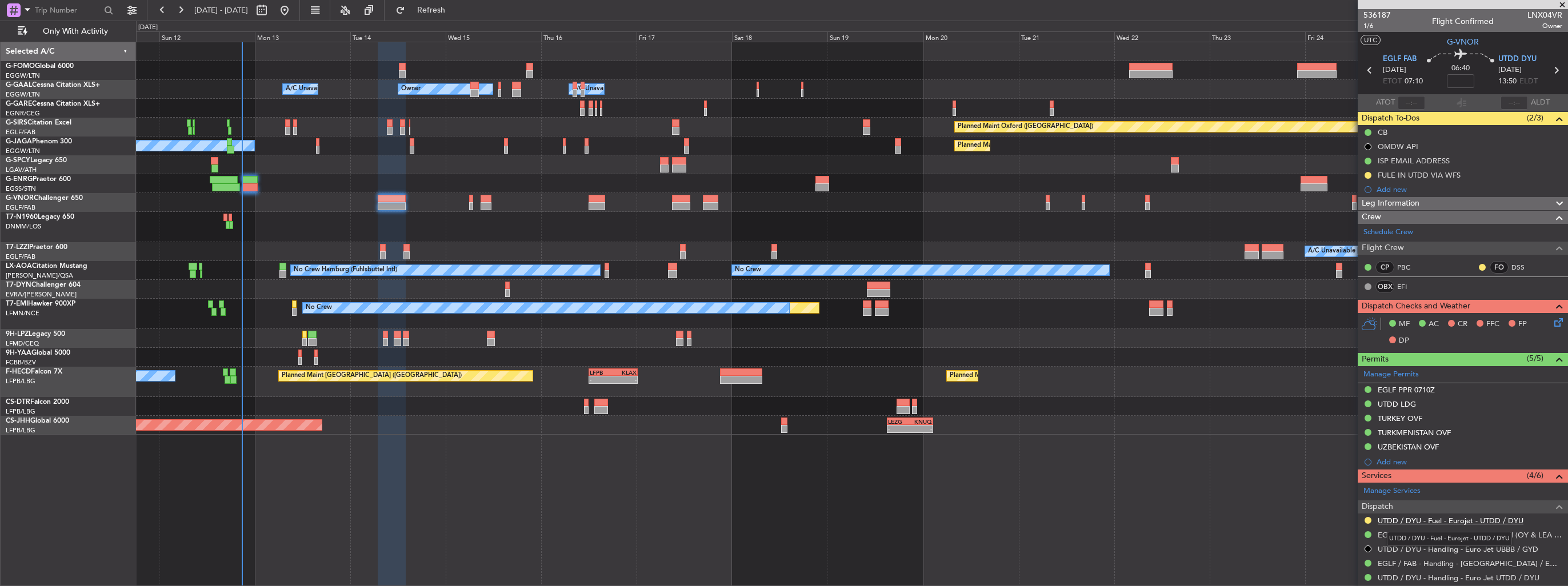
click at [1428, 516] on link "UTDD / DYU - Fuel - Eurojet - UTDD / DYU" at bounding box center [1451, 520] width 145 height 9
click at [1366, 175] on button at bounding box center [1368, 176] width 7 height 7
click at [1363, 222] on span "Completed" at bounding box center [1372, 226] width 37 height 12
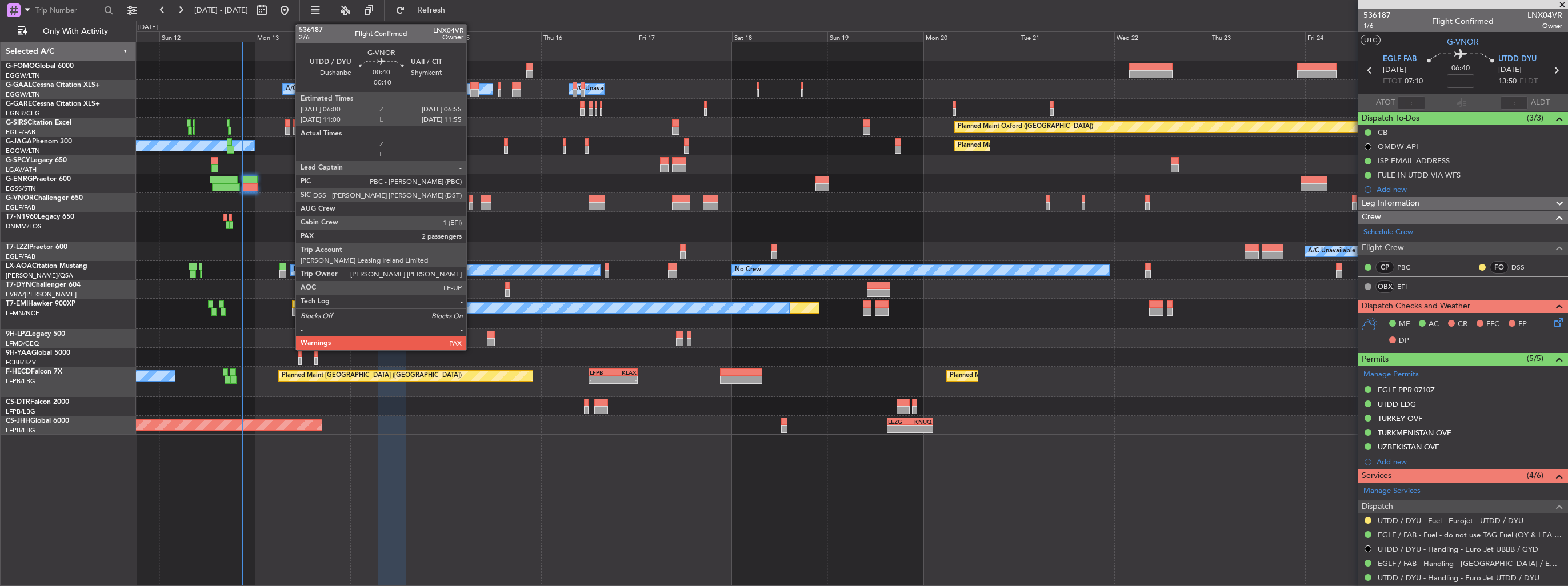
click at [472, 199] on div at bounding box center [472, 199] width 4 height 8
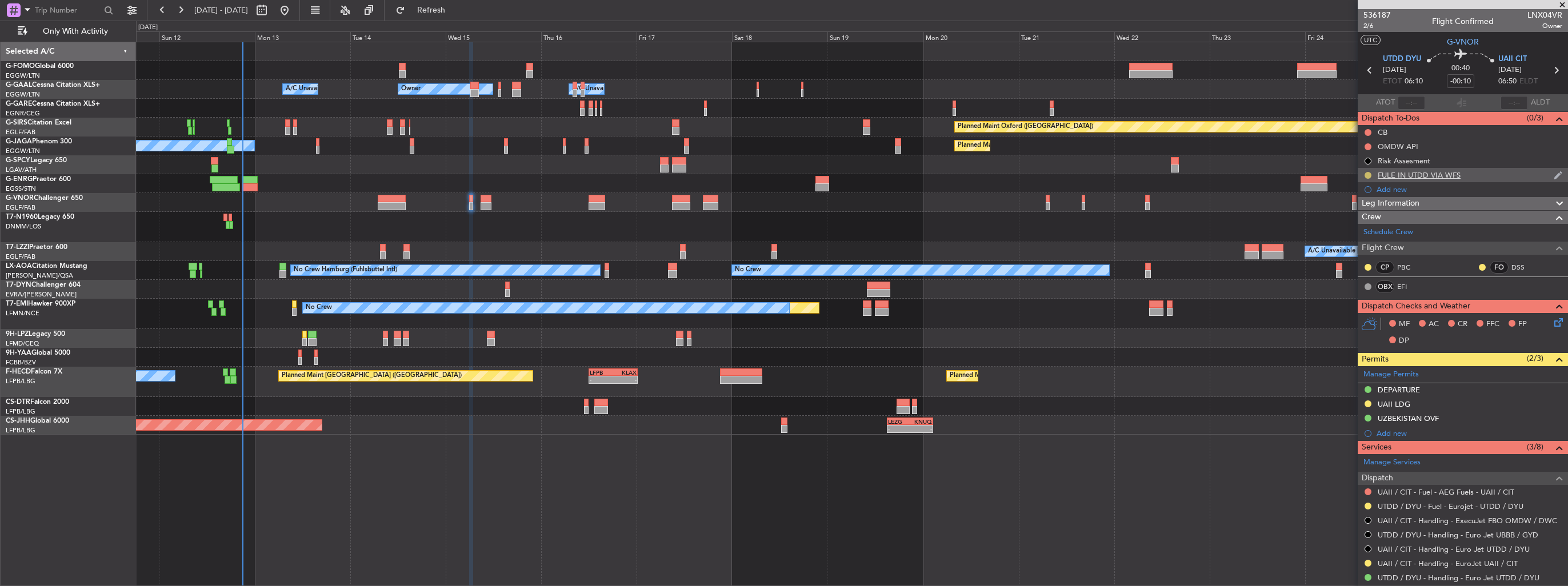
click at [1366, 175] on button at bounding box center [1368, 176] width 7 height 7
click at [1355, 230] on span "Completed" at bounding box center [1372, 226] width 37 height 12
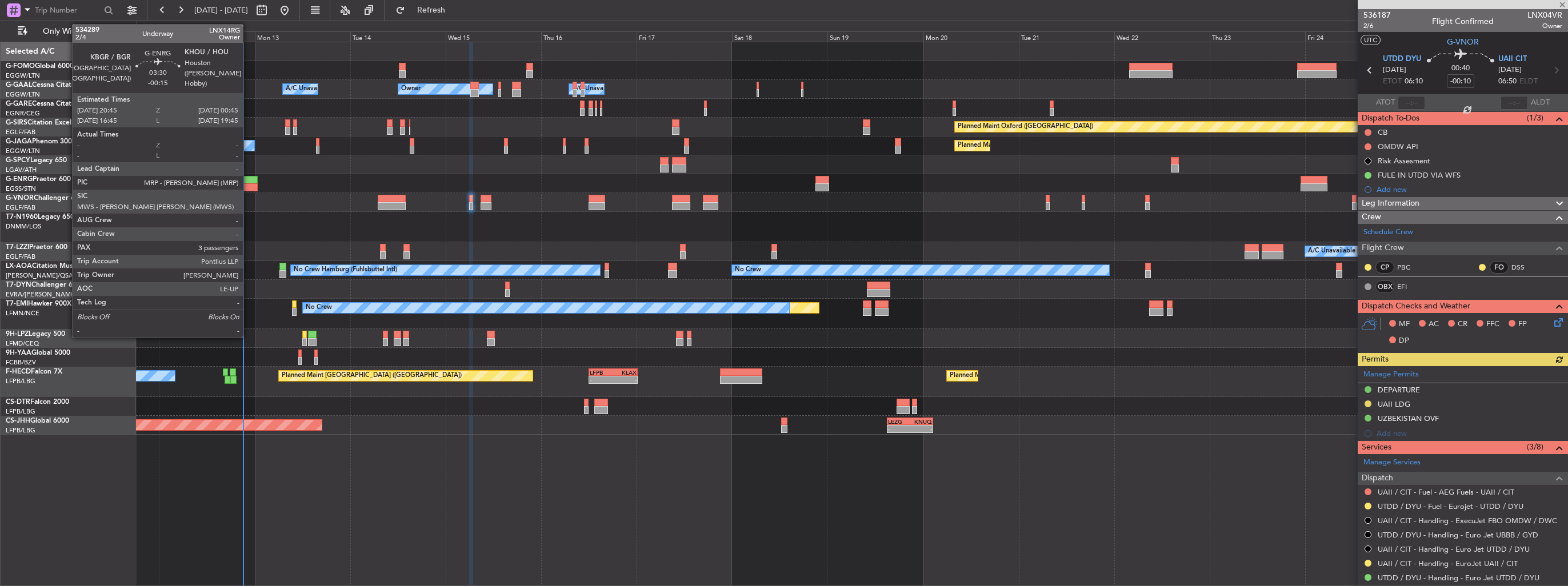
click at [248, 181] on div at bounding box center [250, 179] width 16 height 8
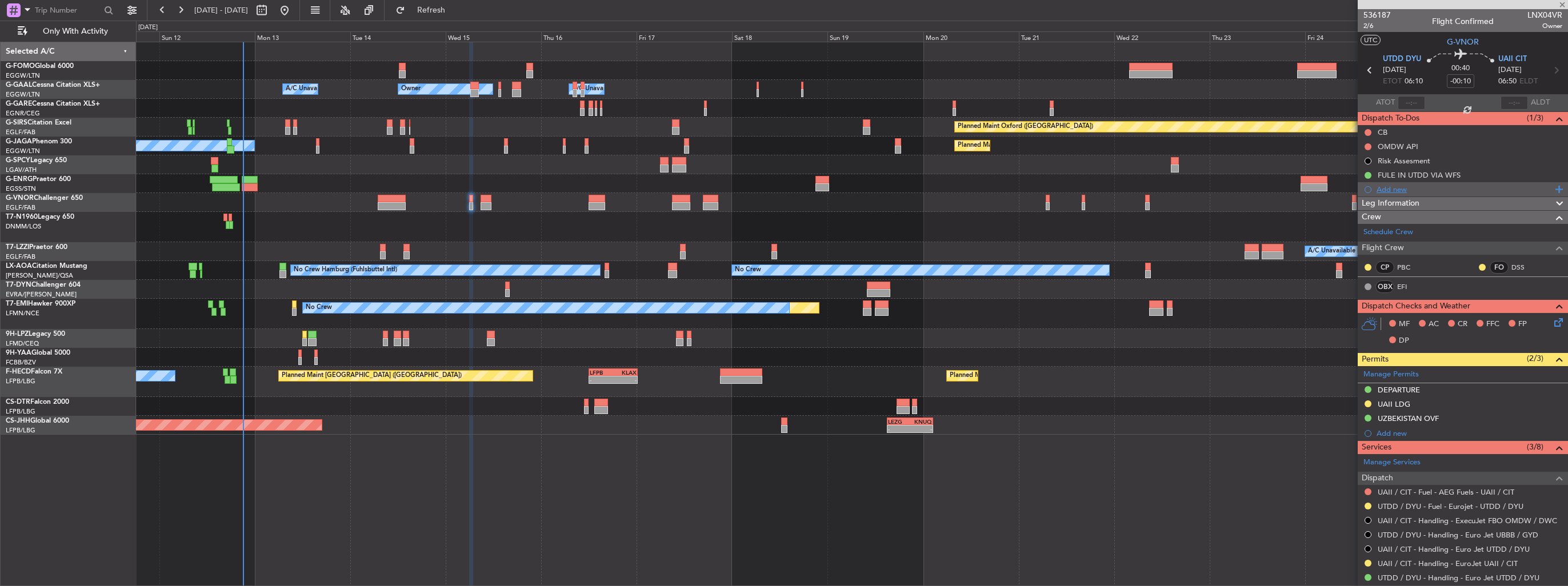
type input "-00:15"
type input "3"
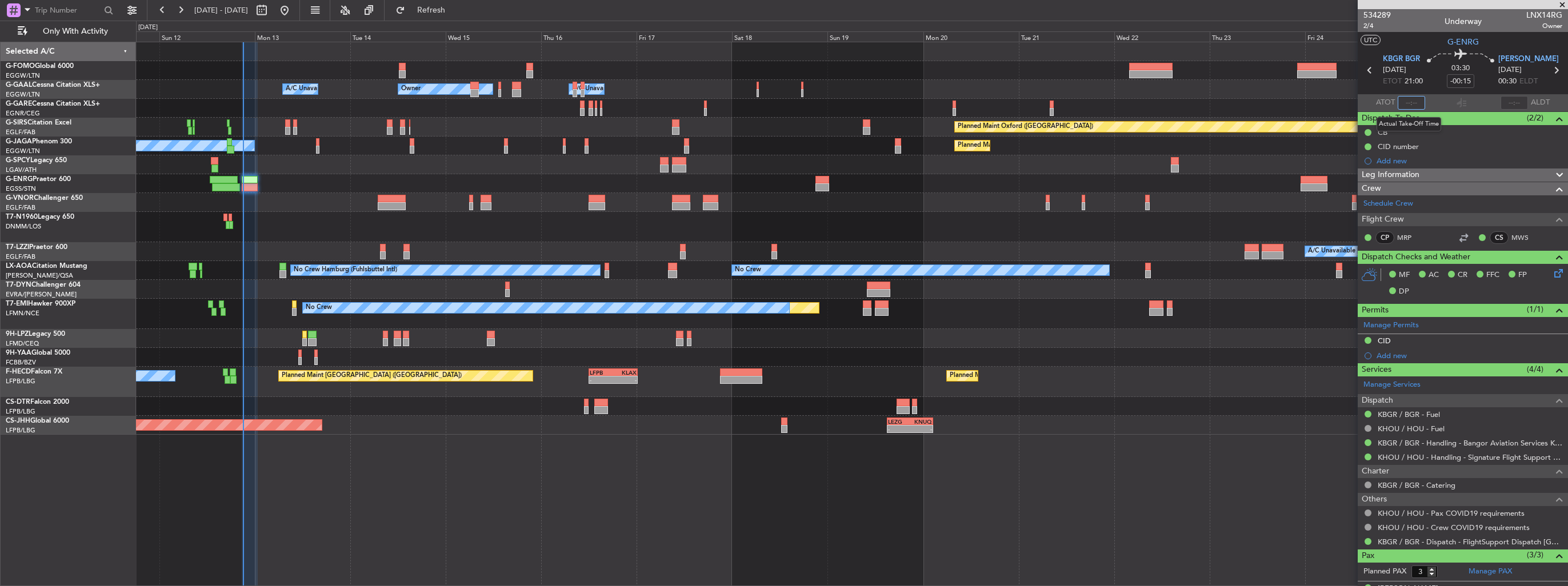
click at [1403, 102] on input "text" at bounding box center [1411, 102] width 27 height 14
type input "21:00"
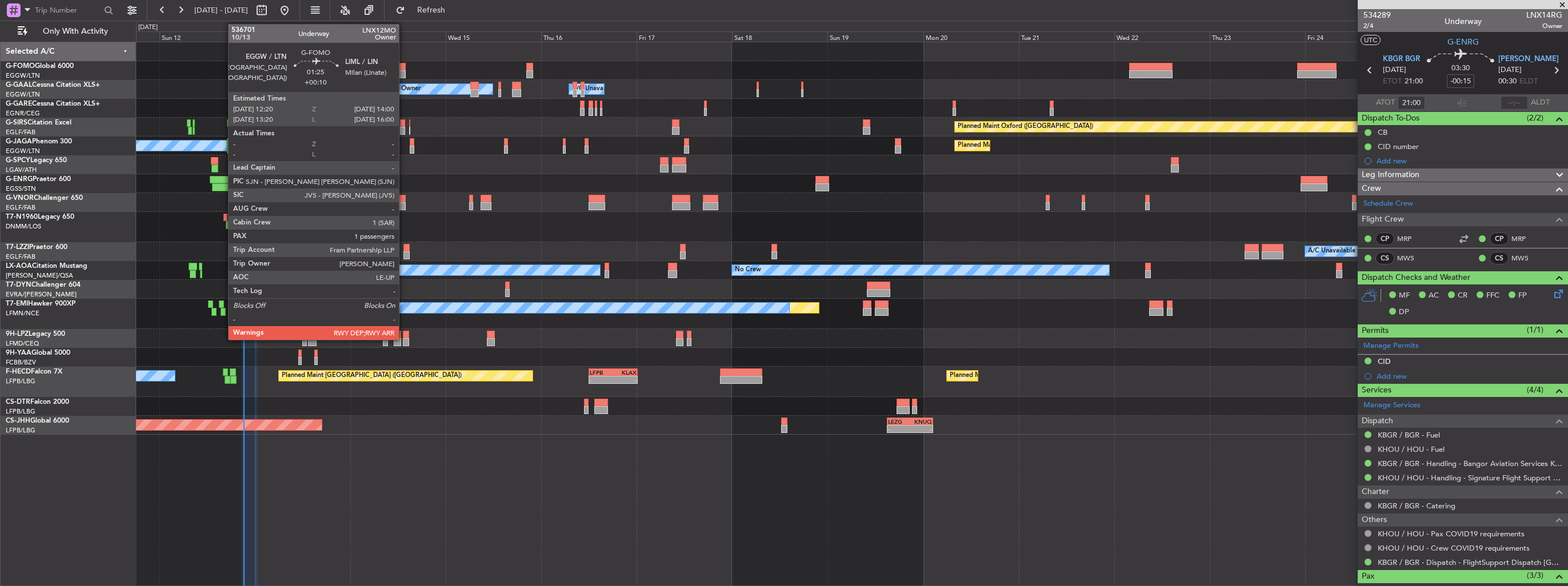
click at [404, 71] on div at bounding box center [402, 74] width 7 height 8
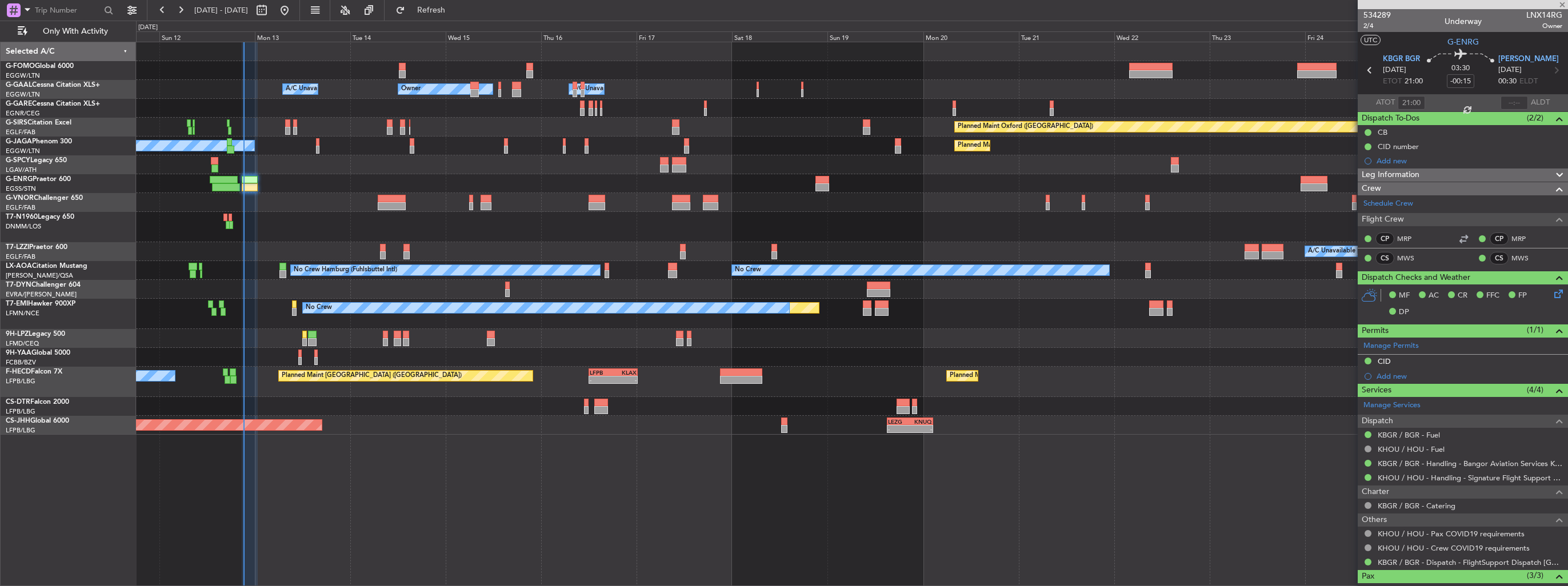
type input "+00:10"
type input "1"
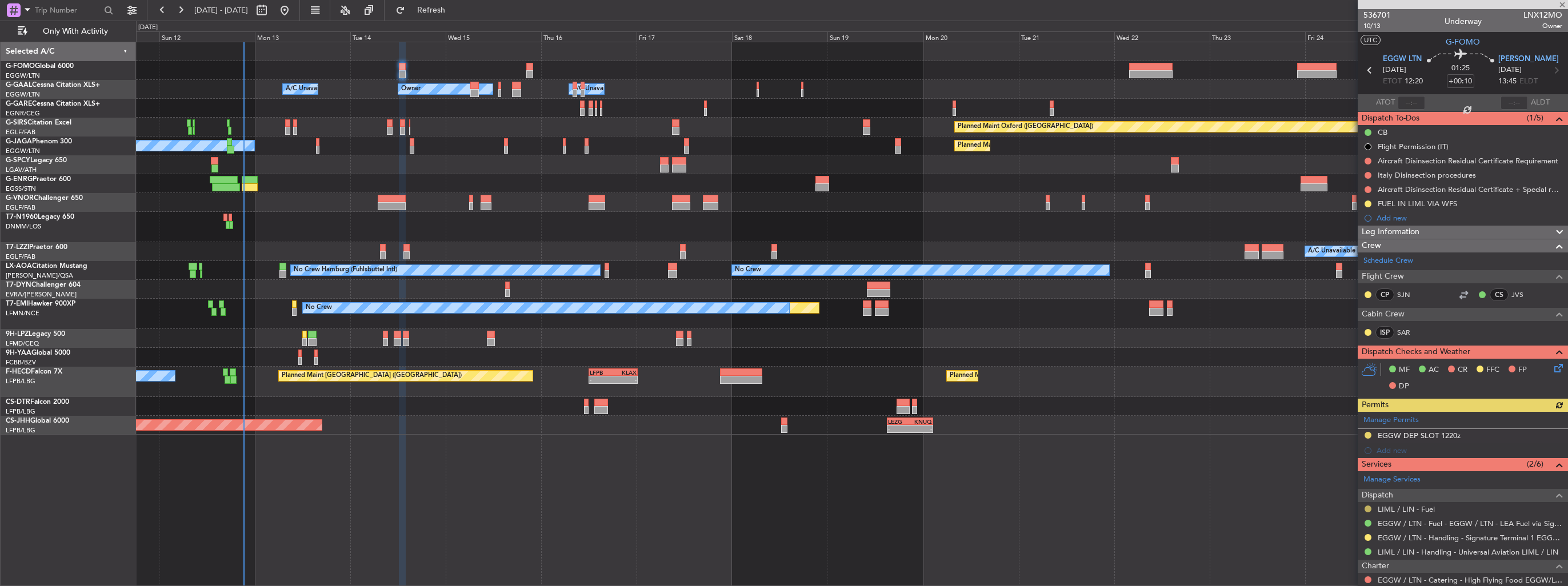
click at [1366, 508] on button at bounding box center [1368, 509] width 7 height 7
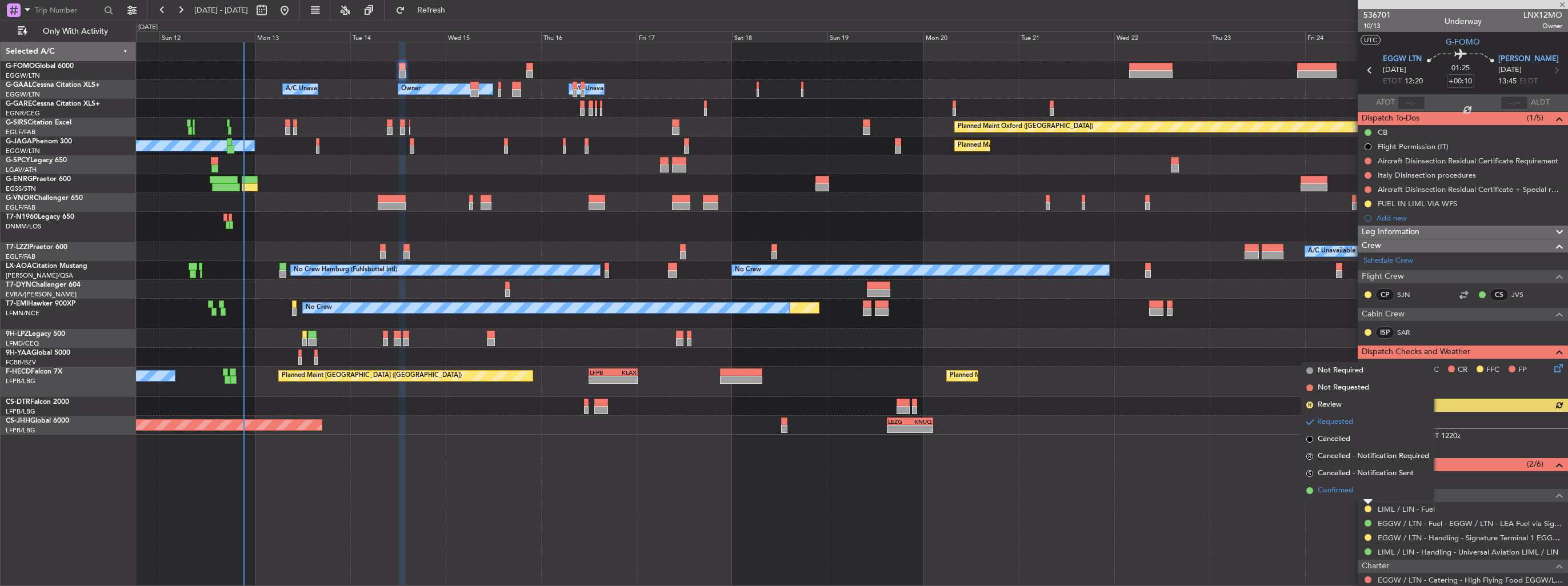
click at [1338, 493] on span "Confirmed" at bounding box center [1335, 491] width 35 height 12
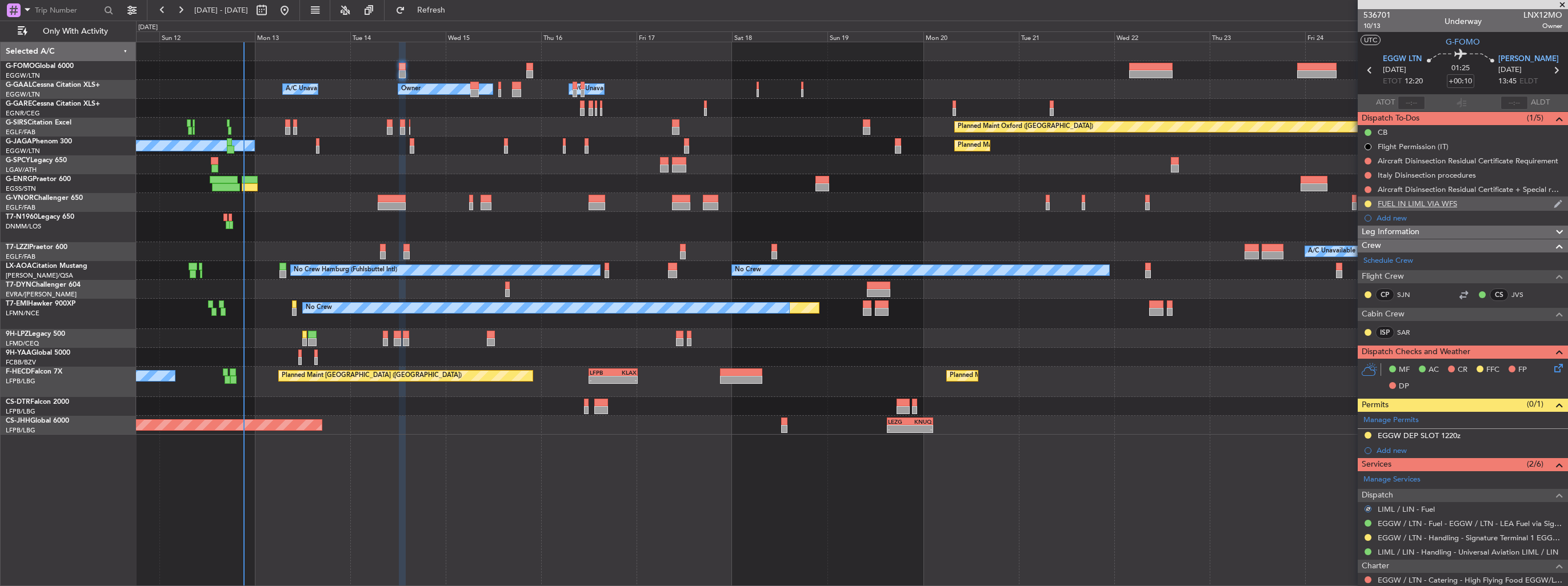
click at [1369, 207] on body "[DATE] - [DATE] Refresh Quick Links Only With Activity Owner Owner Owner A/C Un…" at bounding box center [784, 293] width 1568 height 586
click at [1367, 206] on button at bounding box center [1368, 204] width 7 height 7
click at [1359, 253] on span "Completed" at bounding box center [1372, 254] width 37 height 12
click at [1549, 70] on icon at bounding box center [1556, 70] width 15 height 15
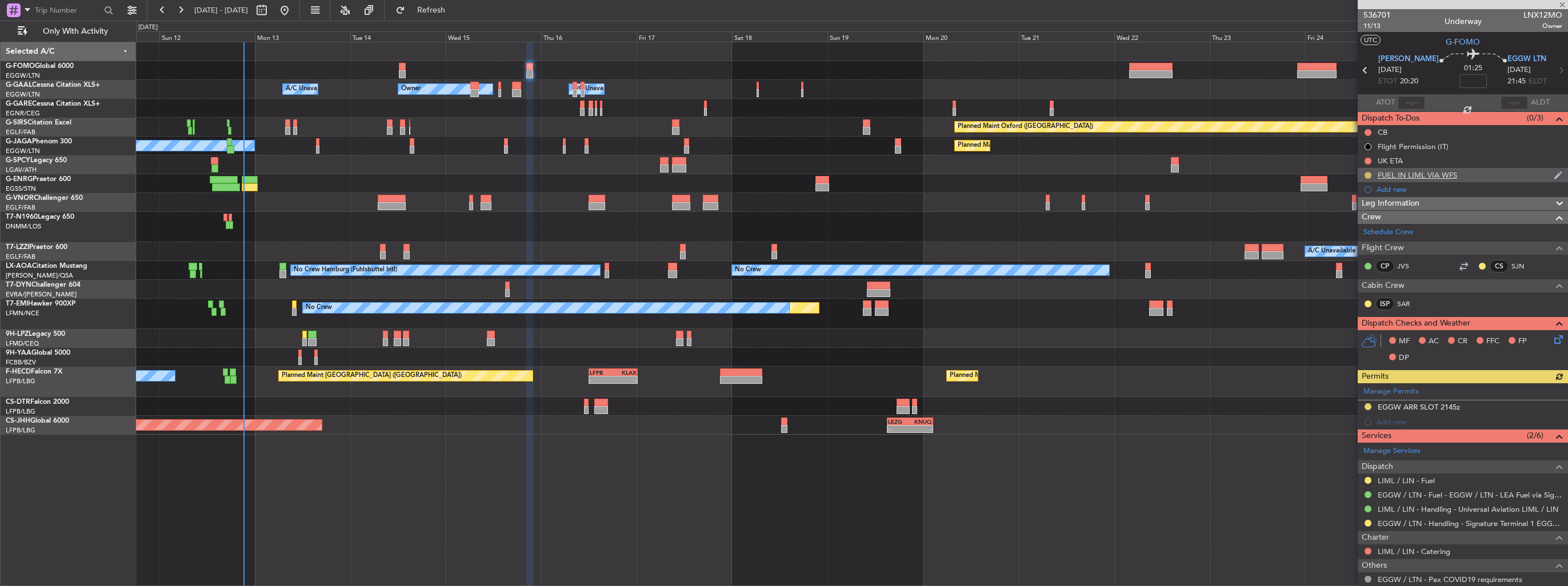
click at [1369, 175] on button at bounding box center [1368, 176] width 7 height 7
click at [1371, 219] on li "Completed" at bounding box center [1368, 226] width 61 height 17
click at [1367, 479] on button at bounding box center [1368, 481] width 7 height 7
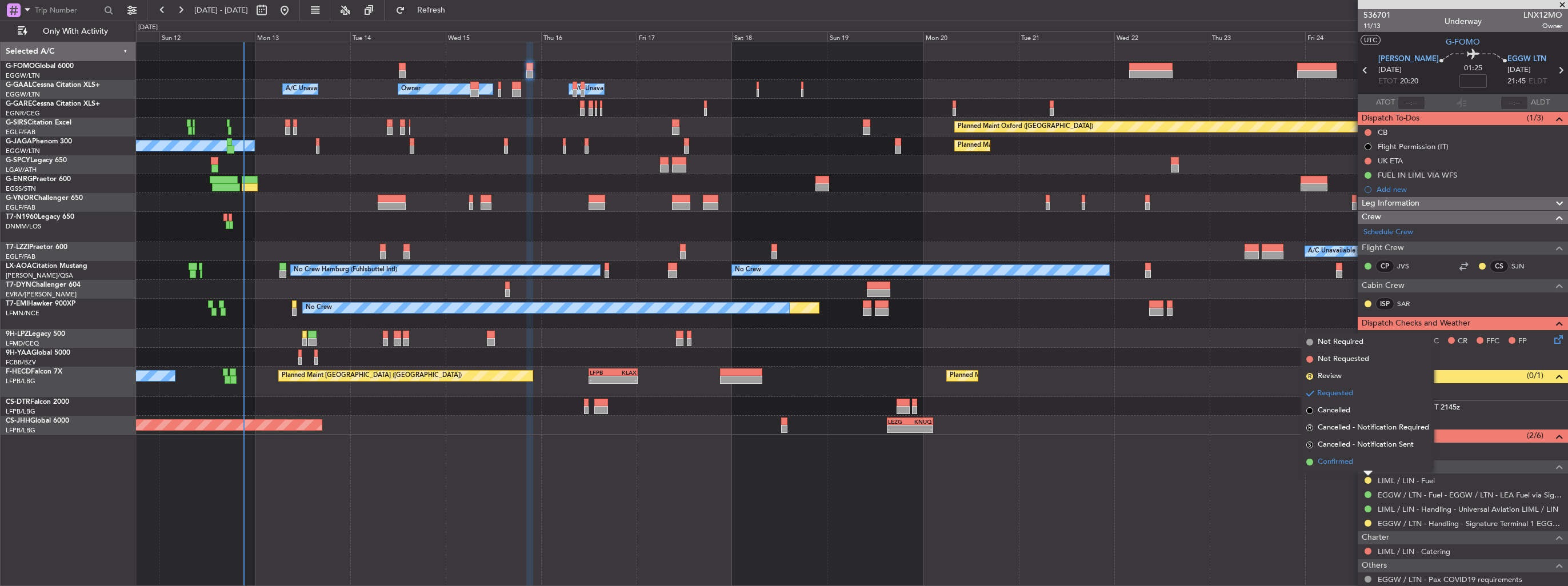
click at [1346, 464] on span "Confirmed" at bounding box center [1335, 462] width 35 height 12
